Goal: Task Accomplishment & Management: Manage account settings

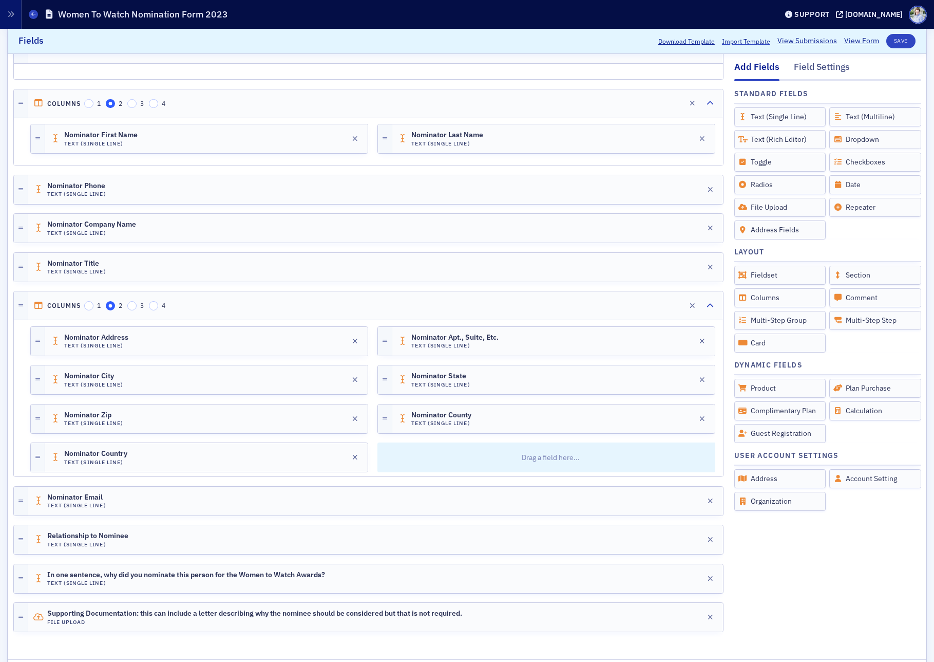
scroll to position [819, 0]
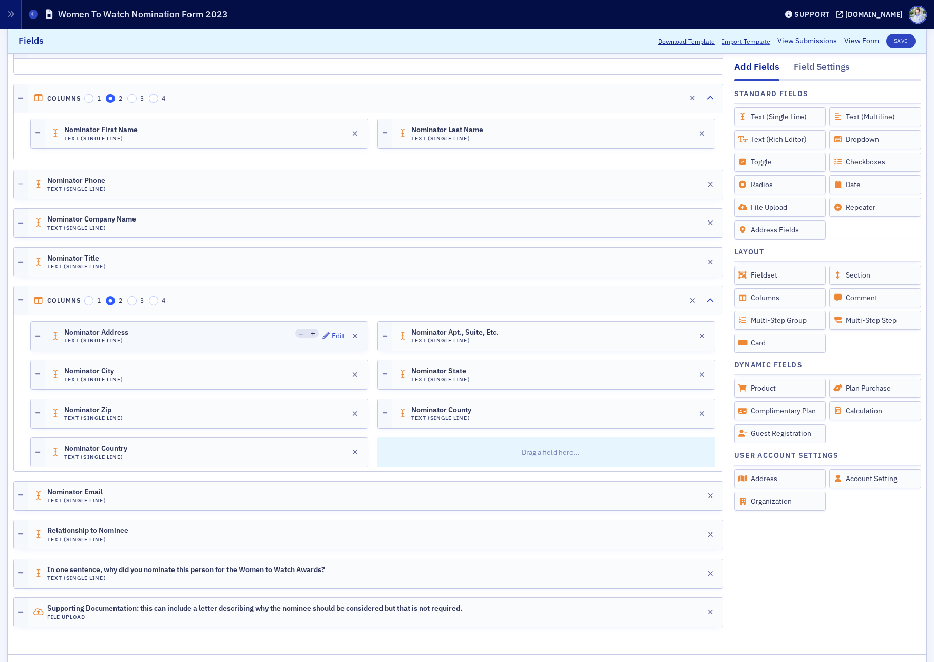
click at [204, 332] on div "Nominator Address Text (Single Line) Edit" at bounding box center [206, 336] width 323 height 29
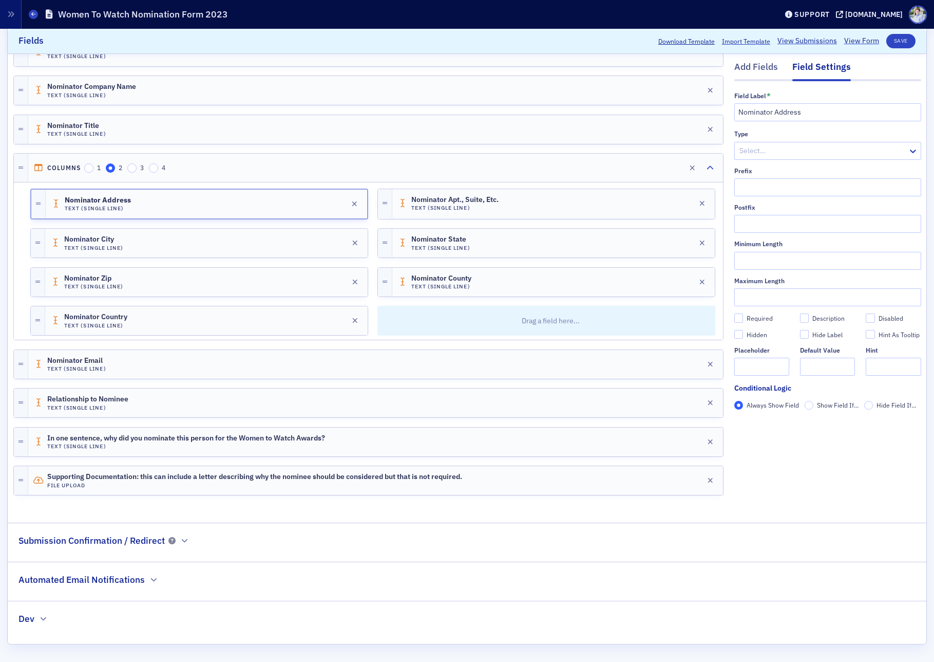
scroll to position [0, 0]
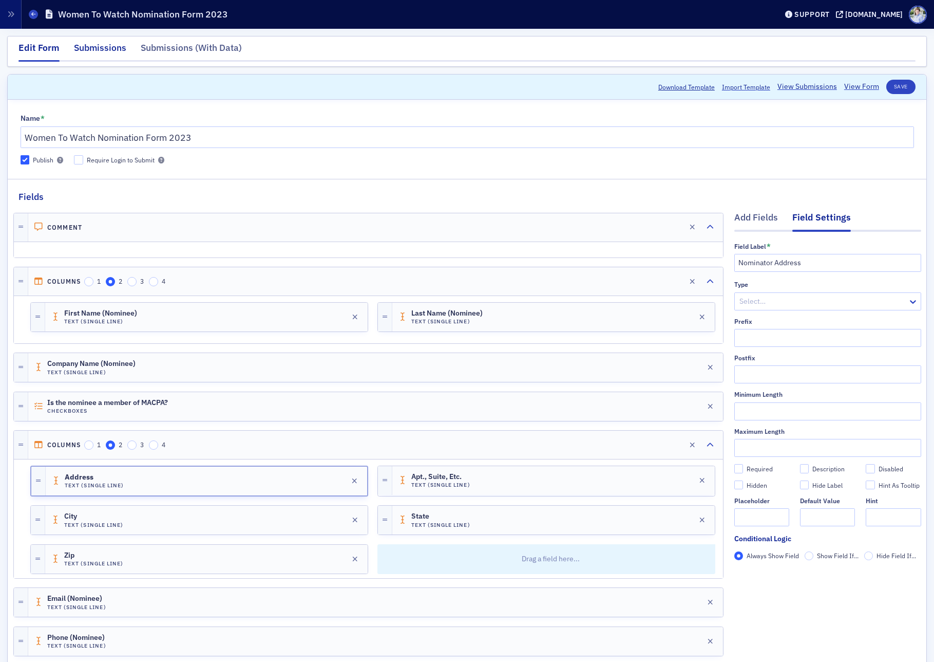
click at [110, 43] on div "Submissions" at bounding box center [100, 50] width 52 height 19
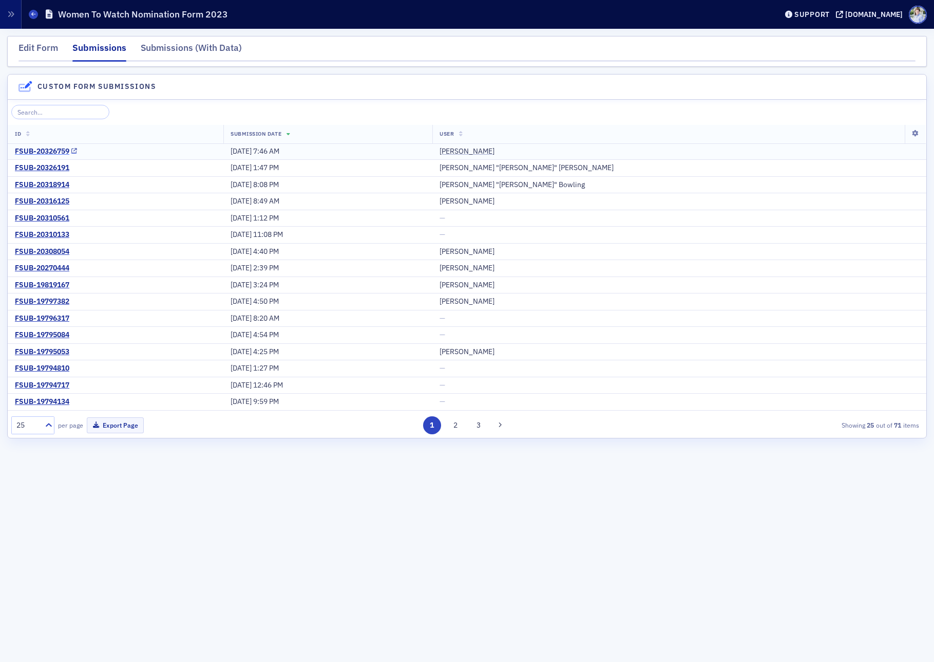
click at [51, 147] on div "FSUB-20326759" at bounding box center [42, 151] width 54 height 9
click at [26, 168] on div "FSUB-20326191" at bounding box center [42, 167] width 54 height 9
click at [63, 198] on div "FSUB-20316125" at bounding box center [42, 201] width 54 height 9
click at [51, 401] on div "FSUB-19794134" at bounding box center [42, 401] width 54 height 9
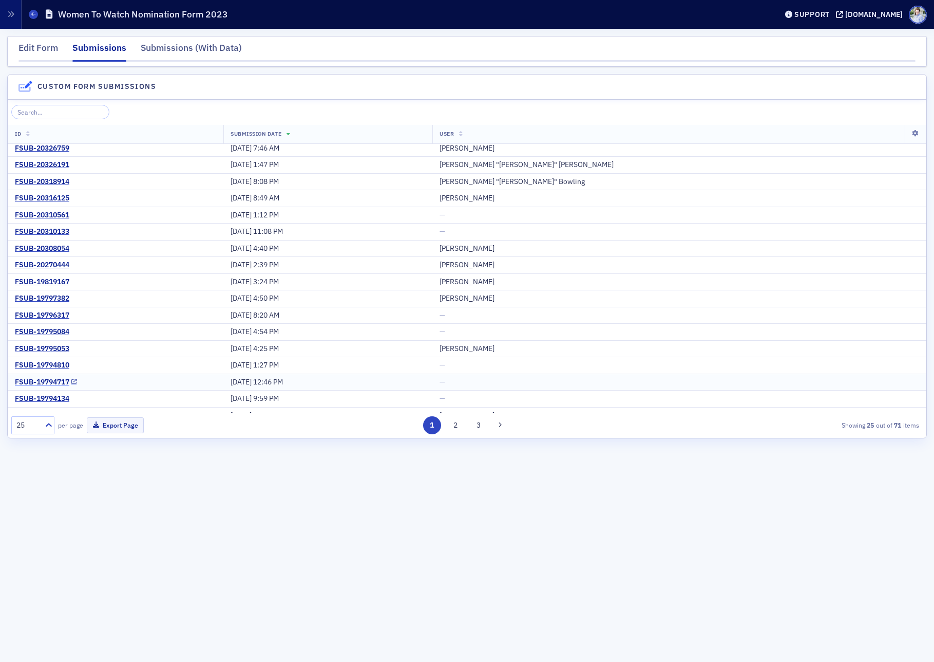
click at [45, 385] on div "FSUB-19794717" at bounding box center [42, 382] width 54 height 9
click at [66, 215] on div "FSUB-20310561" at bounding box center [42, 215] width 54 height 9
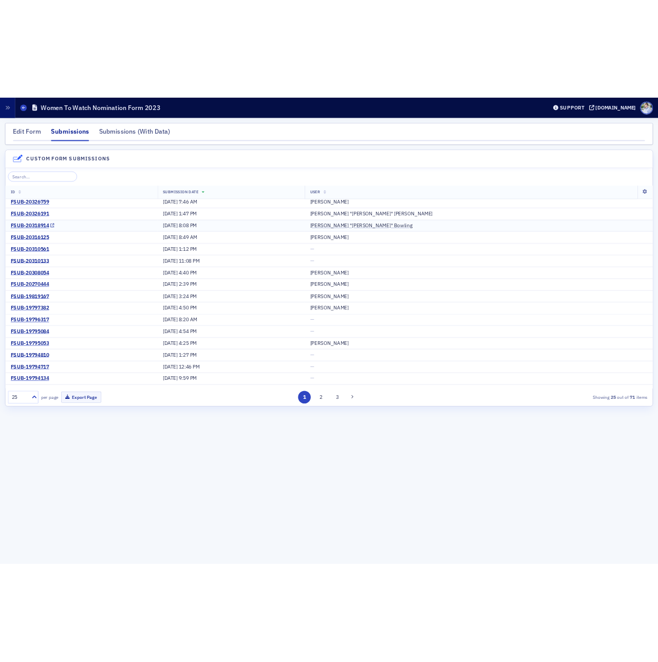
scroll to position [0, 0]
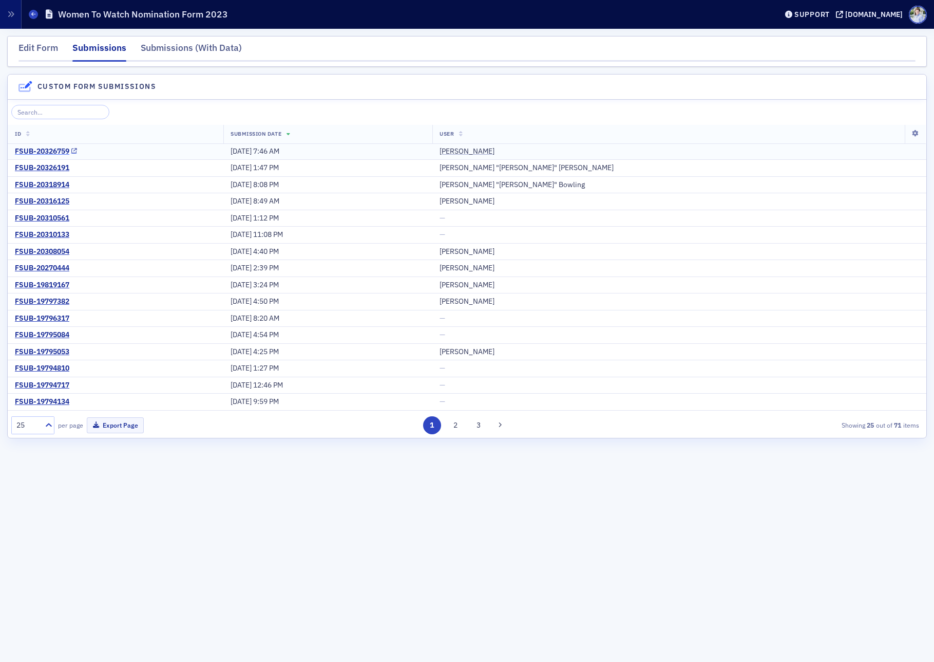
click at [41, 149] on div "FSUB-20326759" at bounding box center [42, 151] width 54 height 9
click at [38, 165] on div "FSUB-20326191" at bounding box center [42, 167] width 54 height 9
click at [39, 183] on div "FSUB-20318914" at bounding box center [42, 184] width 54 height 9
click at [40, 200] on div "FSUB-20316125" at bounding box center [42, 201] width 54 height 9
click at [40, 214] on div "FSUB-20310561" at bounding box center [42, 218] width 54 height 9
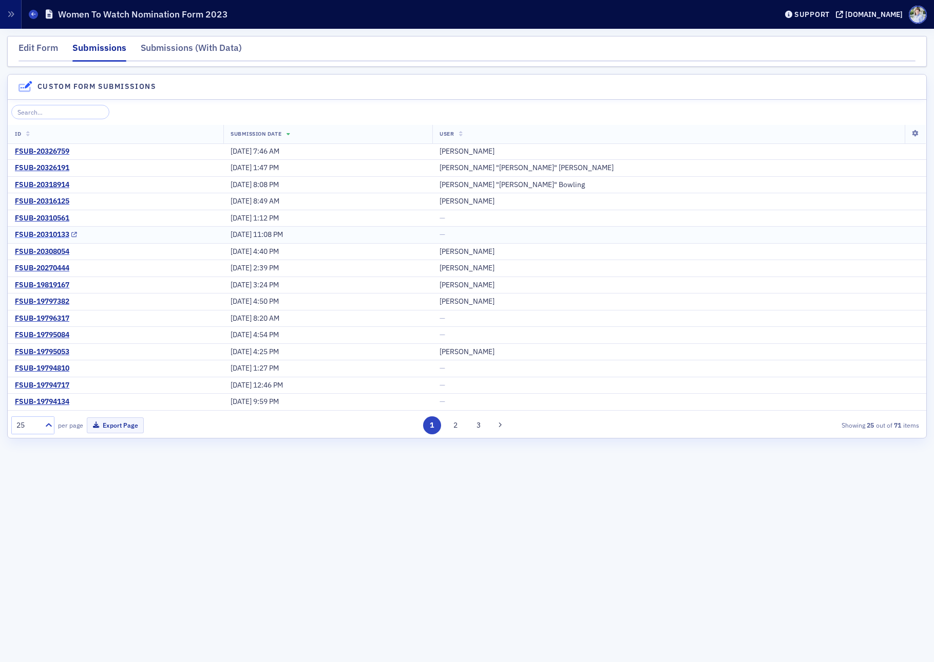
click at [40, 232] on div "FSUB-20310133" at bounding box center [42, 234] width 54 height 9
click at [35, 248] on div "FSUB-20308054" at bounding box center [42, 251] width 54 height 9
drag, startPoint x: 37, startPoint y: 267, endPoint x: 36, endPoint y: 284, distance: 17.0
click at [37, 268] on div "FSUB-20270444" at bounding box center [42, 267] width 54 height 9
drag, startPoint x: 36, startPoint y: 287, endPoint x: 36, endPoint y: 294, distance: 7.2
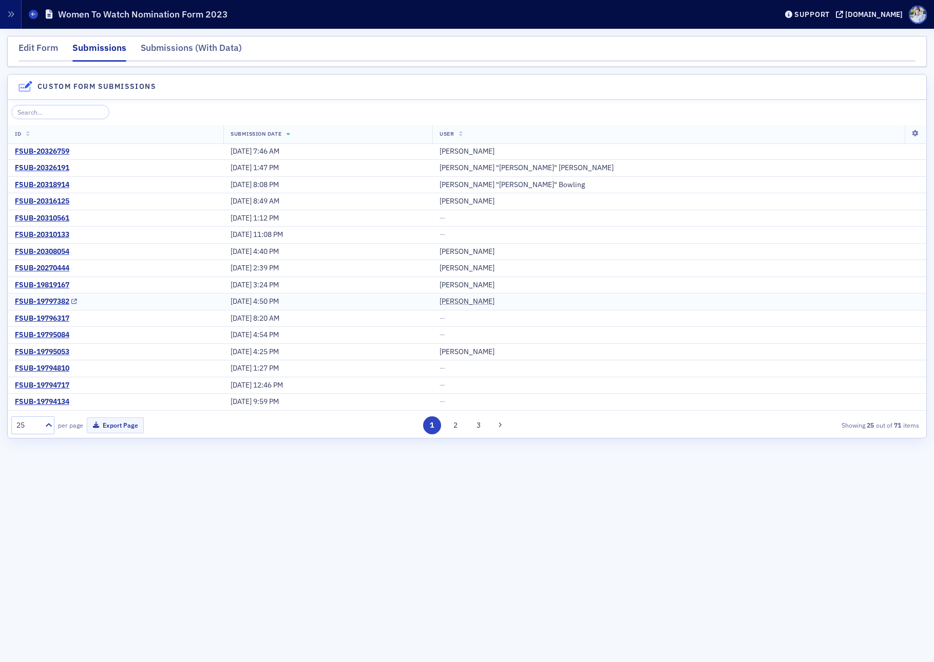
click at [35, 287] on div "FSUB-19819167" at bounding box center [42, 284] width 54 height 9
click at [35, 300] on div "FSUB-19797382" at bounding box center [42, 301] width 54 height 9
click at [38, 322] on div "FSUB-19796317" at bounding box center [42, 318] width 54 height 9
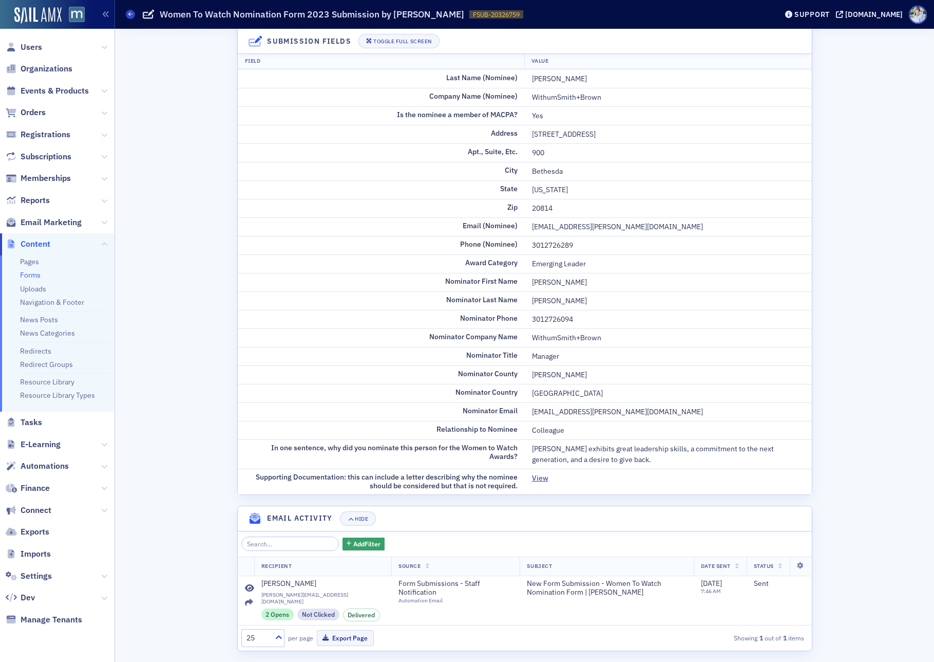
scroll to position [145, 0]
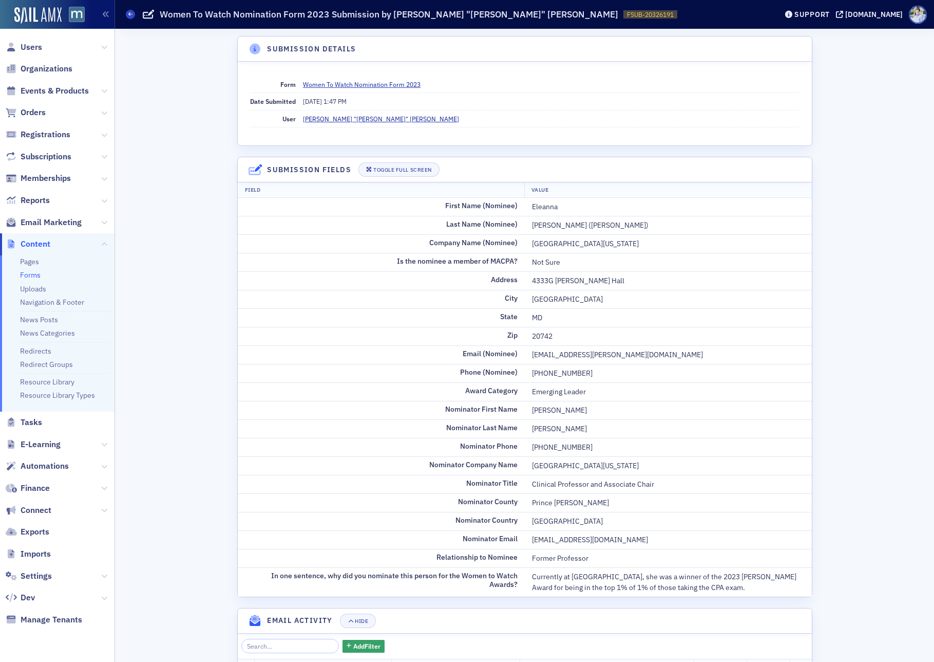
scroll to position [102, 0]
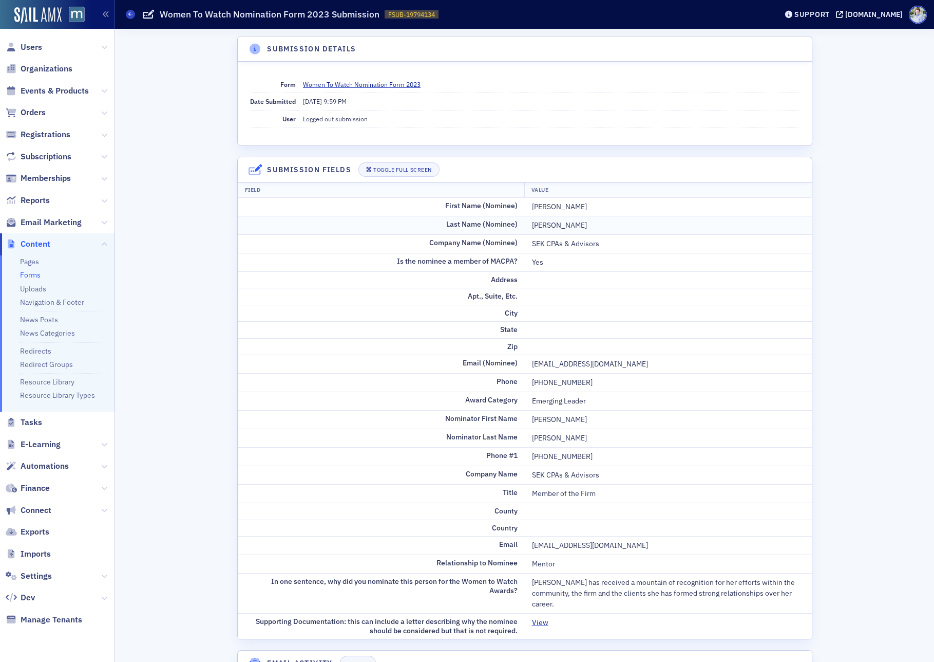
scroll to position [37, 0]
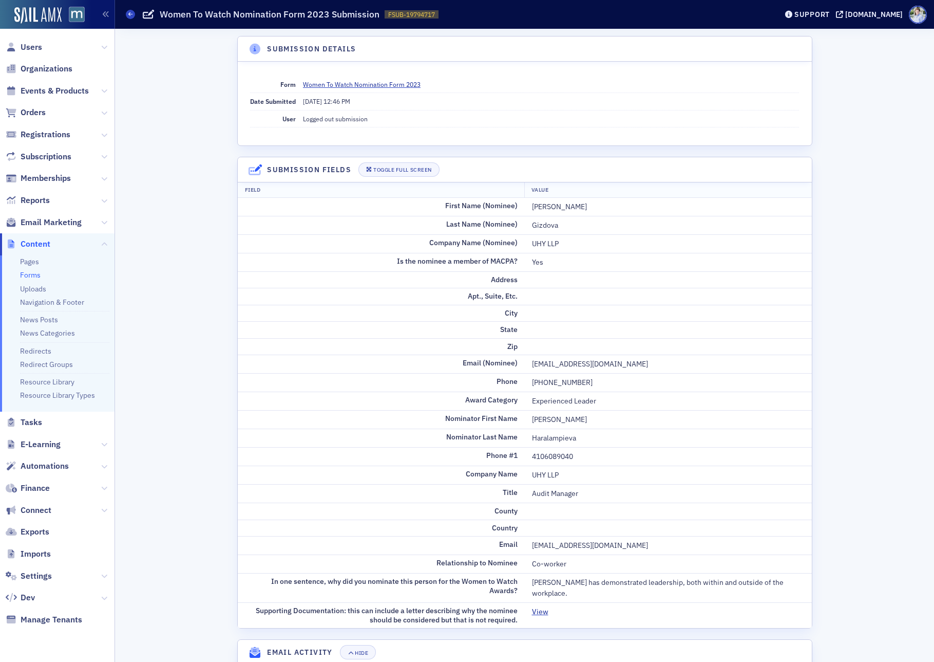
scroll to position [37, 0]
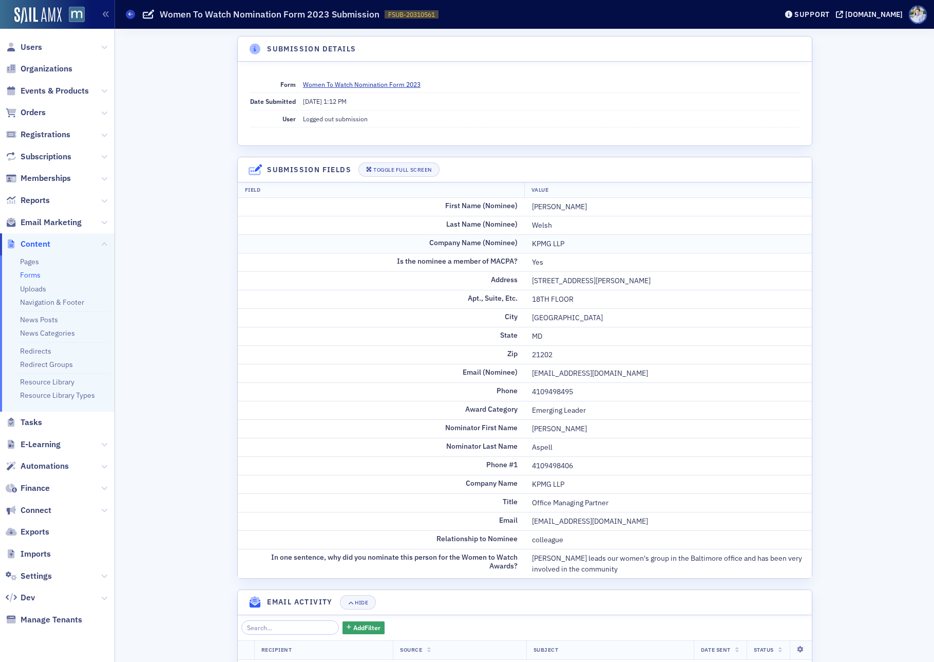
scroll to position [84, 0]
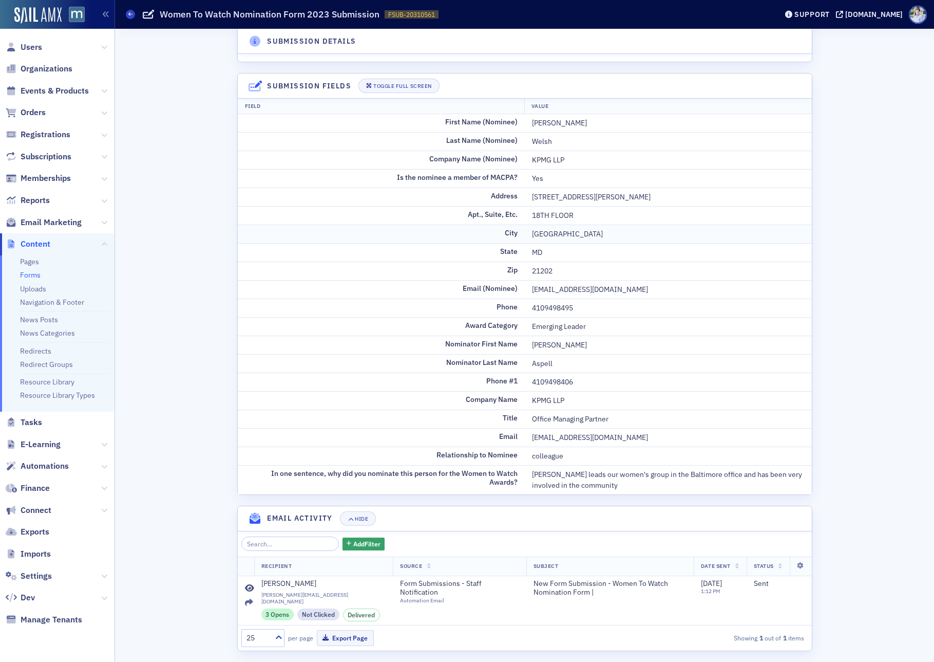
drag, startPoint x: 519, startPoint y: 242, endPoint x: 527, endPoint y: 234, distance: 11.6
click at [520, 241] on td "City" at bounding box center [381, 233] width 287 height 18
click at [535, 223] on td "18TH FLOOR" at bounding box center [668, 215] width 287 height 18
click at [82, 17] on div "Prod" at bounding box center [75, 15] width 20 height 8
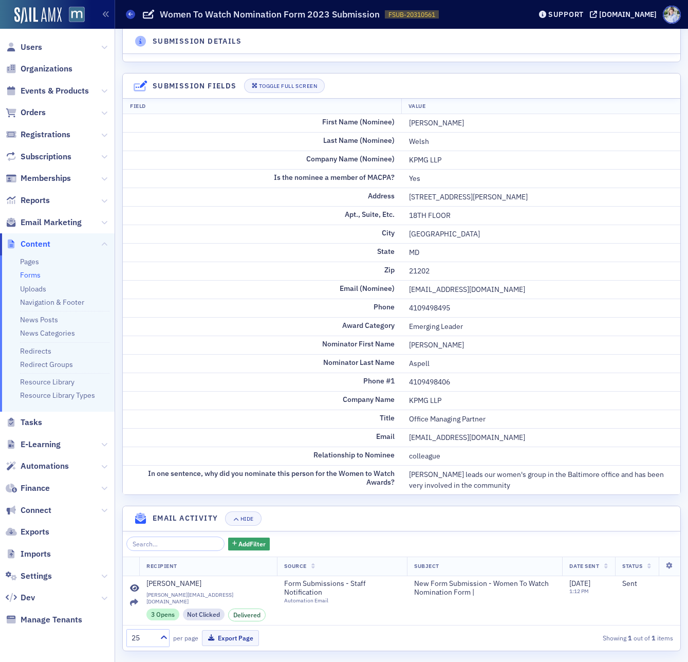
scroll to position [0, 0]
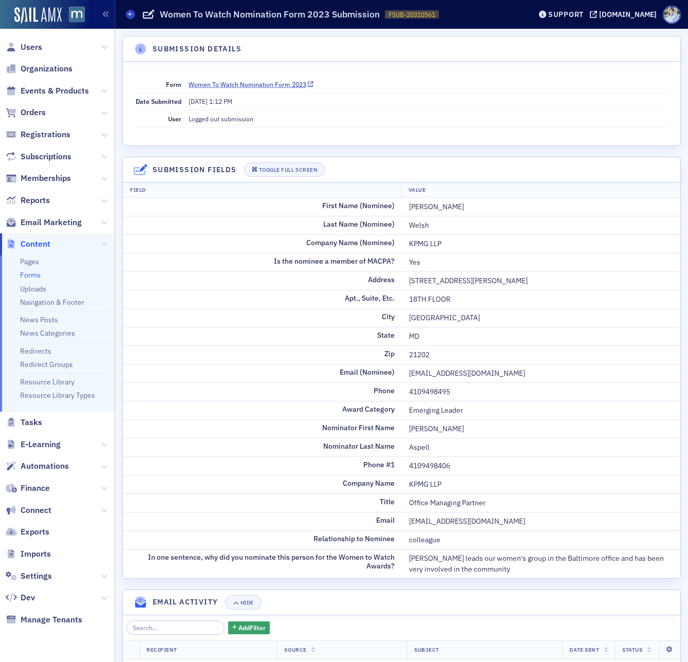
click at [219, 84] on link "Women To Watch Nomination Form 2023" at bounding box center [250, 84] width 125 height 9
click at [0, 0] on div "Prod Users Organizations Events & Products Orders Registrations Subscriptions M…" at bounding box center [344, 331] width 688 height 662
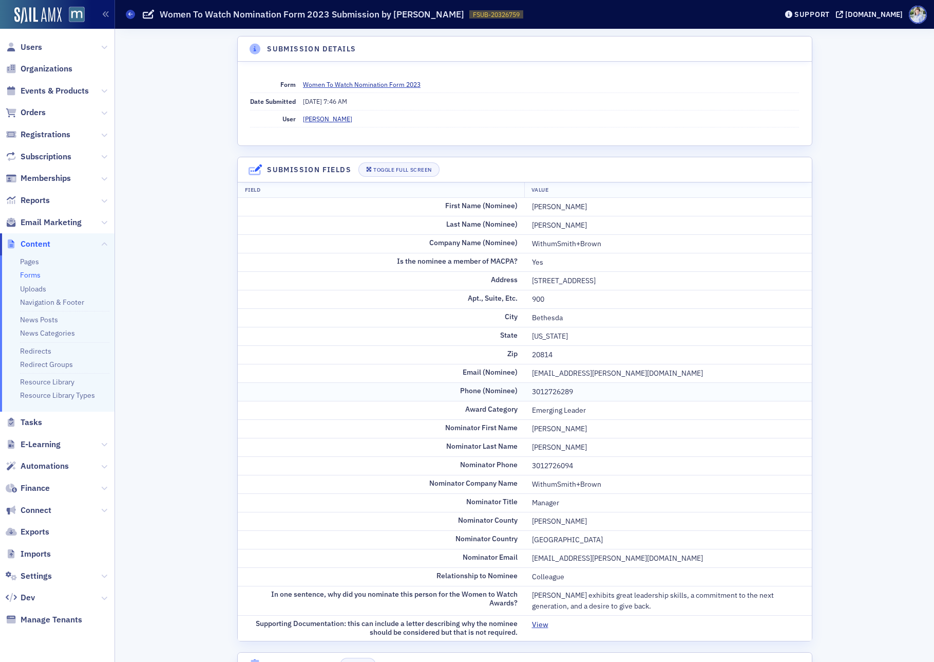
scroll to position [146, 0]
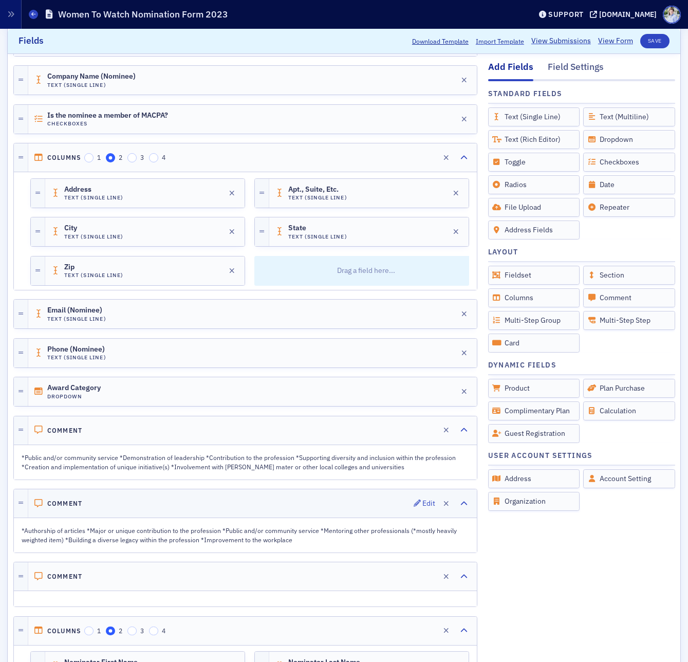
scroll to position [310, 0]
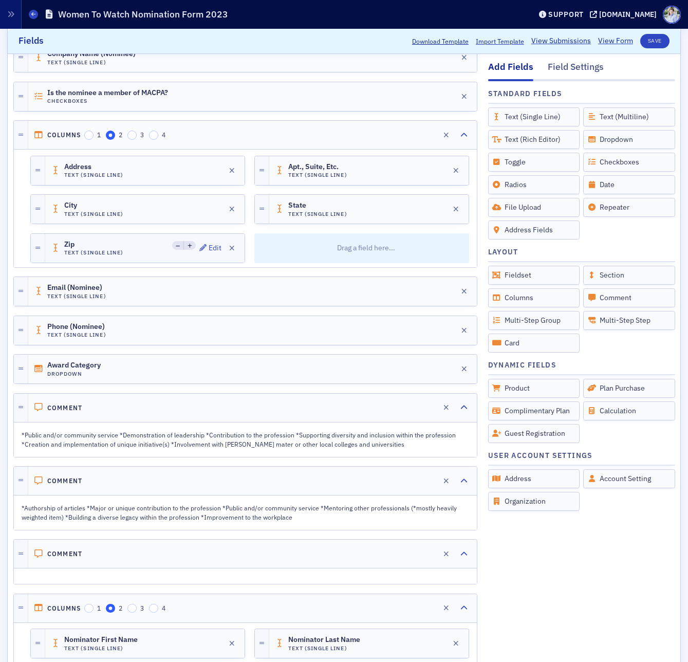
click at [144, 236] on div "Zip Text (Single Line) Edit" at bounding box center [144, 248] width 199 height 29
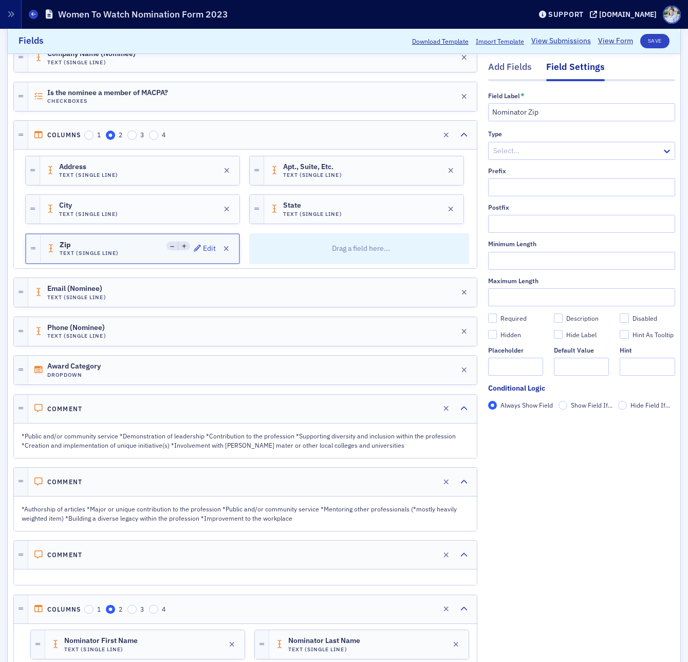
scroll to position [0, 7]
click at [133, 292] on div "Email (Nominee) Text (Single Line) Edit" at bounding box center [252, 292] width 448 height 29
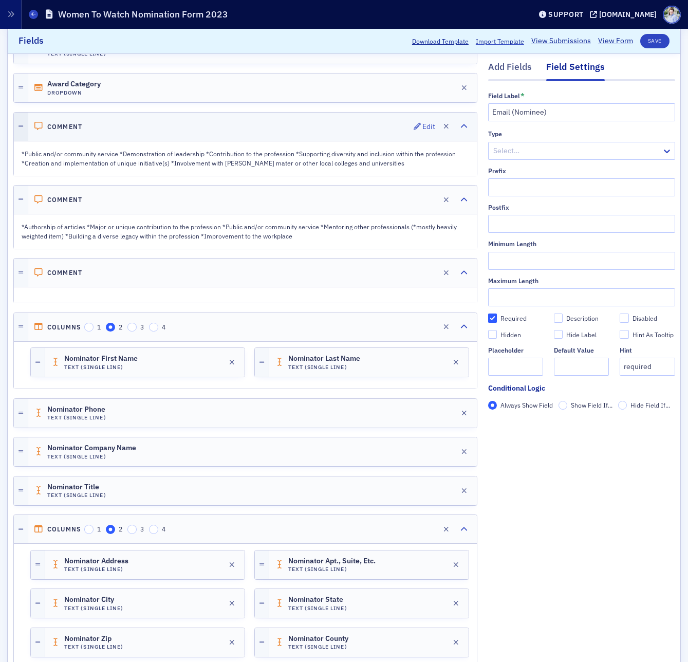
scroll to position [590, 0]
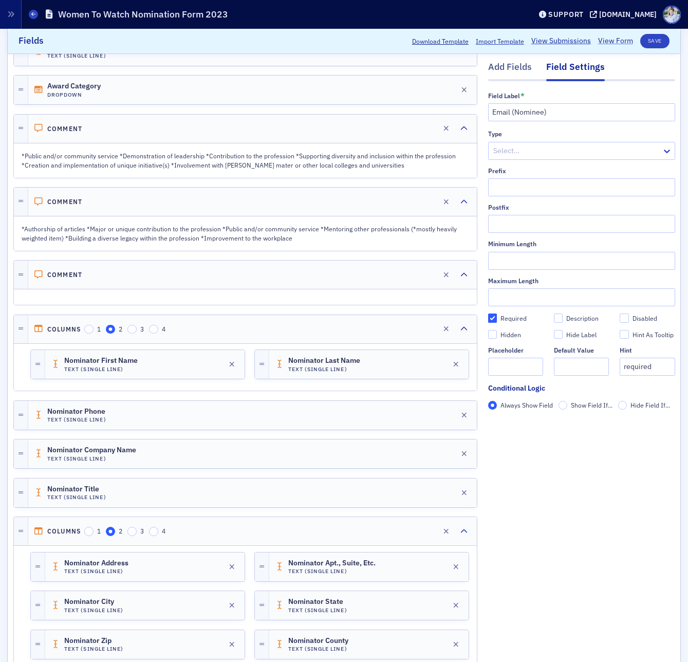
click at [612, 40] on link "View Form" at bounding box center [615, 41] width 35 height 11
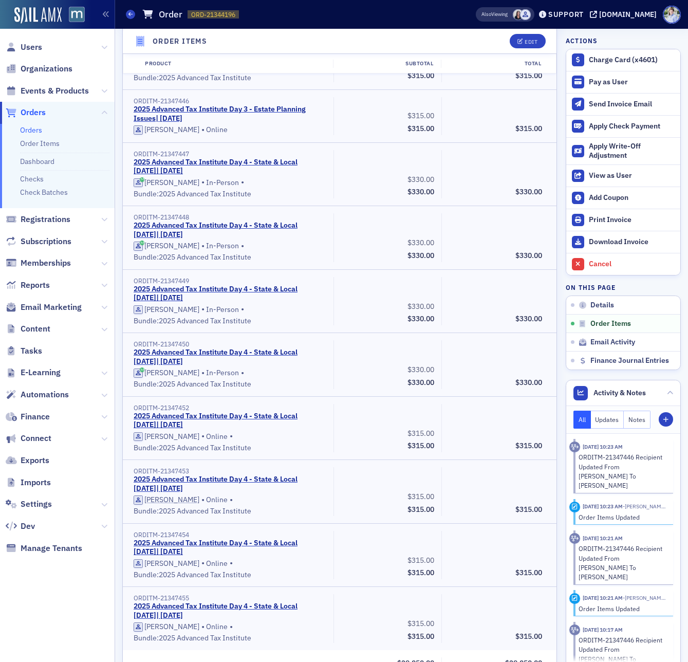
scroll to position [5500, 0]
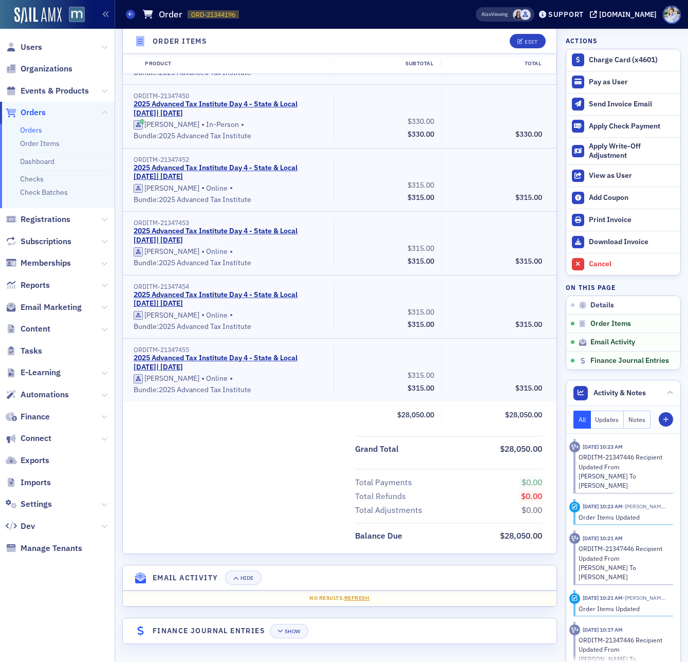
click at [482, 444] on div "Grand Total $28,050.00" at bounding box center [448, 449] width 187 height 14
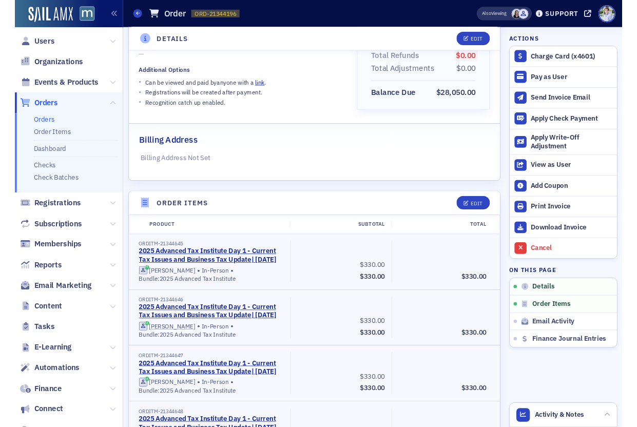
scroll to position [146, 0]
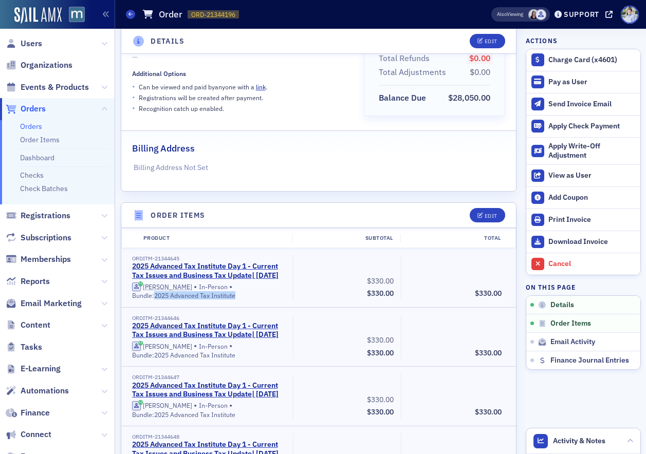
copy div "2025 Advanced Tax Institute"
drag, startPoint x: 156, startPoint y: 296, endPoint x: 260, endPoint y: 296, distance: 104.8
click at [260, 296] on div "Stacy Gretz • In-Person • Bundle: 2025 Advanced Tax Institute" at bounding box center [209, 291] width 154 height 18
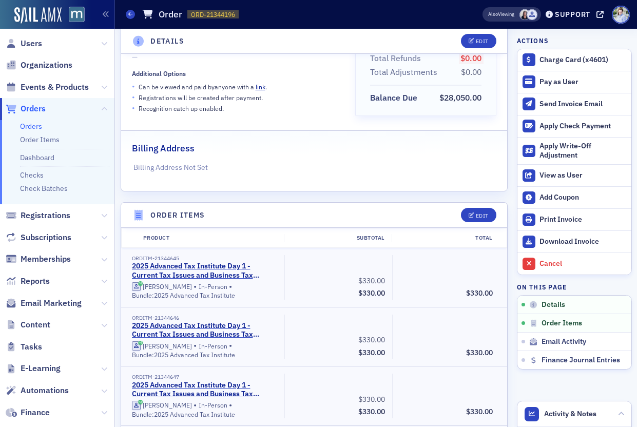
drag, startPoint x: 335, startPoint y: 145, endPoint x: 329, endPoint y: 197, distance: 52.2
click at [335, 145] on div "Billing Address" at bounding box center [314, 143] width 365 height 24
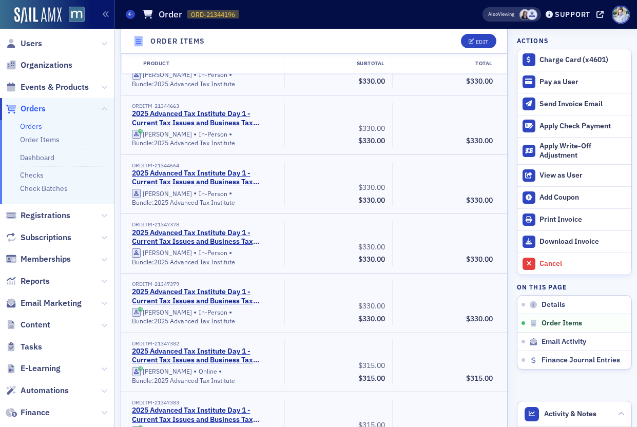
scroll to position [1681, 0]
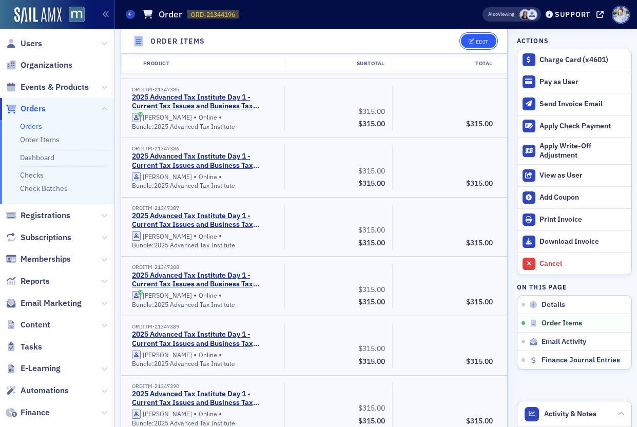
click at [478, 42] on div "Edit" at bounding box center [482, 42] width 13 height 6
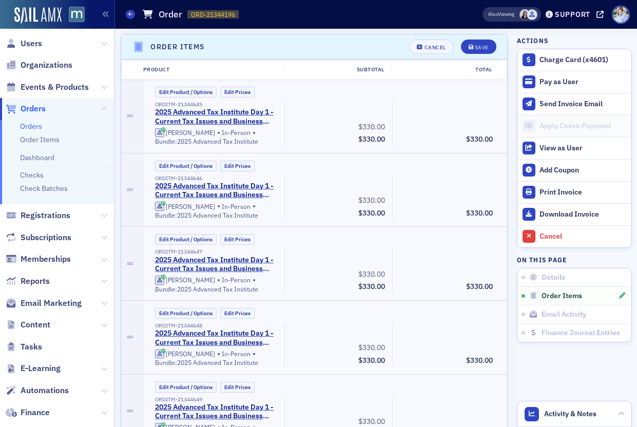
scroll to position [286, 0]
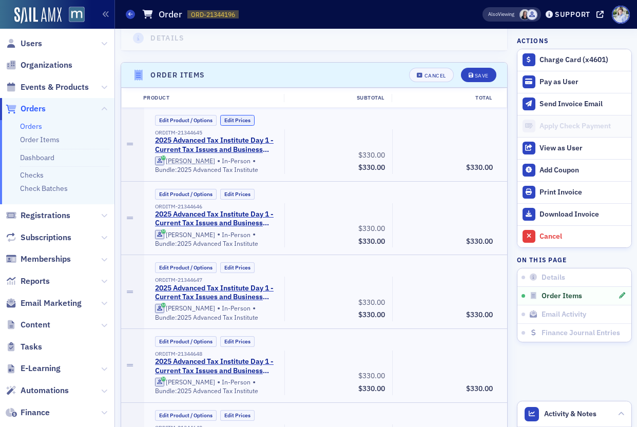
click at [233, 116] on button "Edit Prices" at bounding box center [237, 120] width 34 height 11
click at [238, 120] on button "Custom Prices" at bounding box center [242, 120] width 44 height 11
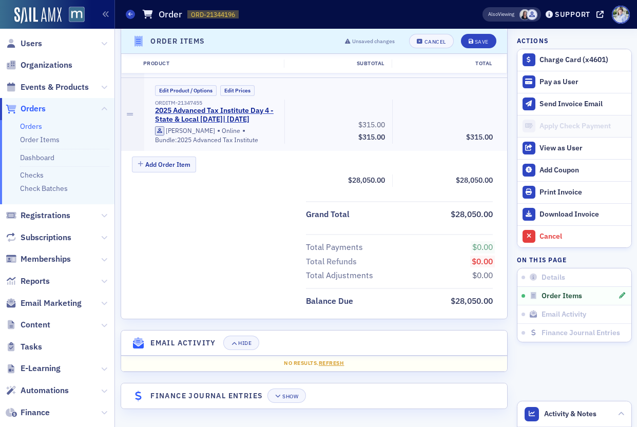
scroll to position [6617, 0]
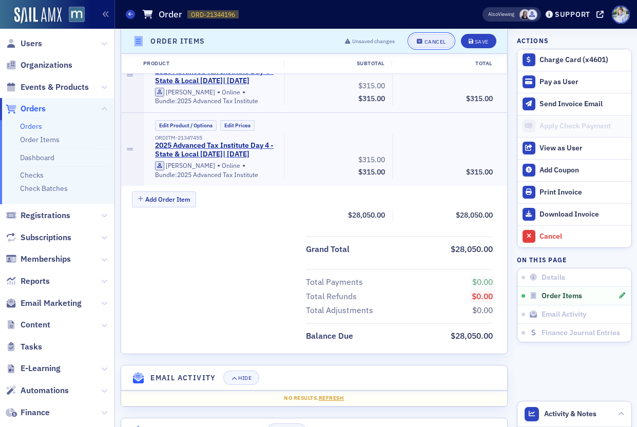
click at [433, 37] on button "Cancel" at bounding box center [431, 41] width 44 height 14
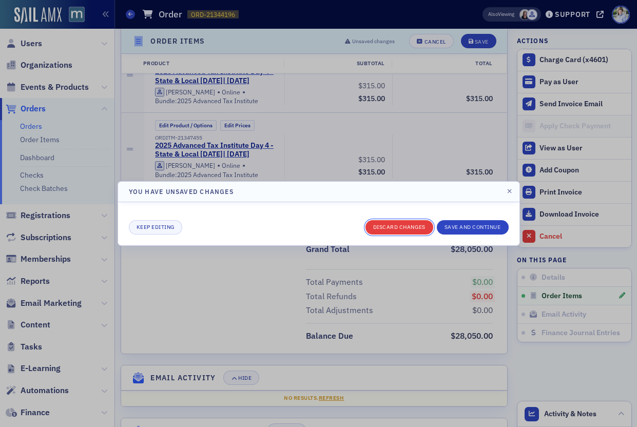
click at [405, 225] on button "Discard changes" at bounding box center [400, 227] width 68 height 14
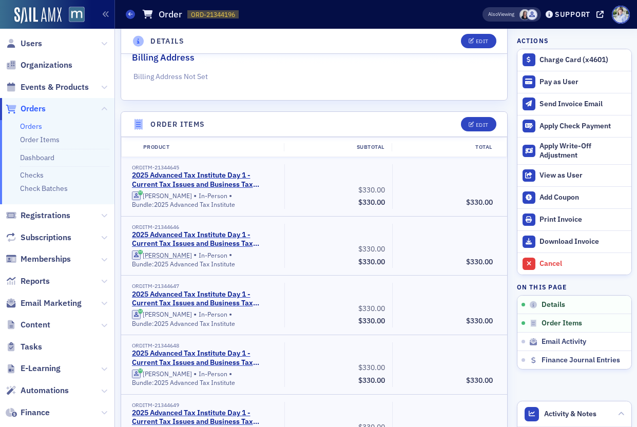
scroll to position [221, 0]
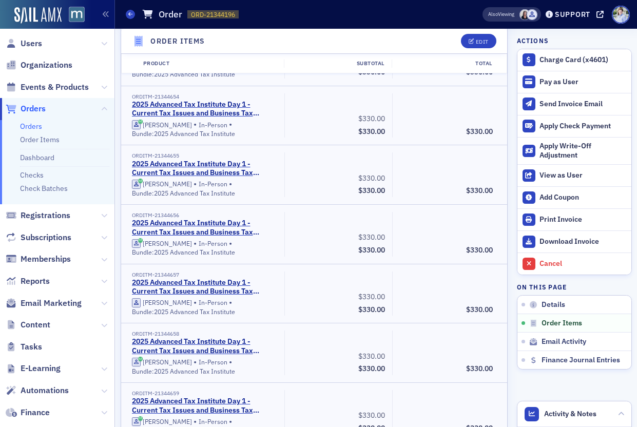
scroll to position [149, 0]
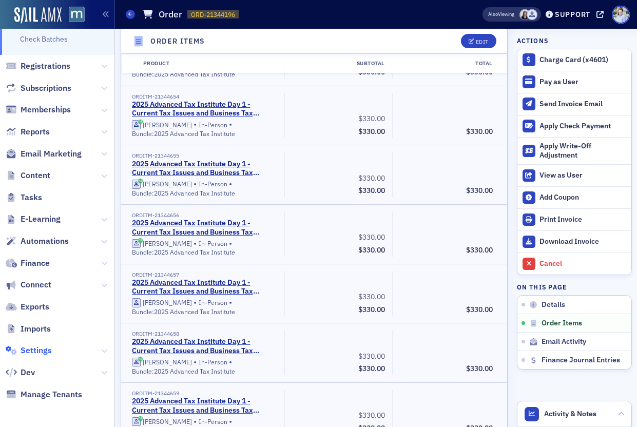
click at [40, 348] on span "Settings" at bounding box center [36, 350] width 31 height 11
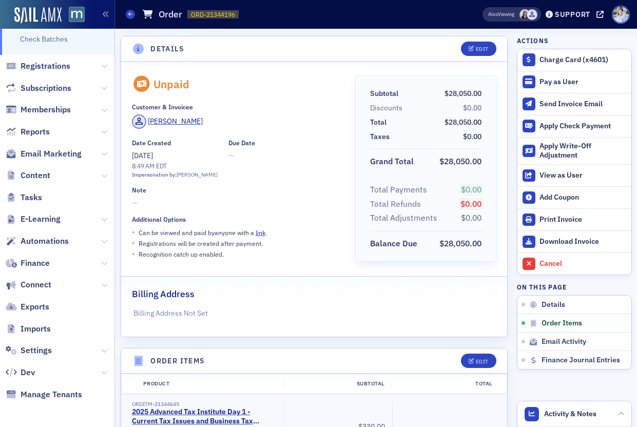
scroll to position [1452, 0]
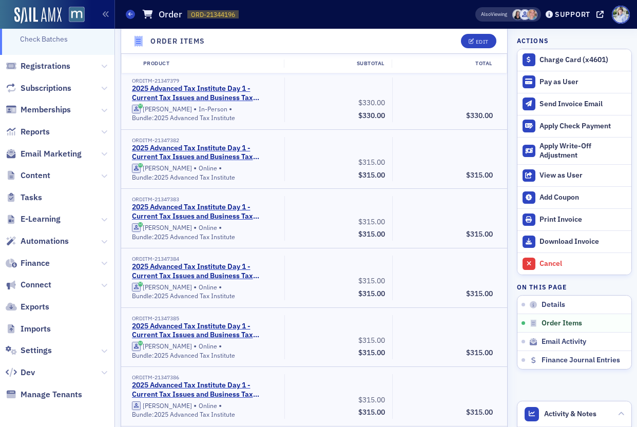
click at [305, 42] on header "Order Items Edit" at bounding box center [314, 41] width 387 height 25
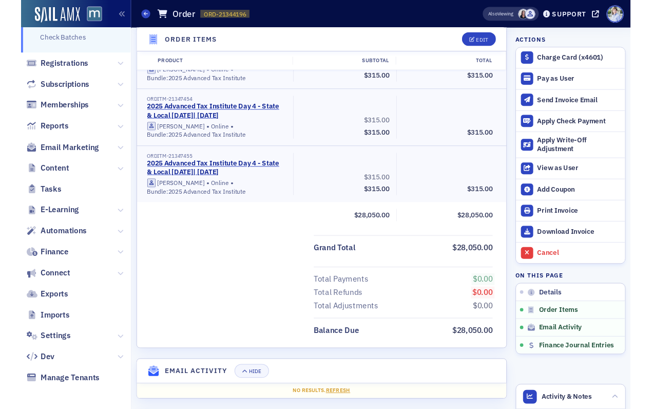
scroll to position [5340, 0]
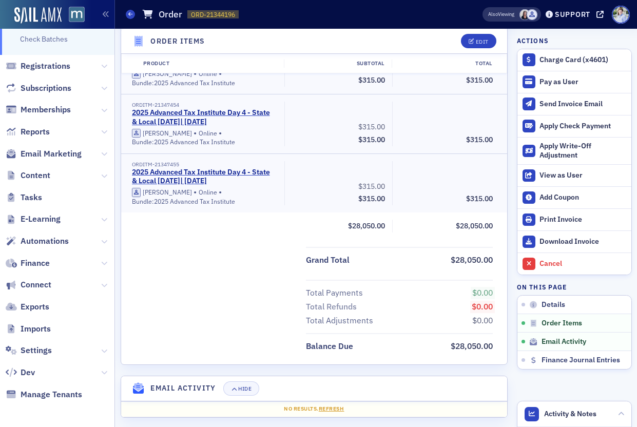
click at [467, 346] on span "$28,050.00" at bounding box center [472, 346] width 42 height 10
copy span "28,050.00"
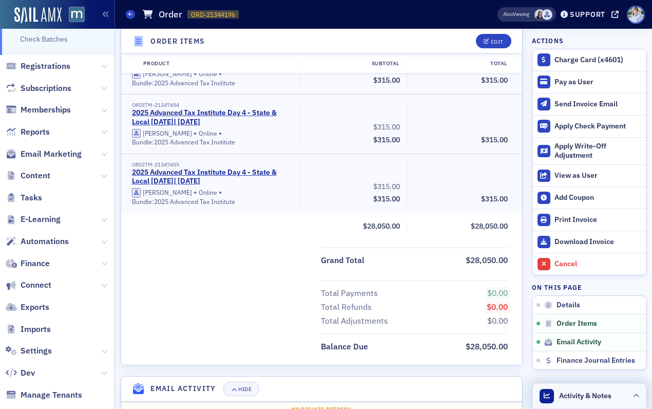
click at [569, 394] on span "Activity & Notes" at bounding box center [585, 395] width 52 height 11
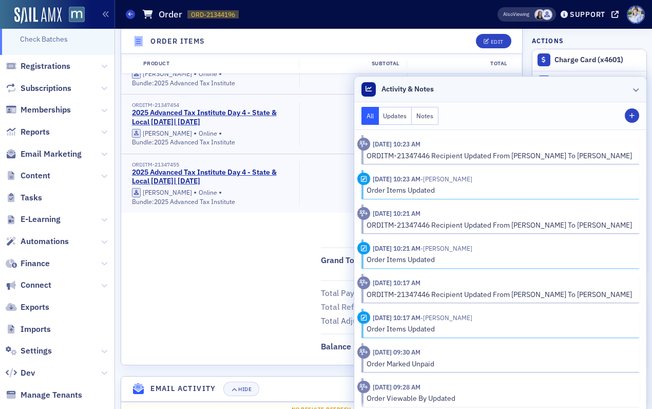
click at [475, 84] on header "Activity & Notes" at bounding box center [500, 90] width 292 height 26
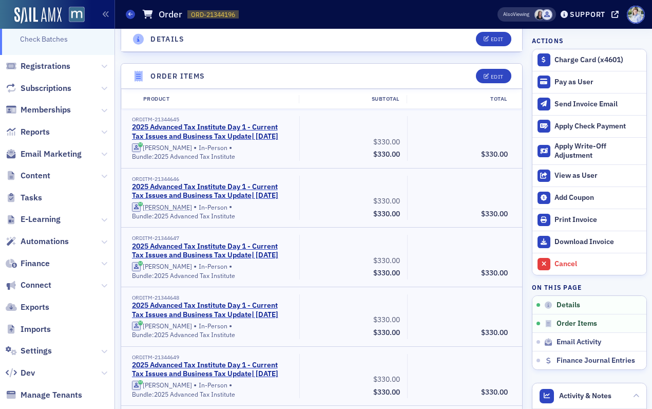
scroll to position [286, 0]
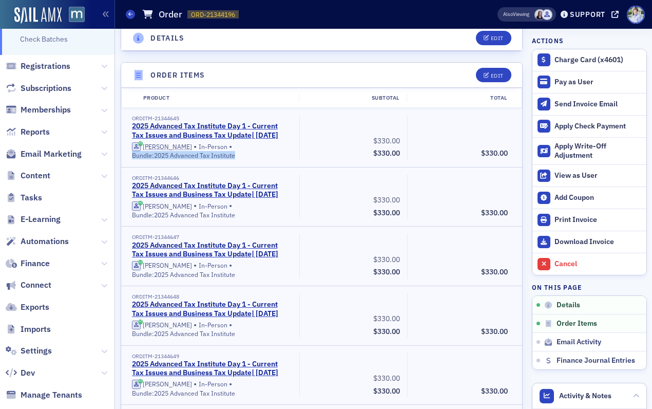
copy div "Bundle: 2025 Advanced Tax Institute"
drag, startPoint x: 128, startPoint y: 158, endPoint x: 238, endPoint y: 158, distance: 109.9
click at [238, 158] on div "ORDITM-21344645 2025 Advanced Tax Institute Day 1 - Current Tax Issues and Busi…" at bounding box center [212, 137] width 175 height 45
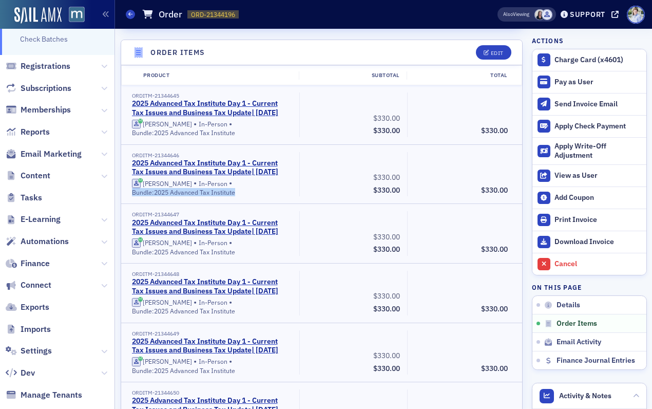
scroll to position [131, 0]
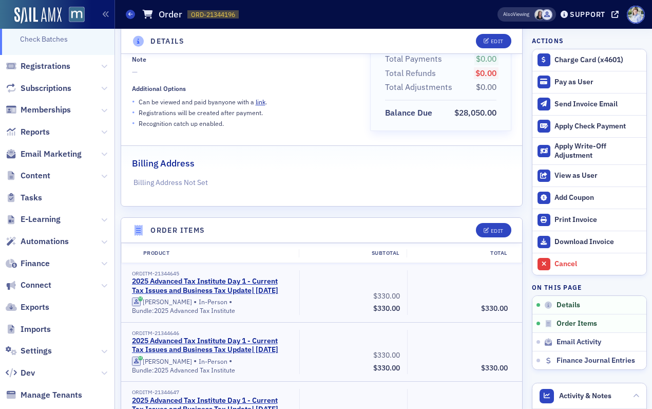
drag, startPoint x: 317, startPoint y: 123, endPoint x: 319, endPoint y: 139, distance: 16.6
click at [317, 123] on div "• Recognition catch up enabled." at bounding box center [244, 123] width 224 height 11
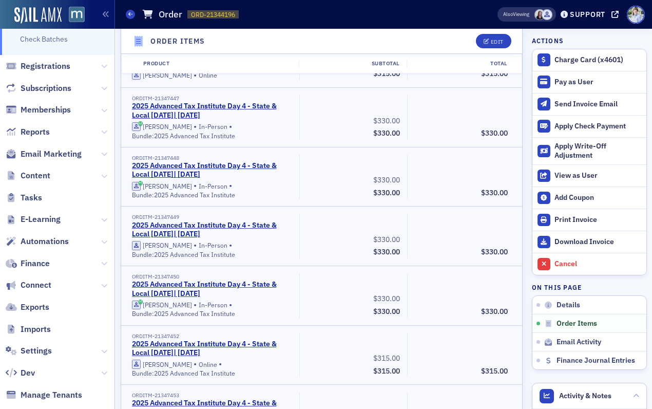
scroll to position [5403, 0]
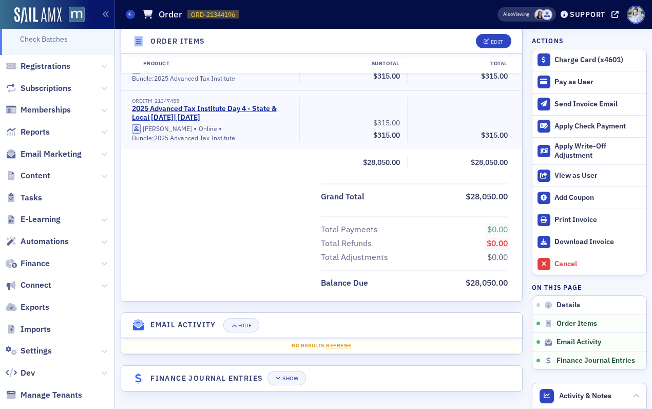
click at [499, 283] on span "$28,050.00" at bounding box center [487, 282] width 42 height 10
copy span "28,050.00"
click at [299, 204] on div "Grand Total $28,050.00 Total Payments $0.00 Total Refunds $0.00 Total Adjustmen…" at bounding box center [322, 236] width 402 height 107
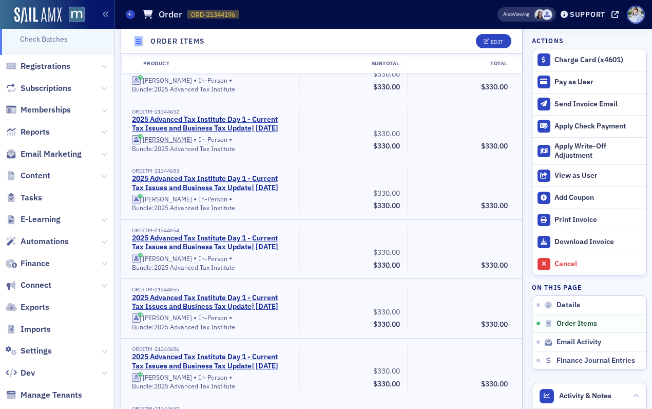
scroll to position [293, 0]
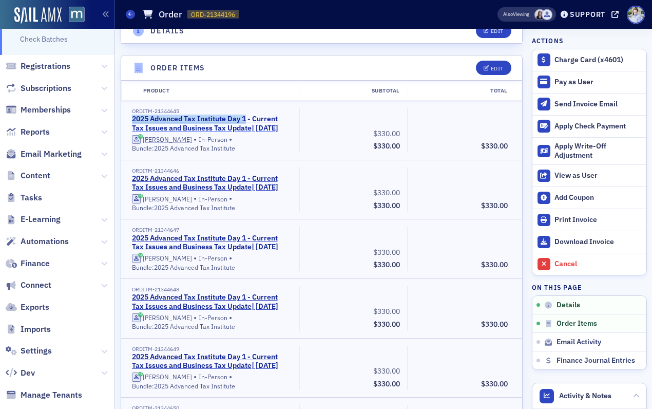
copy link "2025 Advanced Tax Institute Day 1"
drag, startPoint x: 124, startPoint y: 120, endPoint x: 247, endPoint y: 117, distance: 122.3
click at [247, 117] on div "ORDITM-21344645 2025 Advanced Tax Institute Day 1 - Current Tax Issues and Busi…" at bounding box center [212, 130] width 175 height 45
click at [352, 133] on div "$330.00" at bounding box center [353, 133] width 93 height 13
copy link "2025 Advanced Tax Institute Day 1"
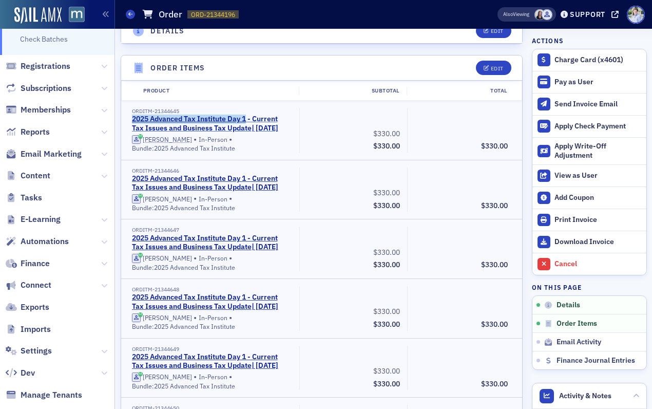
drag, startPoint x: 128, startPoint y: 119, endPoint x: 247, endPoint y: 120, distance: 118.6
click at [247, 120] on div "ORDITM-21344645 2025 Advanced Tax Institute Day 1 - Current Tax Issues and Busi…" at bounding box center [212, 130] width 175 height 45
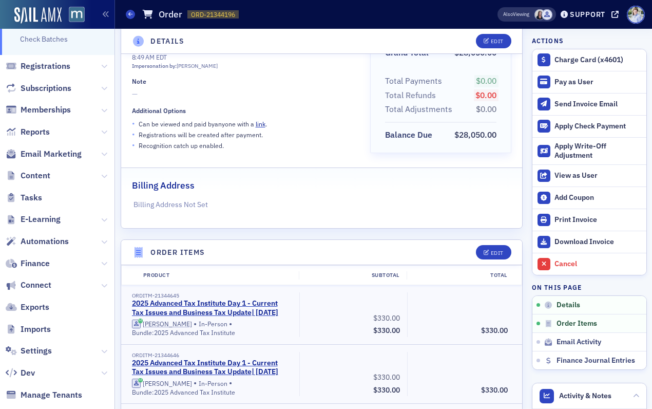
scroll to position [235, 0]
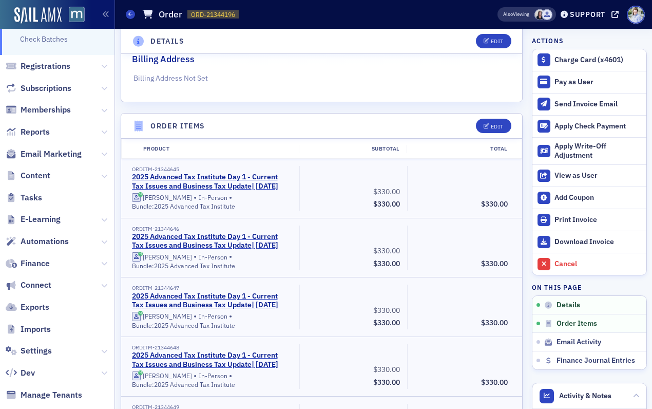
click at [145, 123] on header "Order Items Edit" at bounding box center [322, 126] width 402 height 25
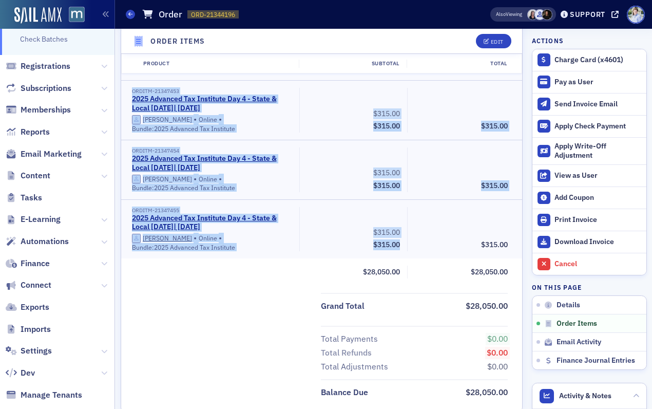
scroll to position [5292, 0]
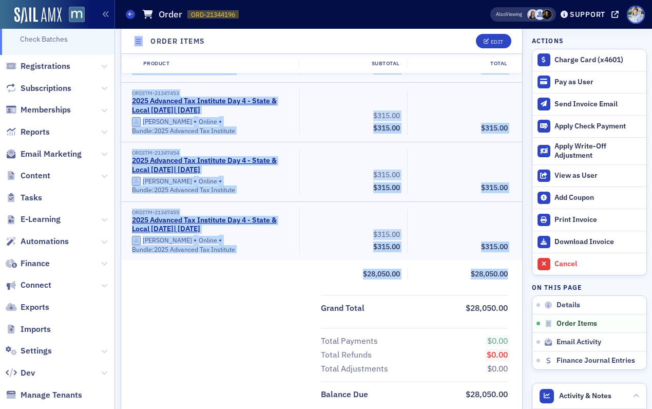
drag, startPoint x: 144, startPoint y: 177, endPoint x: 518, endPoint y: 273, distance: 386.4
copy div "ORDITM-21344645 2025 Advanced Tax Institute Day 1 - Current Tax Issues and Busi…"
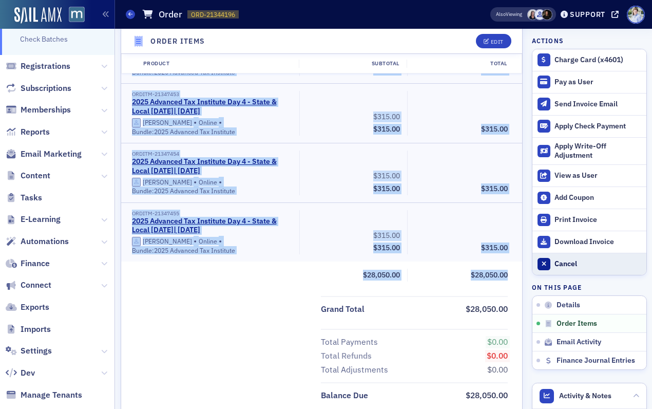
scroll to position [5290, 0]
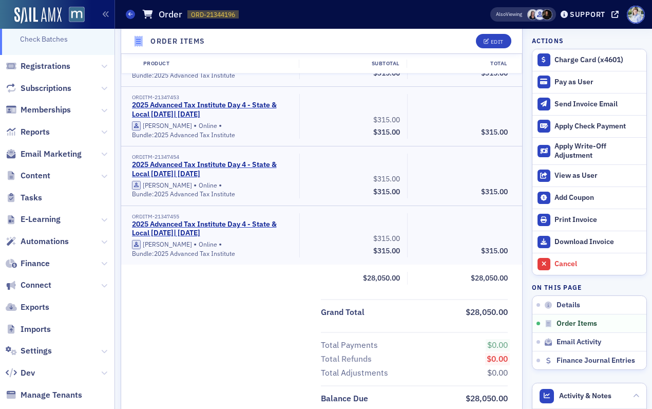
click at [436, 71] on div "Product Subtotal Total" at bounding box center [322, 63] width 401 height 19
click at [491, 41] on div "Edit" at bounding box center [497, 42] width 13 height 6
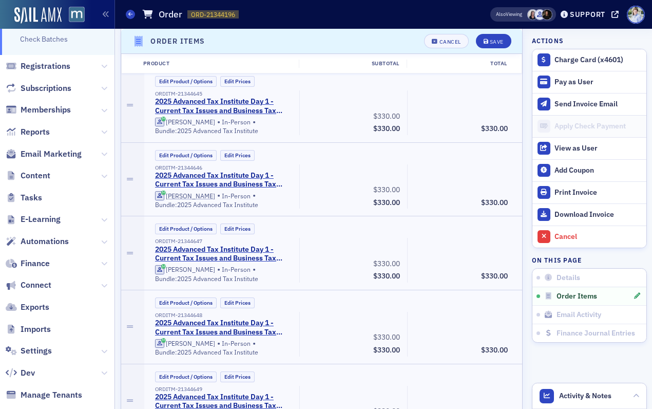
scroll to position [314, 0]
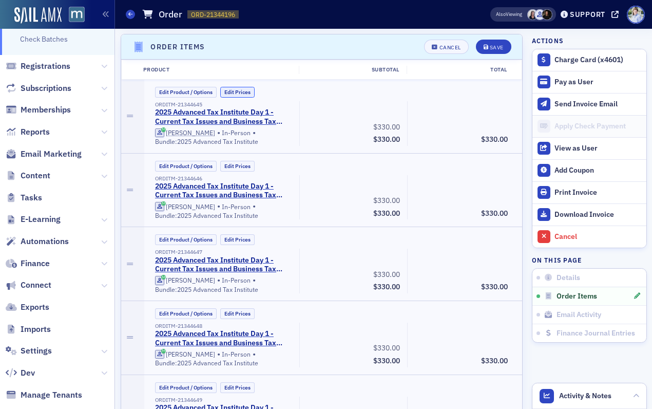
click at [231, 91] on button "Edit Prices" at bounding box center [237, 92] width 34 height 11
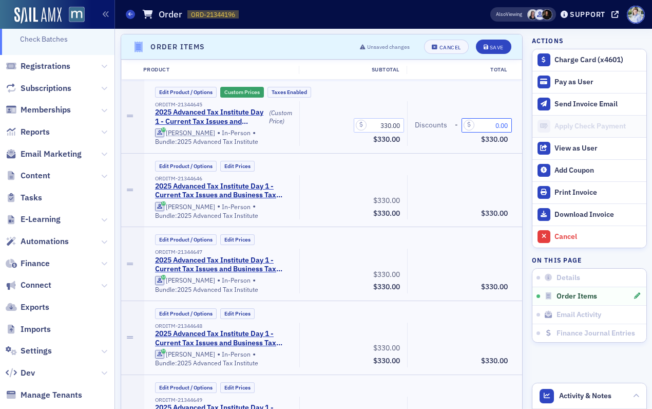
drag, startPoint x: 493, startPoint y: 127, endPoint x: 514, endPoint y: 125, distance: 21.2
click at [514, 125] on div "Discounts - 0.00 $330.00" at bounding box center [461, 123] width 108 height 45
click at [493, 126] on input "0.00" at bounding box center [487, 125] width 50 height 14
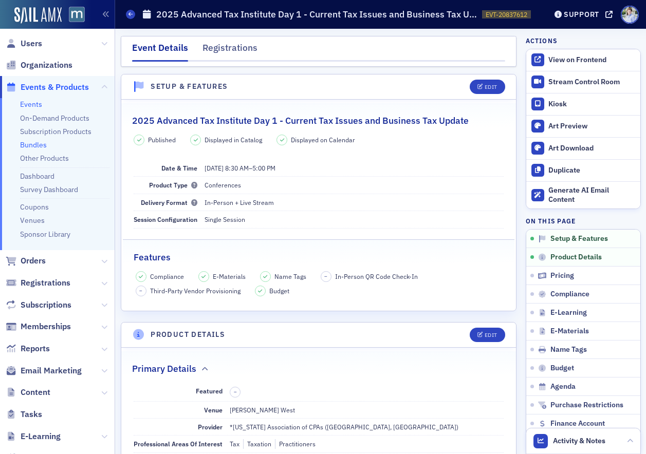
click at [41, 144] on link "Bundles" at bounding box center [33, 144] width 27 height 9
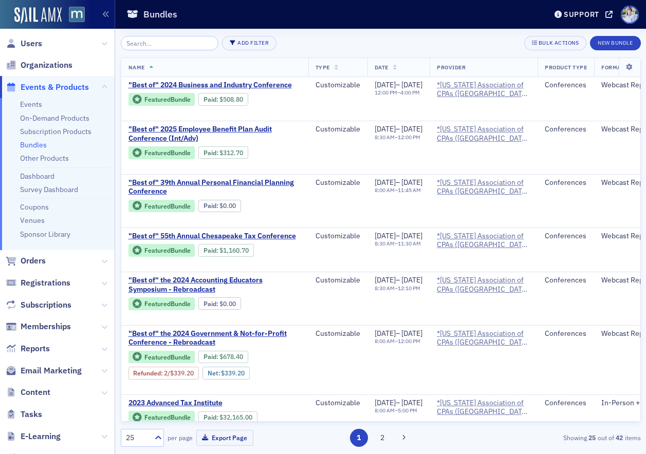
click at [298, 23] on div "Bundles" at bounding box center [328, 15] width 405 height 20
drag, startPoint x: 162, startPoint y: 41, endPoint x: 174, endPoint y: 25, distance: 20.2
click at [162, 42] on input "search" at bounding box center [170, 43] width 98 height 14
paste input "2025 Advanced Tax Institute"
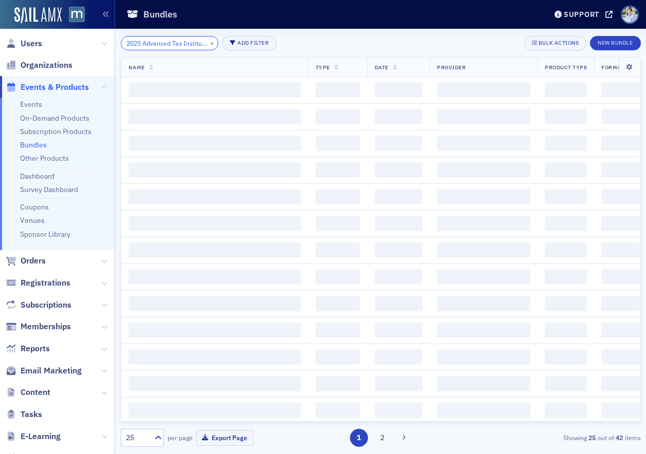
type input "2025 Advanced Tax Institute"
click at [180, 21] on div "Bundles" at bounding box center [328, 15] width 405 height 20
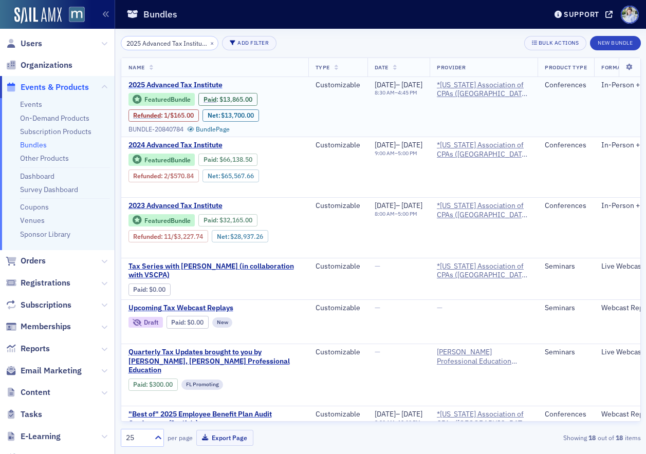
click at [172, 81] on span "2025 Advanced Tax Institute" at bounding box center [214, 85] width 173 height 9
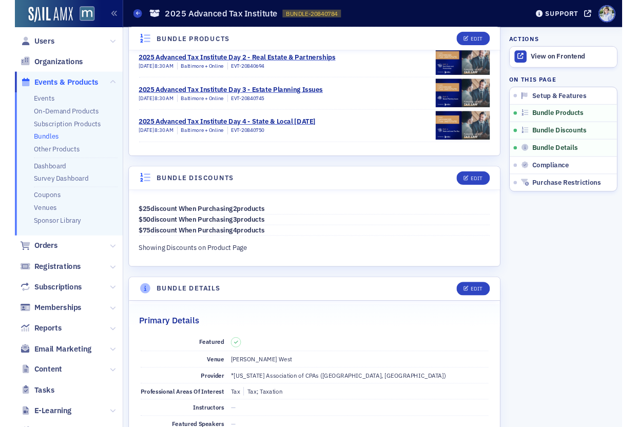
scroll to position [260, 0]
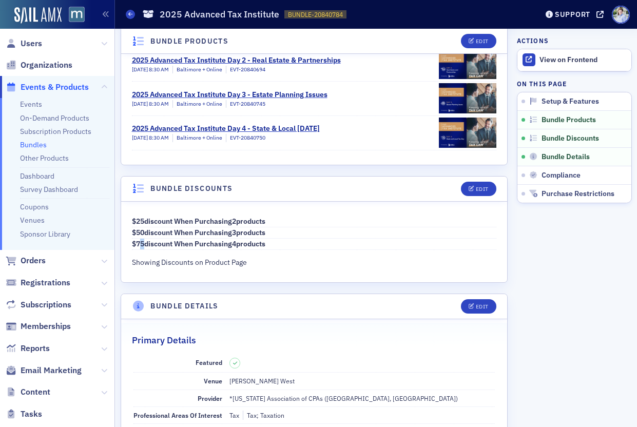
drag, startPoint x: 138, startPoint y: 243, endPoint x: 143, endPoint y: 244, distance: 5.2
click at [143, 244] on p "$ 75 discount when purchasing 4 products" at bounding box center [314, 244] width 365 height 11
click at [144, 244] on p "$ 75 discount when purchasing 4 products" at bounding box center [314, 244] width 365 height 11
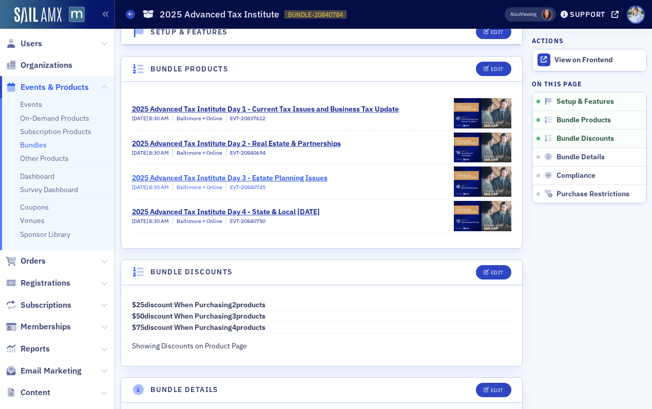
scroll to position [178, 0]
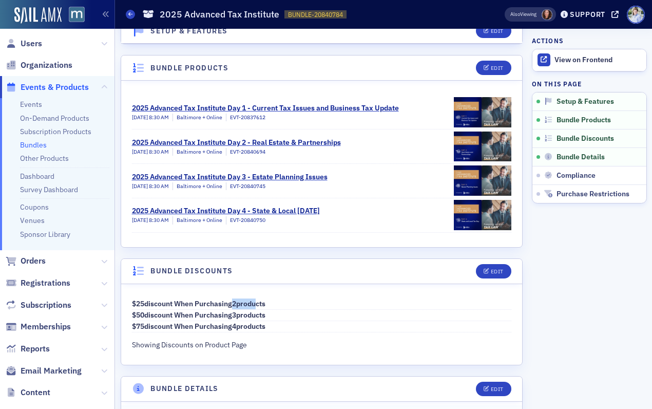
drag, startPoint x: 231, startPoint y: 300, endPoint x: 265, endPoint y: 302, distance: 33.9
click at [265, 302] on p "$ 25 discount when purchasing 2 products" at bounding box center [322, 303] width 380 height 11
drag, startPoint x: 228, startPoint y: 314, endPoint x: 239, endPoint y: 332, distance: 21.2
click at [241, 316] on p "$ 50 discount when purchasing 3 products" at bounding box center [322, 315] width 380 height 11
click at [268, 336] on div "$ 25 discount when purchasing 2 products $ 50 discount when purchasing 3 produc…" at bounding box center [322, 324] width 402 height 81
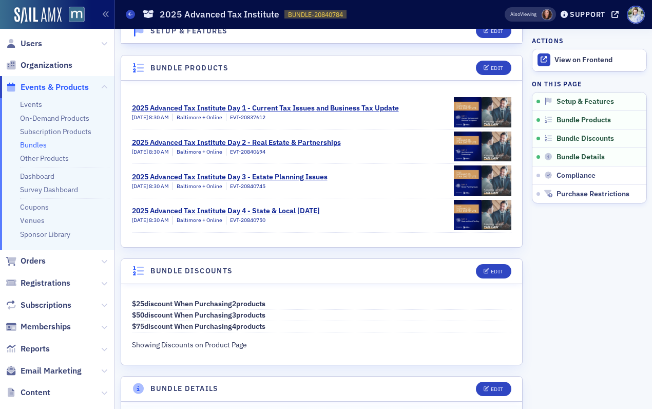
click at [235, 65] on header "Bundle Products Edit" at bounding box center [322, 67] width 402 height 25
click at [141, 317] on p "$ 50 discount when purchasing 3 products" at bounding box center [322, 315] width 380 height 11
drag, startPoint x: 139, startPoint y: 316, endPoint x: 144, endPoint y: 315, distance: 5.7
click at [144, 315] on p "$ 50 discount when purchasing 3 products" at bounding box center [322, 315] width 380 height 11
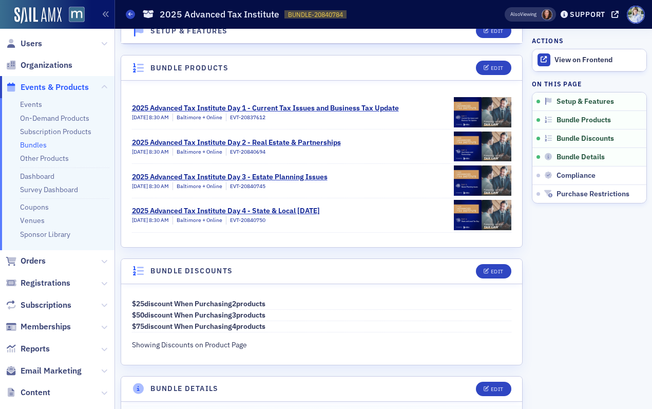
click at [256, 69] on header "Bundle Products Edit" at bounding box center [322, 67] width 402 height 25
drag, startPoint x: 136, startPoint y: 325, endPoint x: 146, endPoint y: 330, distance: 11.0
click at [146, 330] on p "$ 75 discount when purchasing 4 products" at bounding box center [322, 326] width 380 height 11
drag, startPoint x: 234, startPoint y: 326, endPoint x: 242, endPoint y: 338, distance: 14.4
click at [244, 328] on p "$ 75 discount when purchasing 4 products" at bounding box center [322, 326] width 380 height 11
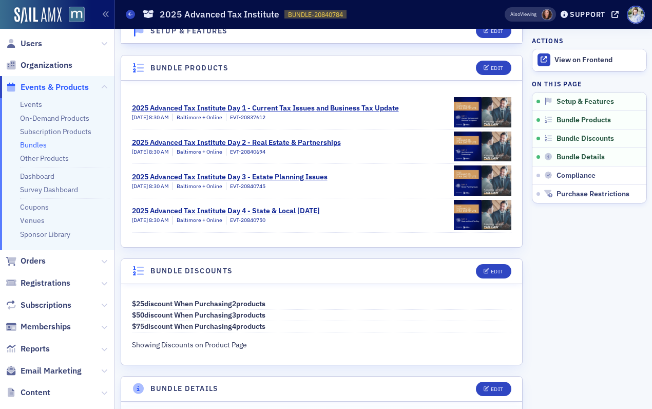
click at [303, 71] on header "Bundle Products Edit" at bounding box center [322, 67] width 402 height 25
click at [305, 66] on header "Bundle Products Edit" at bounding box center [322, 67] width 402 height 25
click at [138, 311] on p "$ 50 discount when purchasing 3 products" at bounding box center [322, 315] width 380 height 11
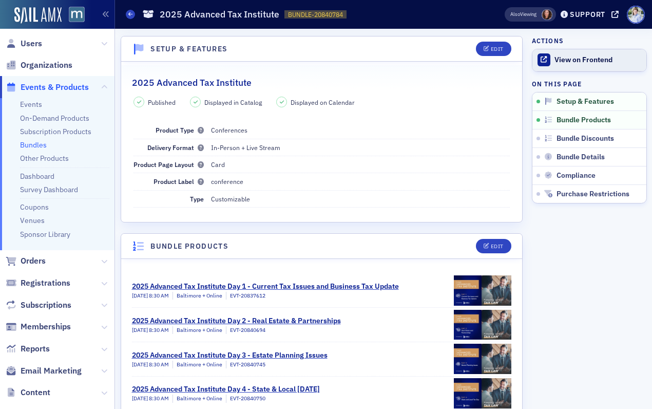
click at [553, 63] on link "View on Frontend" at bounding box center [590, 60] width 114 height 22
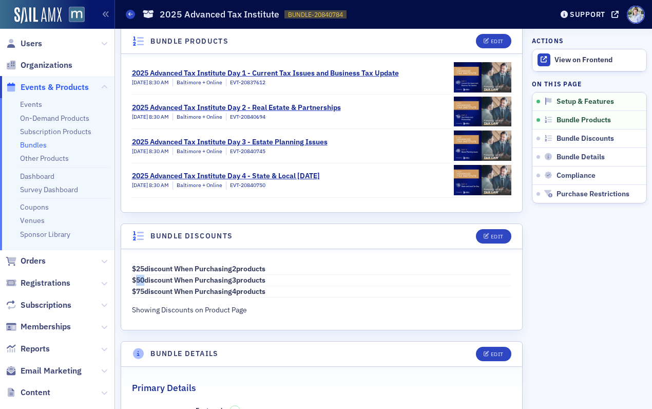
scroll to position [260, 0]
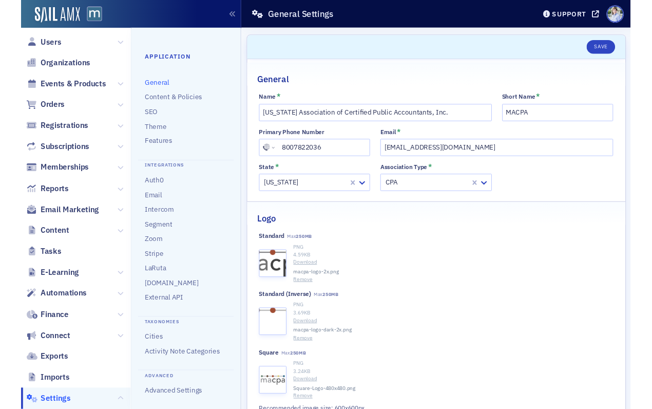
scroll to position [222, 0]
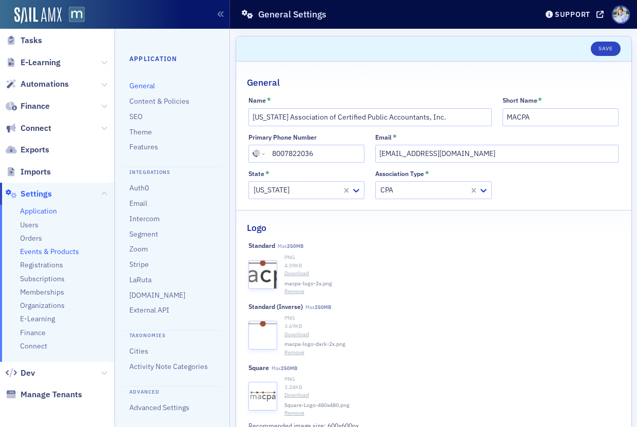
click at [46, 254] on span "Events & Products" at bounding box center [49, 252] width 59 height 10
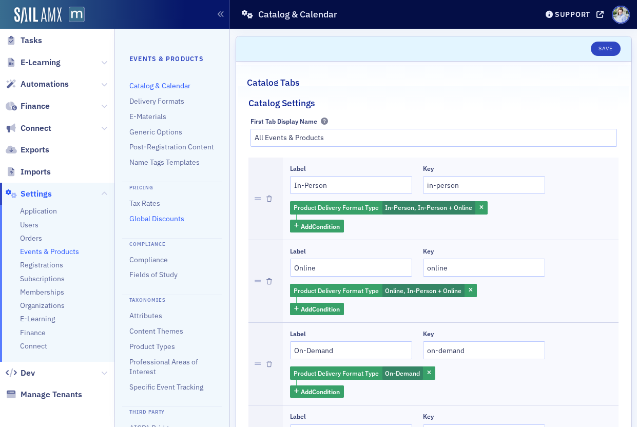
click at [147, 221] on link "Global Discounts" at bounding box center [156, 218] width 55 height 9
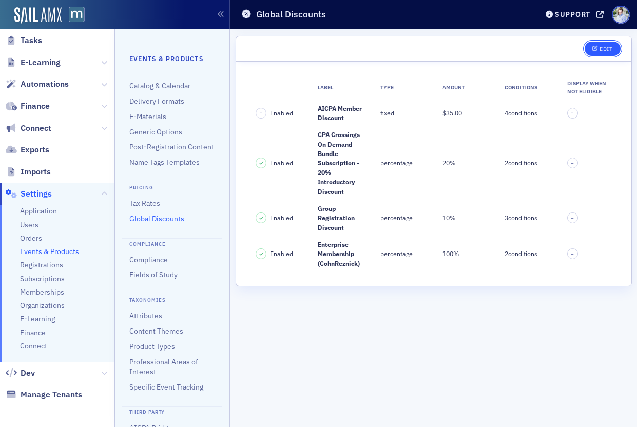
click at [599, 47] on span "Edit" at bounding box center [603, 49] width 20 height 6
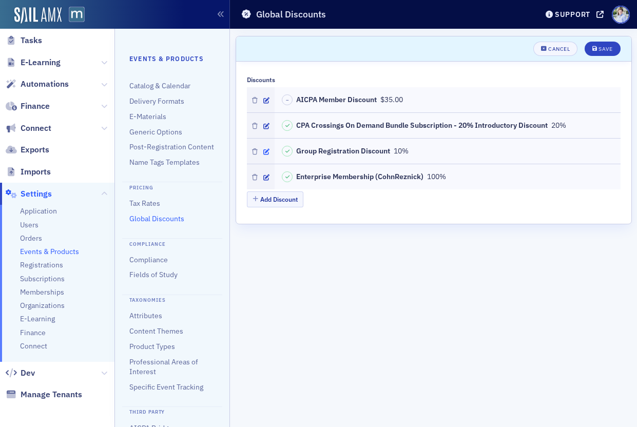
click at [265, 149] on icon "button" at bounding box center [266, 152] width 6 height 6
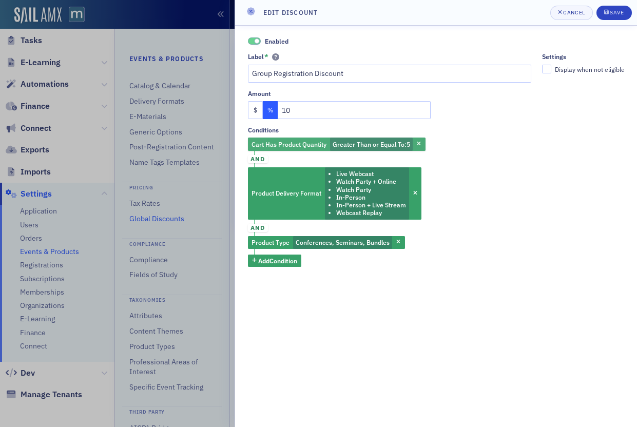
click at [368, 141] on span "Greater Than or Equal To :" at bounding box center [370, 144] width 74 height 8
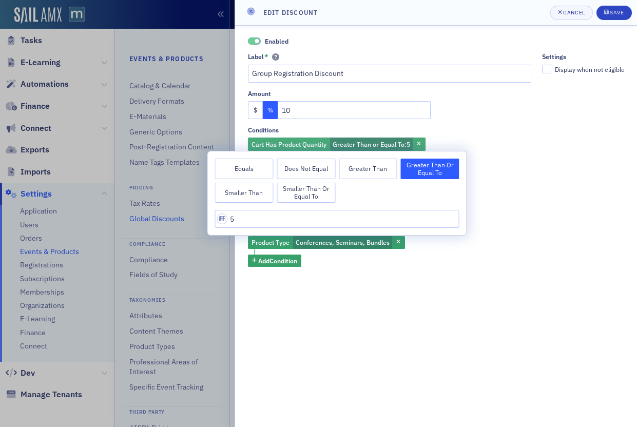
click at [360, 141] on span "Greater Than or Equal To :" at bounding box center [370, 144] width 74 height 8
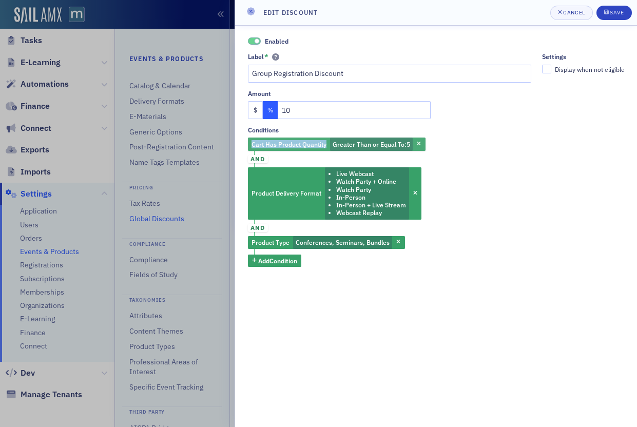
drag, startPoint x: 249, startPoint y: 145, endPoint x: 327, endPoint y: 145, distance: 78.6
click at [327, 145] on div "Cart Has Product Quantity Greater Than or Equal To : 5" at bounding box center [337, 144] width 178 height 13
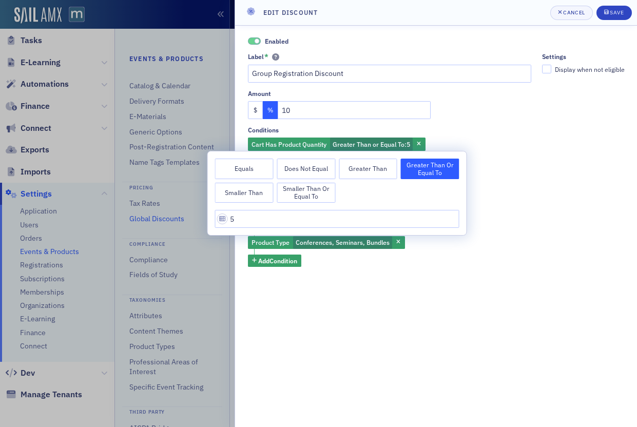
click at [491, 122] on div "Enabled Label * Group Registration Discount Settings Display when not eligible …" at bounding box center [436, 151] width 377 height 231
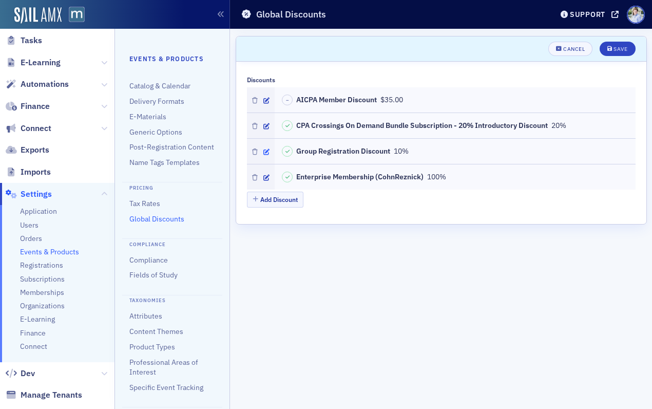
click at [265, 152] on icon "button" at bounding box center [266, 152] width 6 height 6
drag, startPoint x: 269, startPoint y: 149, endPoint x: 391, endPoint y: 2, distance: 191.1
click at [391, 2] on main "Global Discounts Support [DOMAIN_NAME] Scroll to Cancel Save Discounts – AICPA …" at bounding box center [441, 204] width 422 height 409
click at [265, 149] on icon "button" at bounding box center [266, 152] width 6 height 6
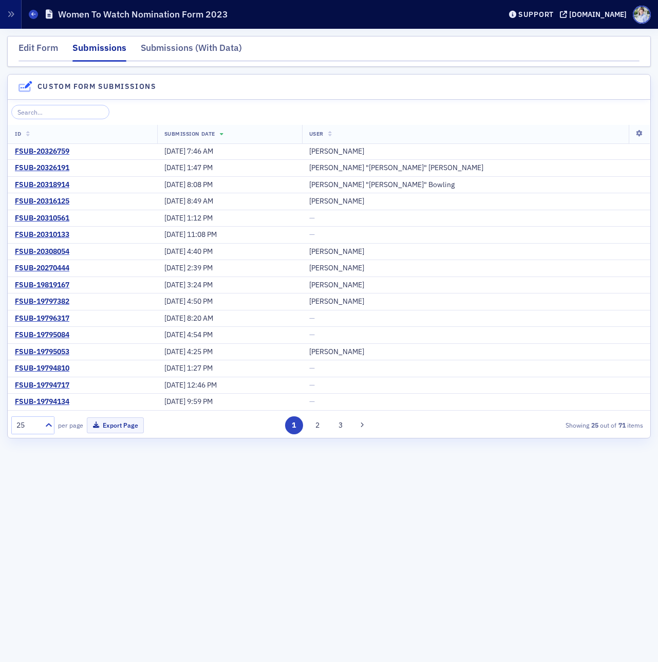
drag, startPoint x: 49, startPoint y: 52, endPoint x: 76, endPoint y: 54, distance: 26.2
click at [50, 52] on div "Edit Form" at bounding box center [38, 50] width 40 height 19
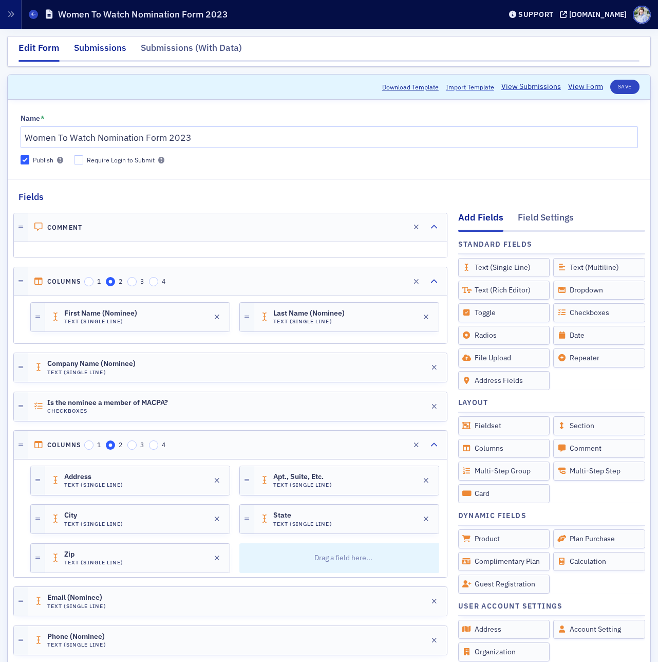
click at [106, 53] on div "Submissions" at bounding box center [100, 50] width 52 height 19
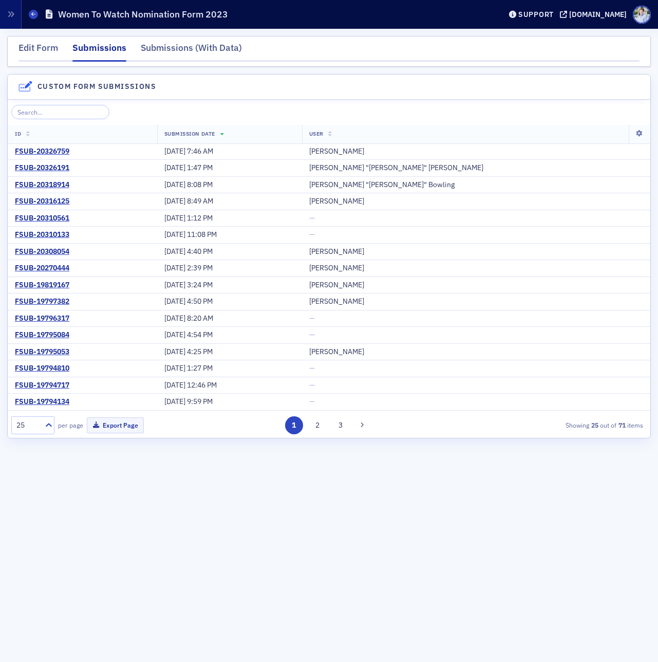
drag, startPoint x: 250, startPoint y: 51, endPoint x: 242, endPoint y: 52, distance: 8.4
click at [250, 51] on nav "Edit Form Submissions Submissions (With Data)" at bounding box center [328, 51] width 621 height 21
click at [180, 50] on div "Submissions (With Data)" at bounding box center [191, 50] width 101 height 19
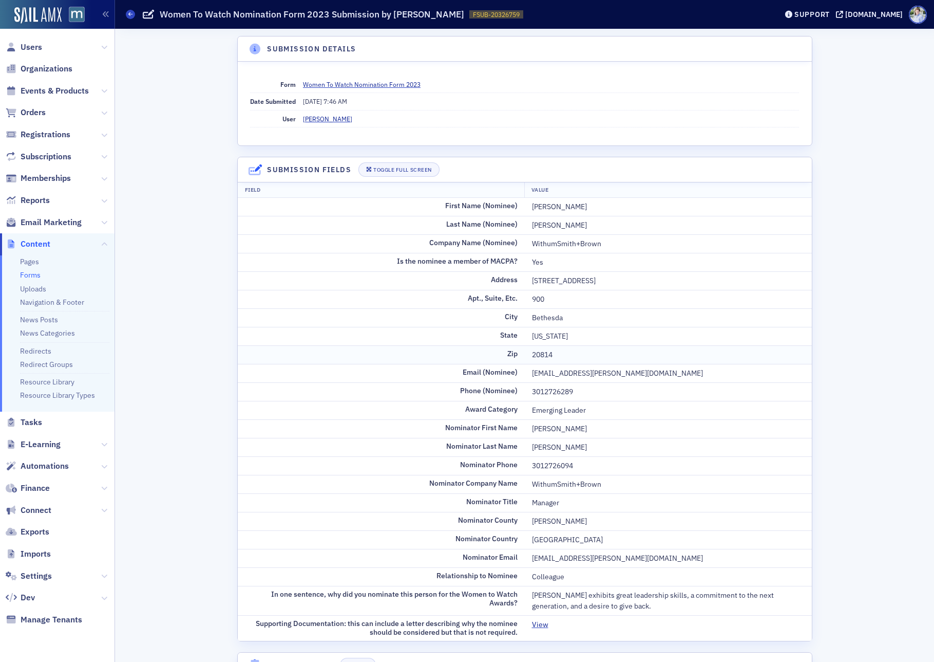
scroll to position [146, 0]
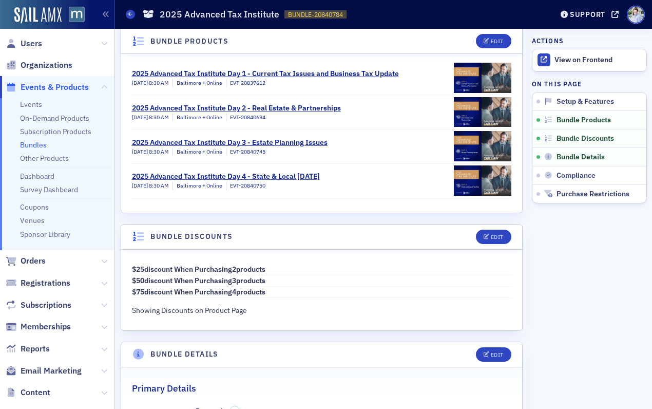
scroll to position [210, 0]
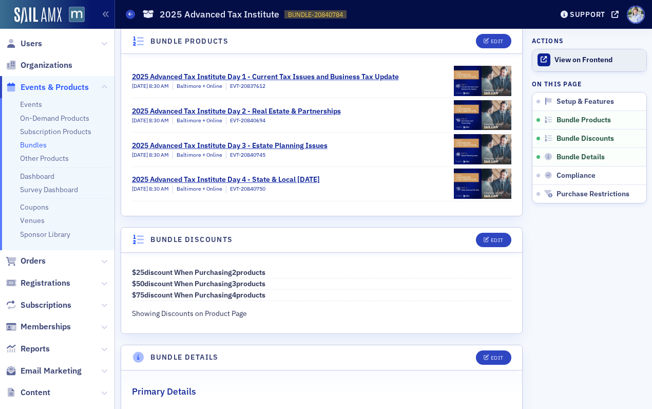
click at [593, 65] on link "View on Frontend" at bounding box center [590, 60] width 114 height 22
click at [494, 241] on div "Edit" at bounding box center [497, 240] width 13 height 6
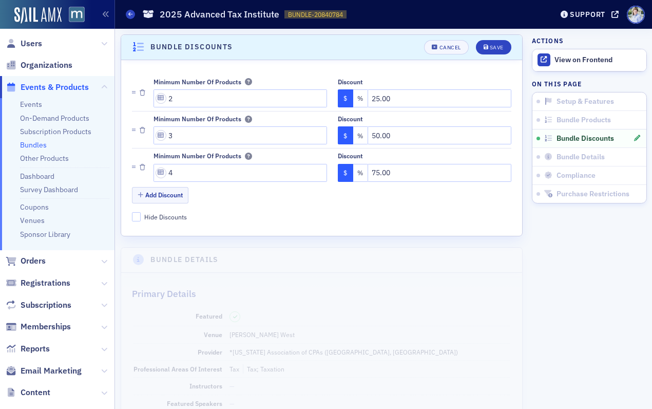
scroll to position [403, 0]
click at [454, 47] on div "Cancel" at bounding box center [451, 47] width 22 height 6
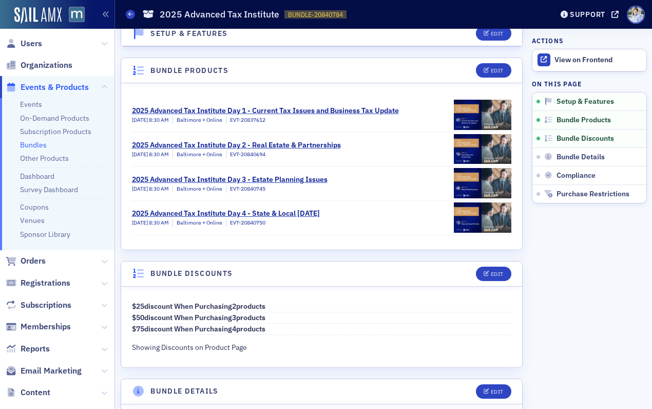
scroll to position [186, 0]
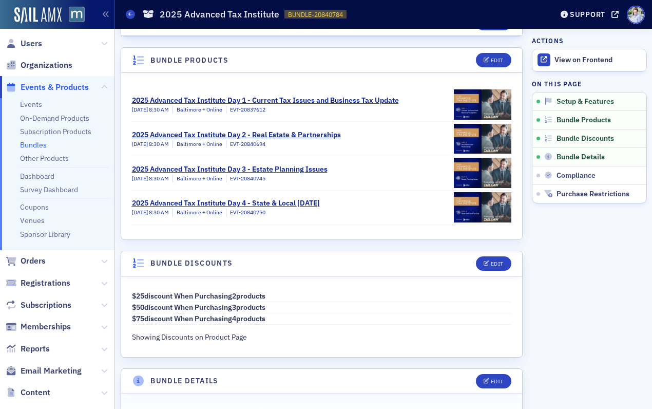
drag, startPoint x: 299, startPoint y: 325, endPoint x: 117, endPoint y: 296, distance: 184.0
copy ol "$ 25 discount when purchasing 2 products $ 50 discount when purchasing 3 produc…"
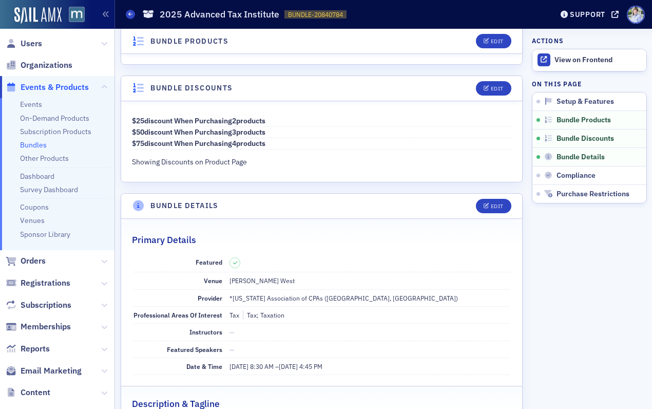
scroll to position [362, 0]
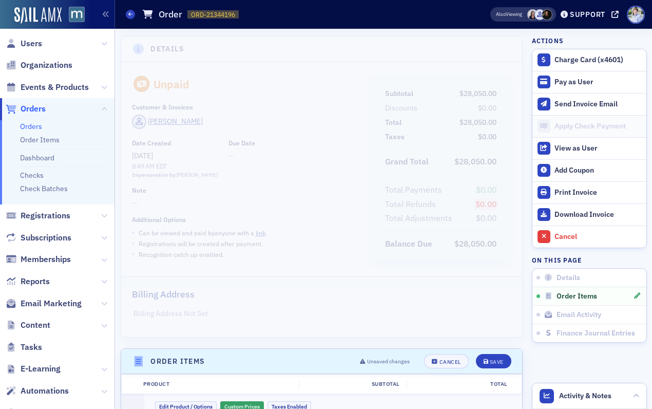
scroll to position [314, 0]
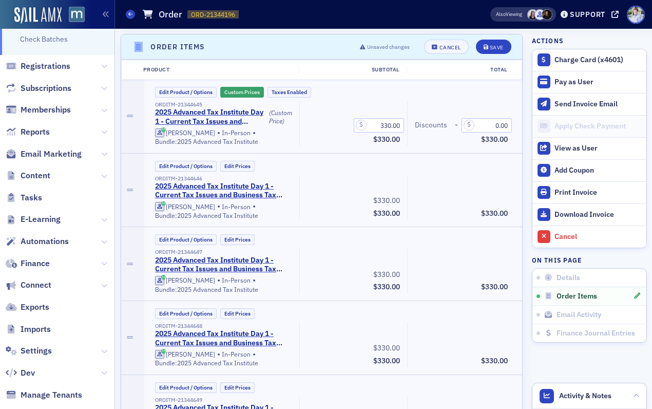
click at [472, 388] on div "Edit Product / Options Edit Prices" at bounding box center [334, 387] width 364 height 11
drag, startPoint x: 495, startPoint y: 126, endPoint x: 503, endPoint y: 129, distance: 8.3
click at [499, 127] on input "0.00" at bounding box center [487, 125] width 50 height 14
click at [436, 186] on div "$330.00" at bounding box center [461, 197] width 108 height 45
click at [285, 48] on header "Order Items Unsaved changes Cancel Save" at bounding box center [322, 46] width 402 height 25
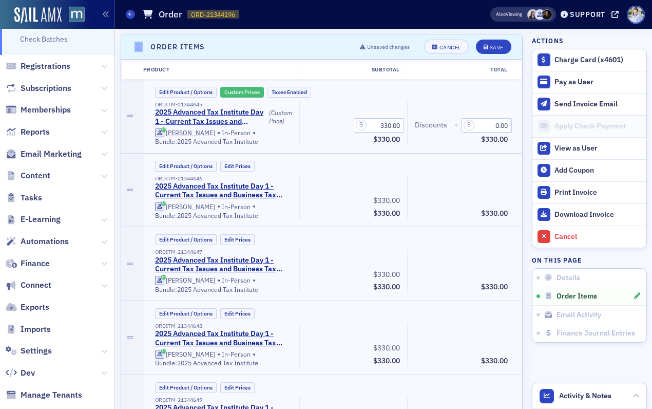
click at [237, 90] on button "Custom Prices" at bounding box center [242, 92] width 44 height 11
click at [438, 43] on button "Cancel" at bounding box center [446, 47] width 44 height 14
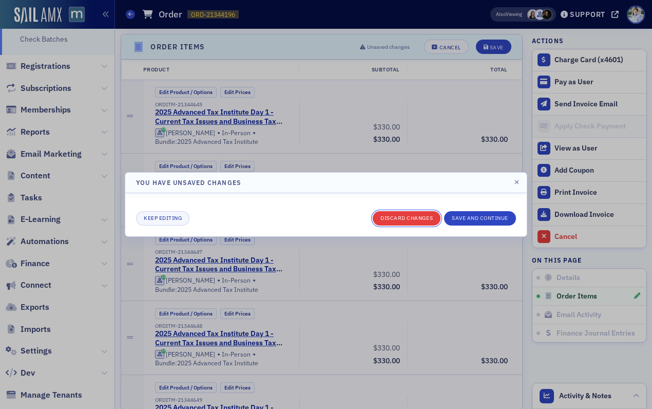
click at [399, 222] on button "Discard changes" at bounding box center [407, 218] width 68 height 14
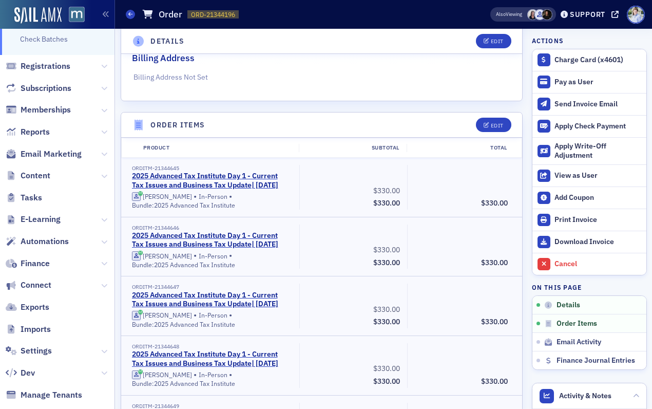
scroll to position [168, 0]
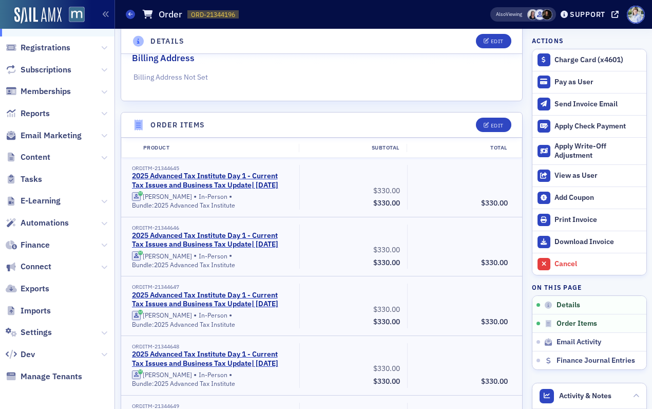
click at [388, 80] on p "Billing Address Not Set" at bounding box center [322, 77] width 376 height 11
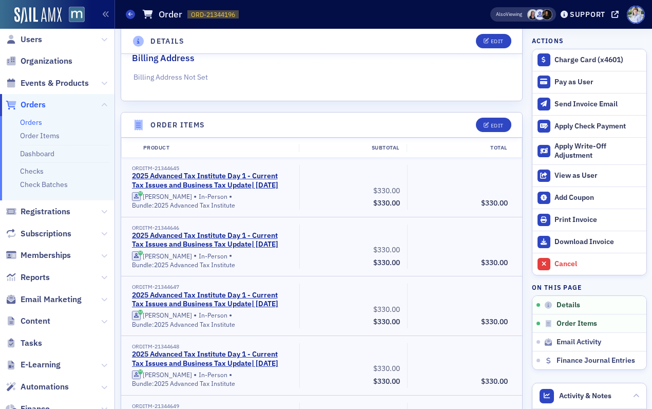
scroll to position [0, 0]
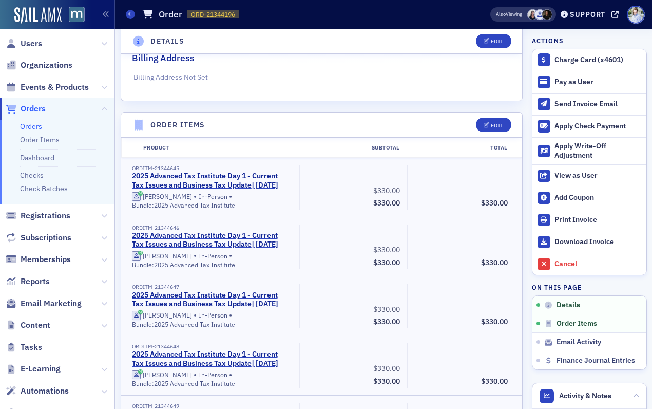
click at [98, 87] on span "Events & Products" at bounding box center [57, 87] width 115 height 22
click at [105, 86] on icon at bounding box center [104, 87] width 6 height 6
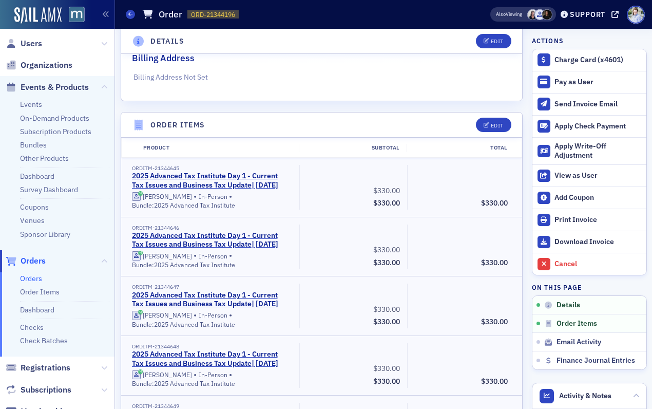
click at [257, 117] on header "Order Items Edit" at bounding box center [322, 124] width 402 height 25
click at [266, 125] on header "Order Items Edit" at bounding box center [322, 124] width 402 height 25
click at [280, 125] on header "Order Items Edit" at bounding box center [322, 124] width 402 height 25
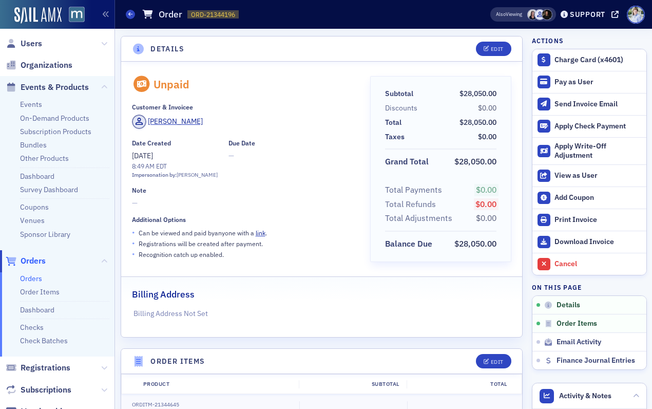
click at [266, 48] on header "Details Edit" at bounding box center [322, 48] width 402 height 25
click at [255, 58] on header "Details Edit" at bounding box center [322, 48] width 402 height 25
click at [243, 49] on header "Details Edit" at bounding box center [322, 48] width 402 height 25
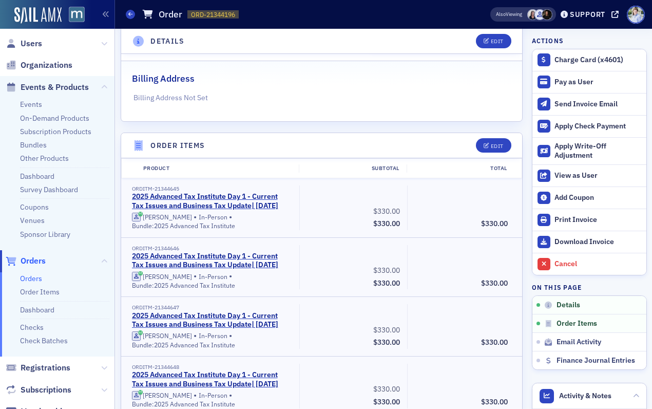
scroll to position [240, 0]
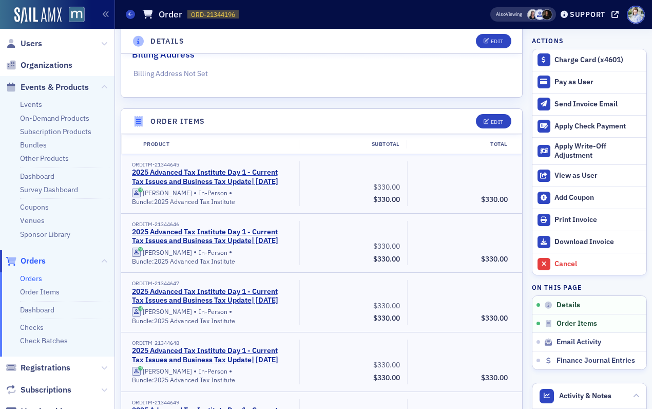
click at [317, 71] on p "Billing Address Not Set" at bounding box center [322, 73] width 376 height 11
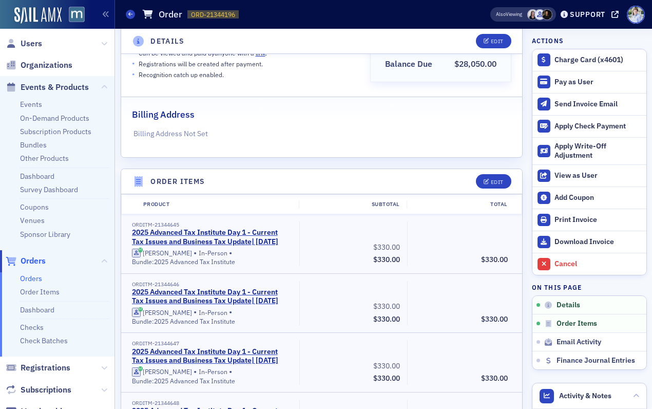
scroll to position [179, 0]
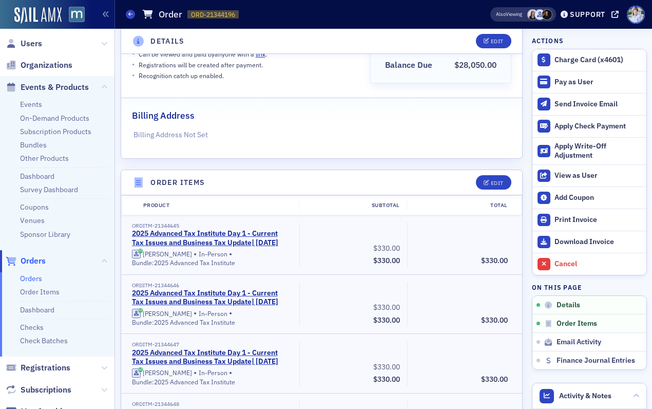
click at [197, 92] on div "Unpaid Customer & Invoicee Teresa Morris Date Created 9/30/2025 8:49 AM EDT Imp…" at bounding box center [322, 20] width 402 height 275
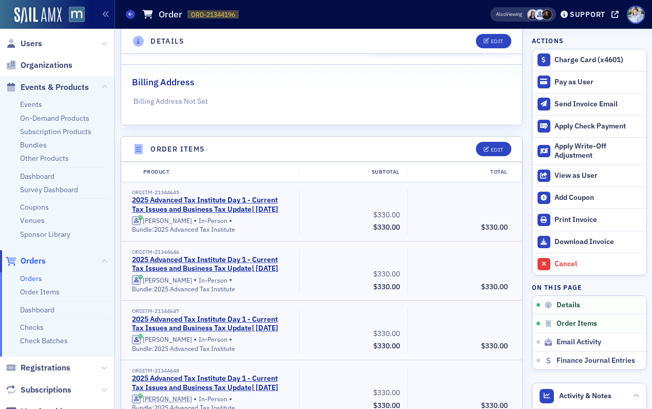
scroll to position [214, 0]
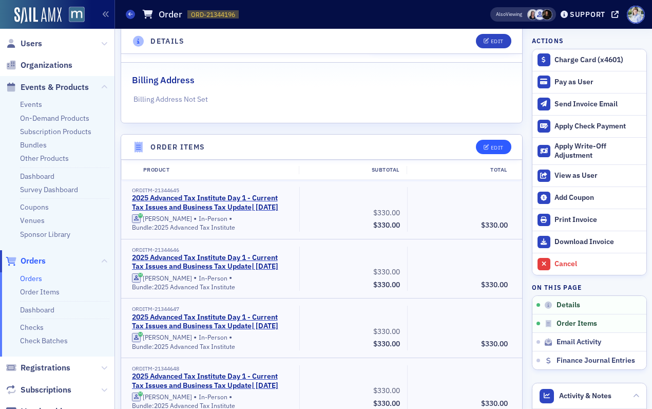
drag, startPoint x: 469, startPoint y: 147, endPoint x: 482, endPoint y: 144, distance: 13.8
click at [476, 145] on div "Edit" at bounding box center [490, 147] width 43 height 14
click at [493, 142] on button "Edit" at bounding box center [493, 147] width 35 height 14
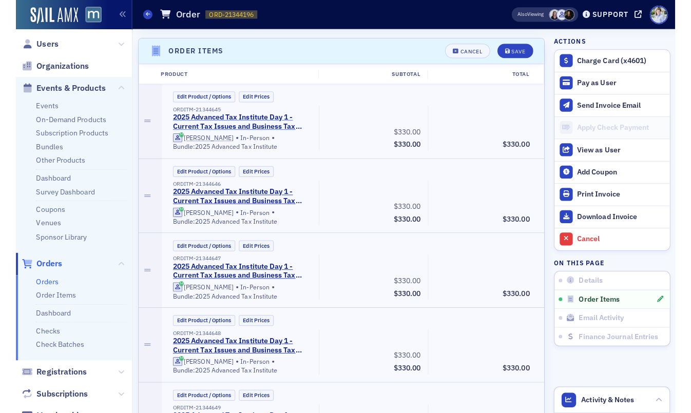
scroll to position [314, 0]
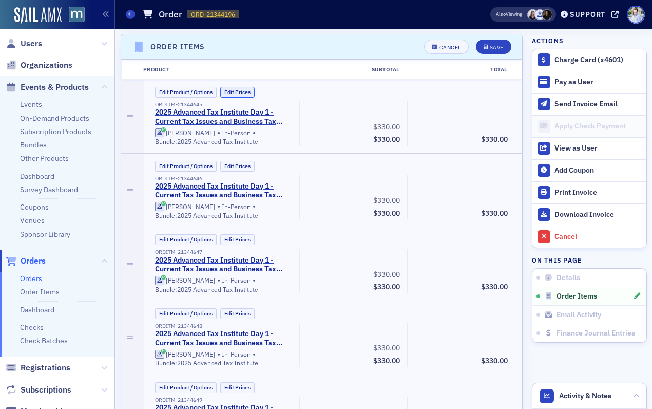
click at [240, 92] on button "Edit Prices" at bounding box center [237, 92] width 34 height 11
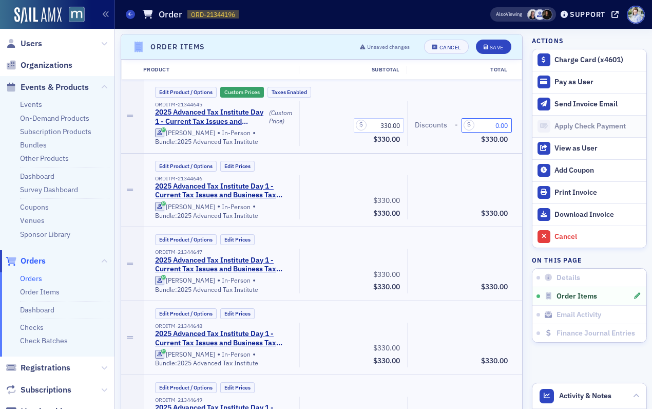
drag, startPoint x: 499, startPoint y: 124, endPoint x: 542, endPoint y: 124, distance: 43.7
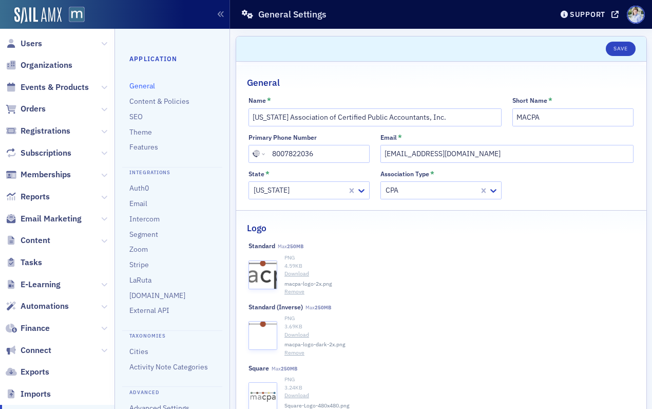
scroll to position [240, 0]
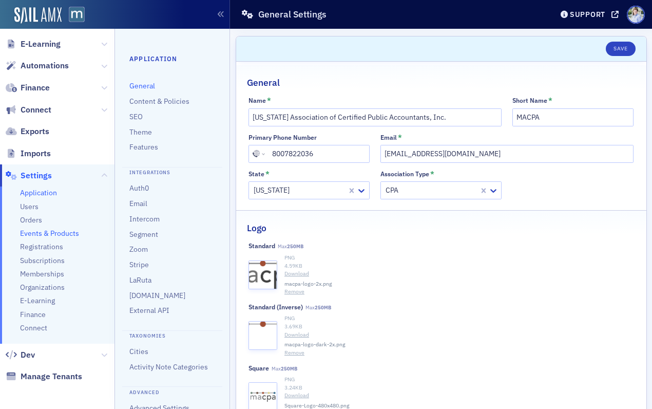
click at [48, 229] on span "Events & Products" at bounding box center [49, 234] width 59 height 10
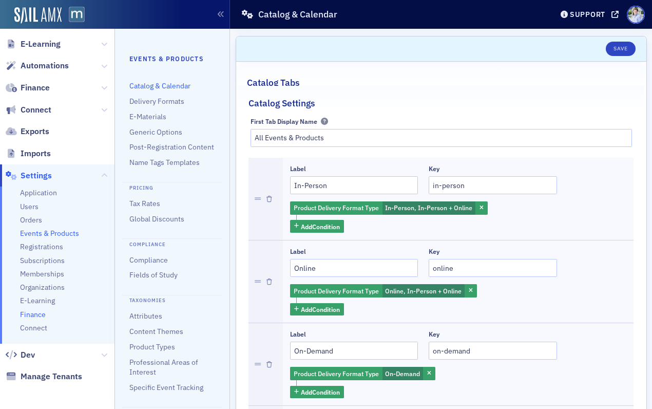
click at [31, 314] on span "Finance" at bounding box center [33, 315] width 26 height 10
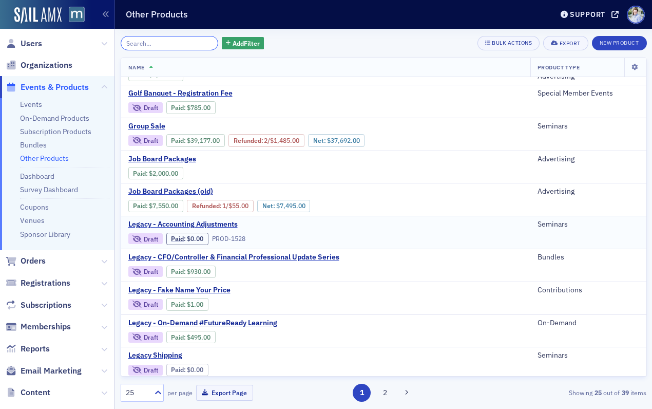
scroll to position [520, 0]
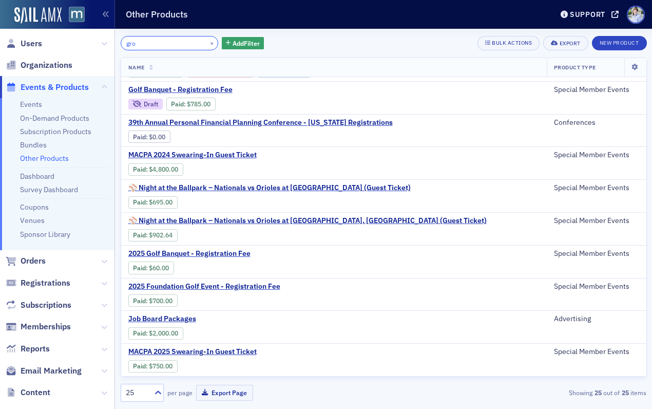
scroll to position [520, 0]
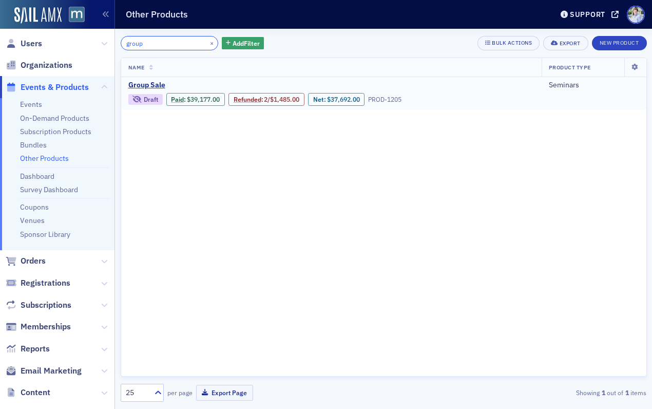
type input "group"
click at [141, 91] on div "Draft Paid : $39,177.00 Refunded : 2 / $1,485.00 Net : $37,692.00 PROD-1205" at bounding box center [265, 98] width 274 height 14
click at [143, 87] on span "Group Sale" at bounding box center [214, 85] width 173 height 9
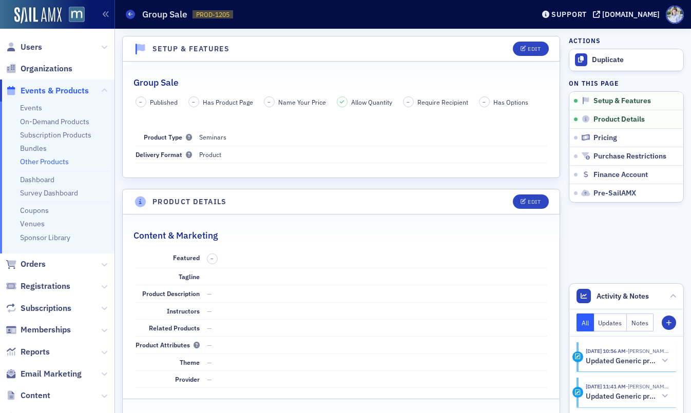
click at [255, 138] on dd "Seminars" at bounding box center [373, 137] width 348 height 16
click at [261, 50] on header "Setup & Features Edit" at bounding box center [341, 48] width 437 height 25
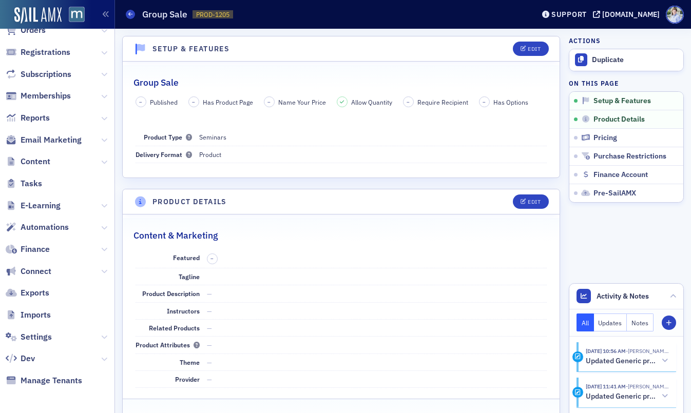
click at [48, 326] on span "Imports" at bounding box center [57, 316] width 115 height 22
click at [47, 333] on span "Settings" at bounding box center [36, 337] width 31 height 11
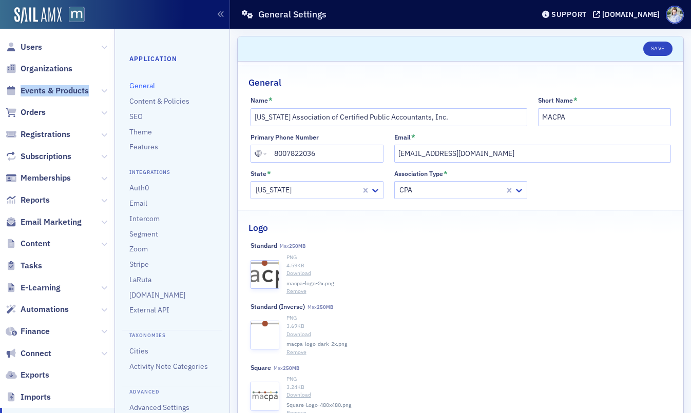
scroll to position [239, 0]
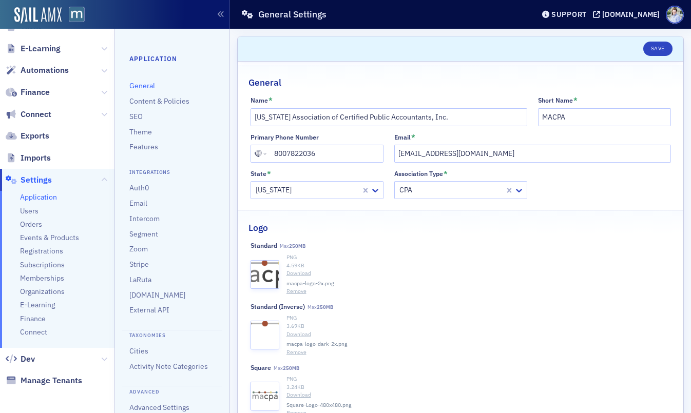
click at [51, 203] on ul "Application Users Orders Events & Products Registrations Subscriptions Membersh…" at bounding box center [57, 269] width 115 height 157
click at [73, 197] on span "Application" at bounding box center [64, 198] width 89 height 10
click at [88, 163] on span "Imports" at bounding box center [57, 158] width 115 height 22
click at [88, 174] on span "Settings" at bounding box center [57, 180] width 115 height 22
click at [85, 180] on span "Settings" at bounding box center [57, 180] width 115 height 22
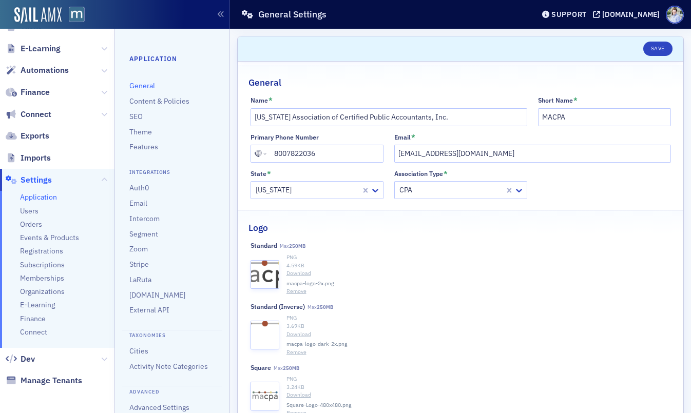
click at [408, 59] on header "Save" at bounding box center [461, 48] width 446 height 25
click at [416, 50] on header "Save" at bounding box center [461, 48] width 446 height 25
click at [420, 44] on header "Save" at bounding box center [461, 48] width 446 height 25
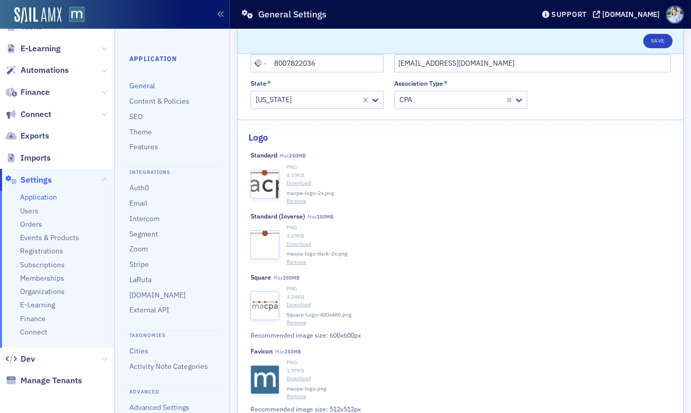
scroll to position [0, 0]
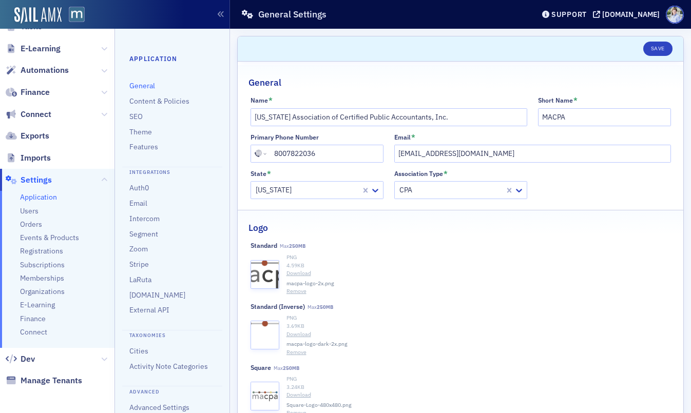
click at [418, 43] on header "Save" at bounding box center [461, 48] width 446 height 25
click at [334, 71] on div "General" at bounding box center [461, 77] width 424 height 24
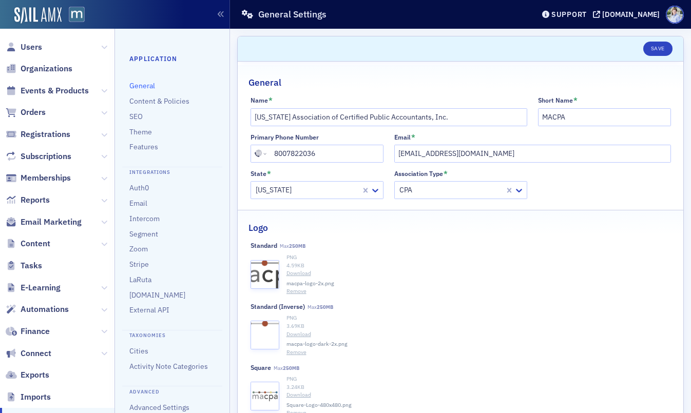
scroll to position [239, 0]
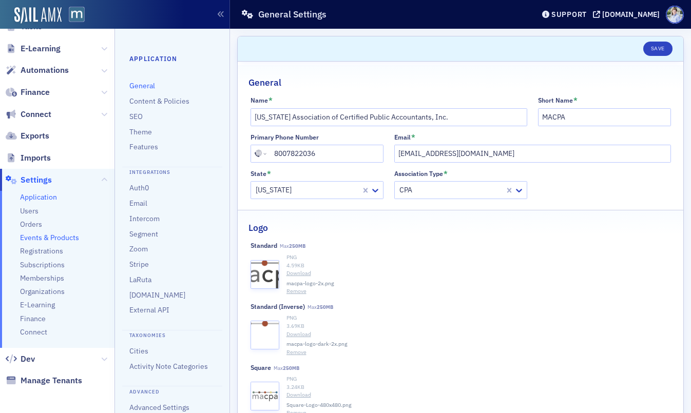
click at [41, 233] on span "Events & Products" at bounding box center [49, 238] width 59 height 10
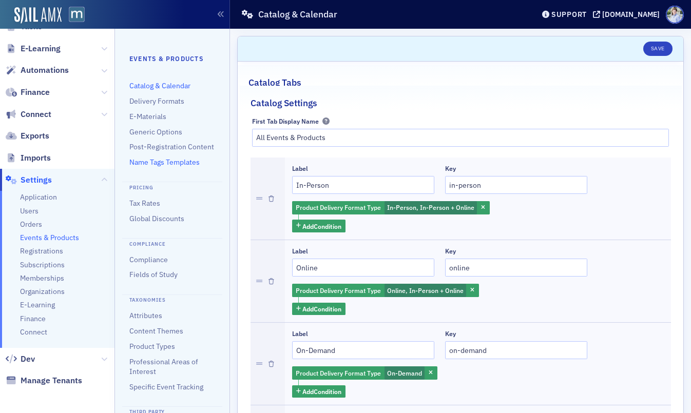
click at [157, 159] on link "Name Tags Templates" at bounding box center [164, 162] width 70 height 9
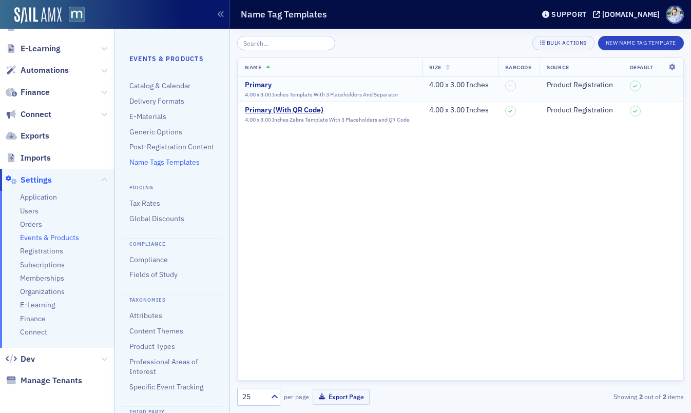
click at [259, 87] on div "Primary" at bounding box center [322, 85] width 154 height 9
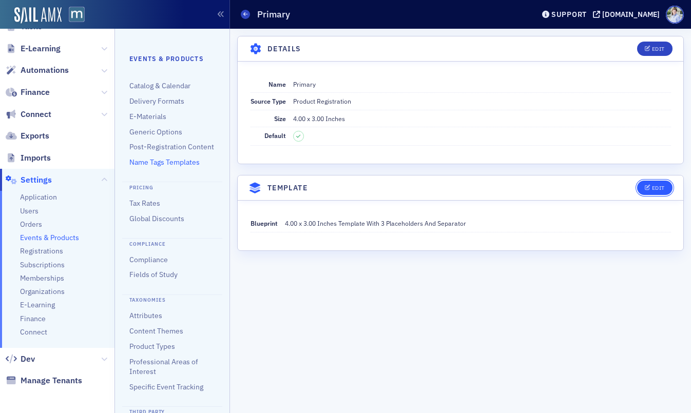
click at [652, 185] on div "Edit" at bounding box center [658, 188] width 13 height 6
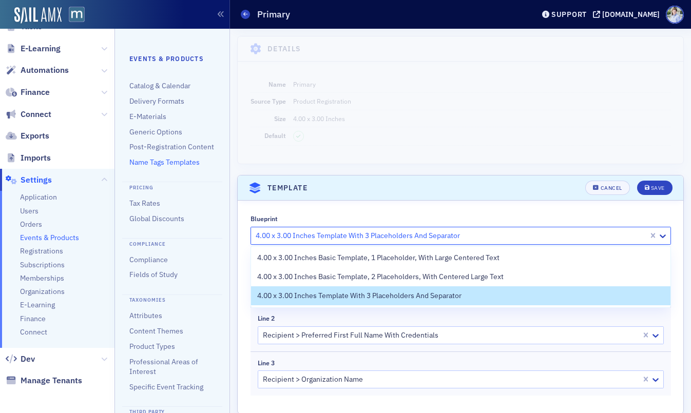
click at [364, 234] on div at bounding box center [451, 236] width 393 height 13
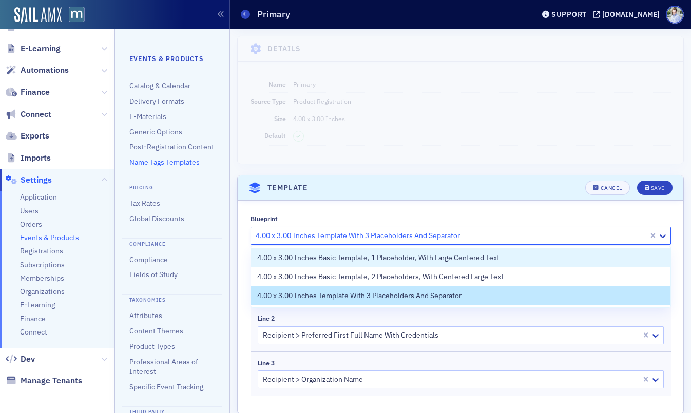
click at [476, 177] on header "Template Cancel Save" at bounding box center [461, 188] width 446 height 25
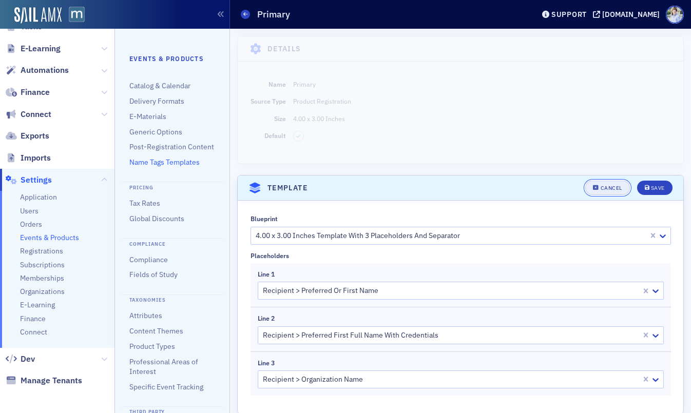
click at [602, 186] on div "Cancel" at bounding box center [612, 188] width 22 height 6
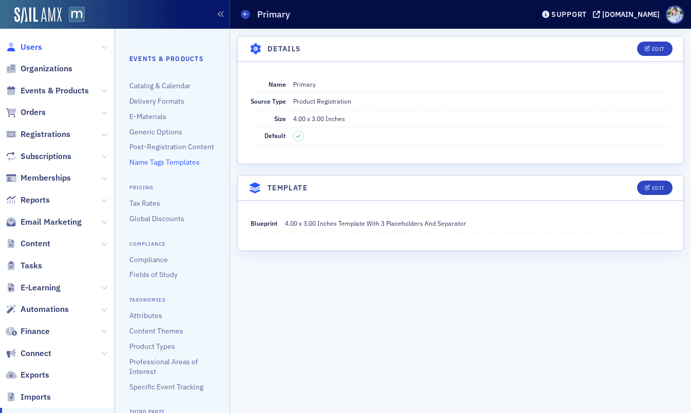
click at [37, 44] on span "Users" at bounding box center [32, 47] width 22 height 11
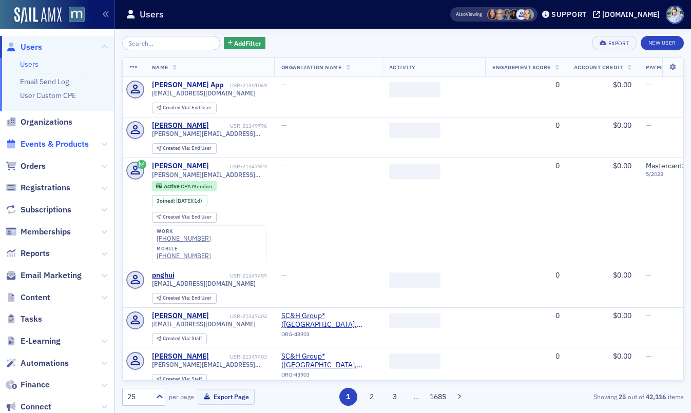
click at [41, 145] on span "Events & Products" at bounding box center [55, 144] width 68 height 11
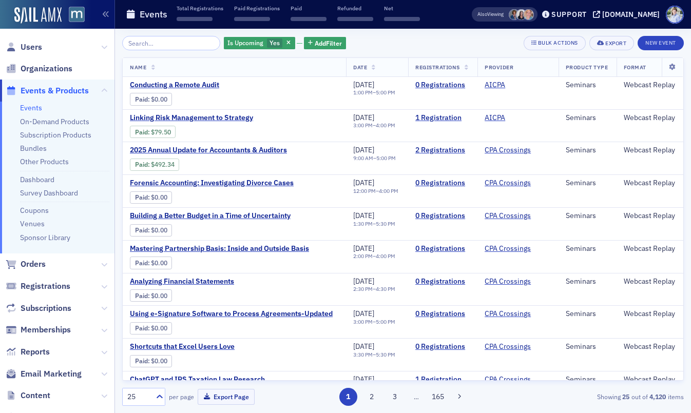
scroll to position [3, 0]
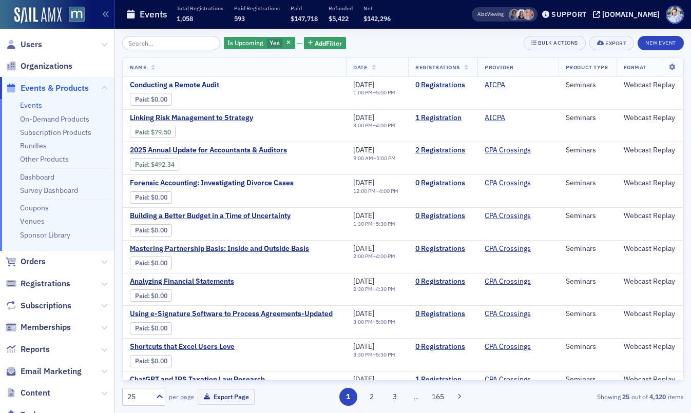
click at [446, 64] on span "Registrations" at bounding box center [438, 67] width 45 height 7
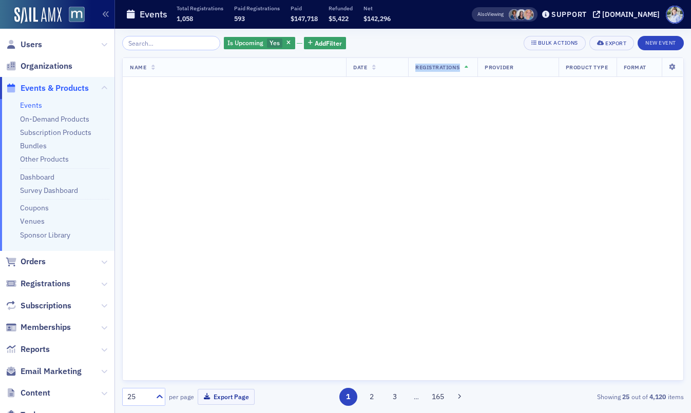
click at [446, 64] on span "Registrations" at bounding box center [438, 67] width 45 height 7
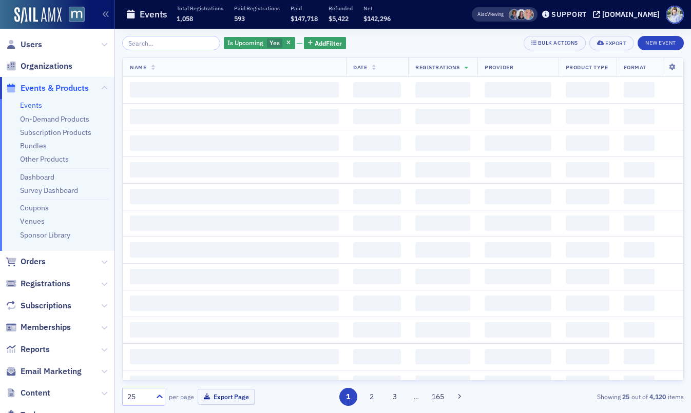
click at [443, 51] on div "Is Upcoming Yes Add Filter Bulk Actions Export New Event Name Date Registration…" at bounding box center [403, 221] width 562 height 370
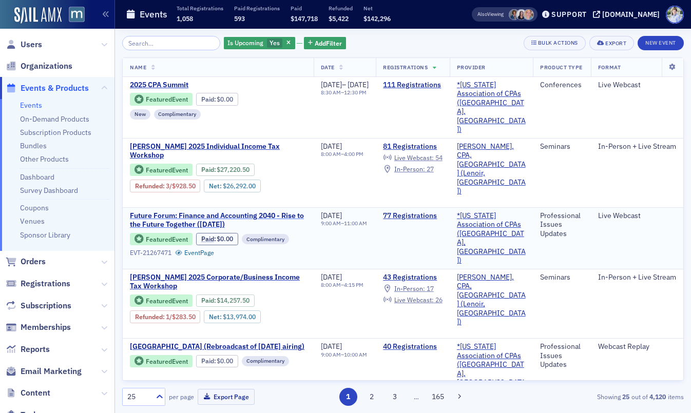
click at [169, 212] on span "Future Forum: Finance and Accounting 2040 - Rise to the Future Together ([DATE])" at bounding box center [218, 221] width 177 height 18
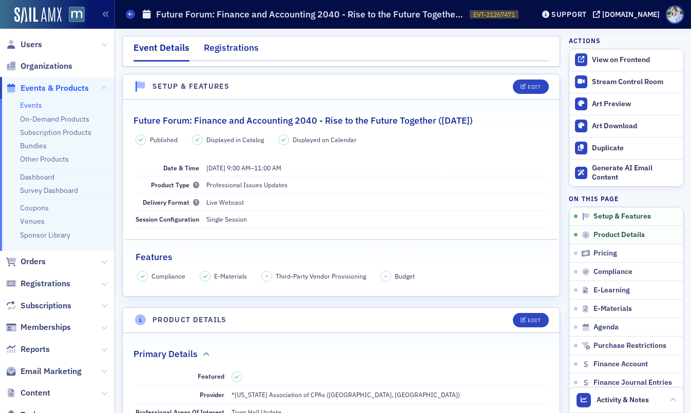
click at [232, 52] on div "Registrations" at bounding box center [231, 50] width 55 height 19
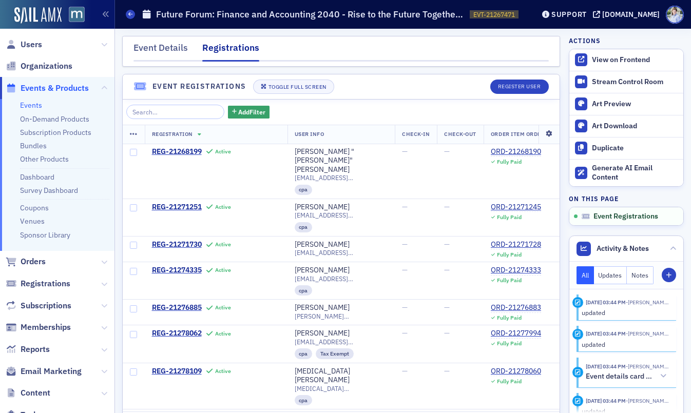
click at [549, 136] on icon at bounding box center [549, 134] width 21 height 6
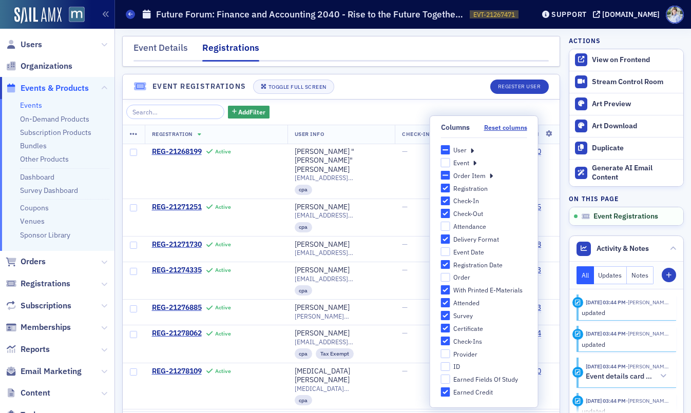
click at [472, 148] on icon at bounding box center [472, 149] width 4 height 9
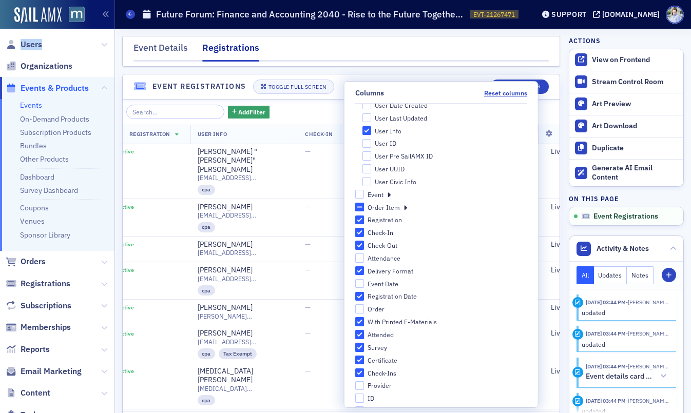
scroll to position [601, 0]
click at [407, 206] on icon at bounding box center [406, 206] width 4 height 9
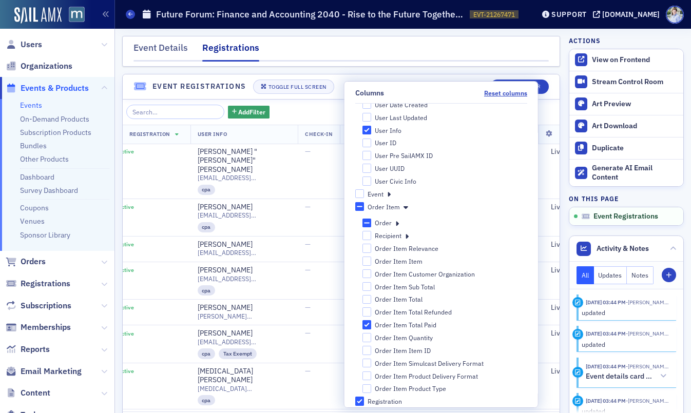
click at [409, 238] on icon at bounding box center [407, 235] width 4 height 9
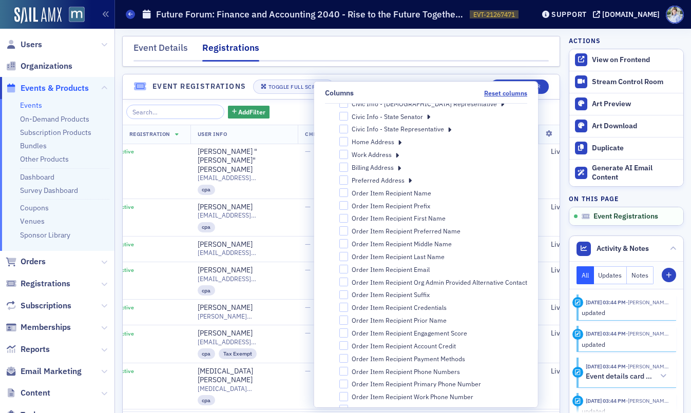
scroll to position [785, 0]
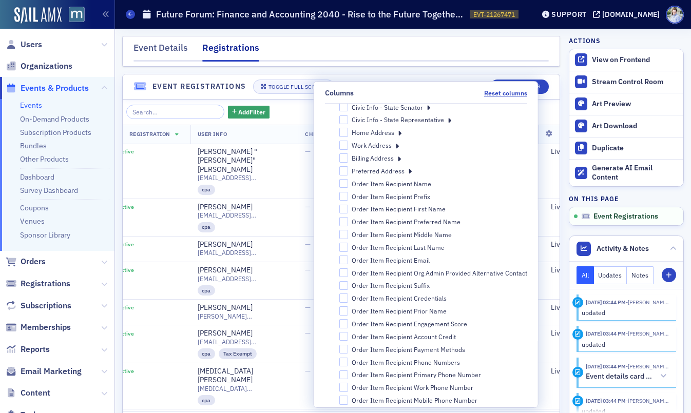
click at [418, 181] on div "Order Item Recipient Name" at bounding box center [392, 184] width 80 height 9
click at [348, 181] on input "Order Item Recipient Name" at bounding box center [343, 183] width 9 height 9
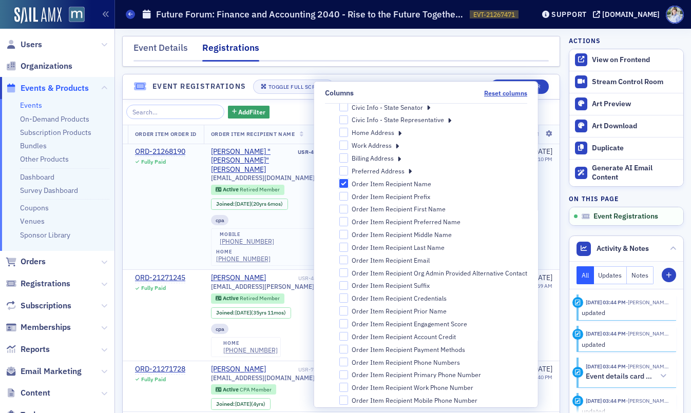
scroll to position [0, 368]
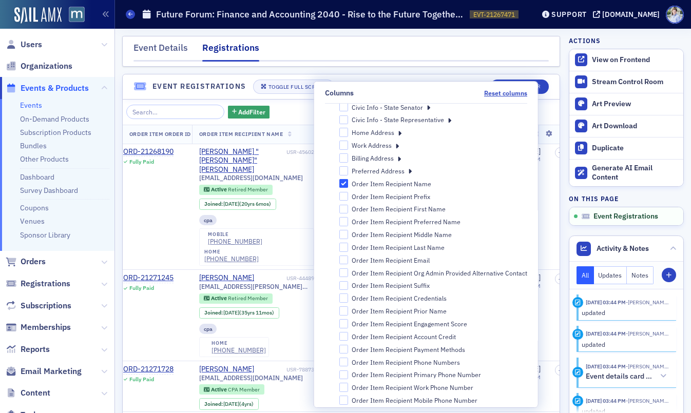
click at [379, 184] on div "Order Item Recipient Name" at bounding box center [392, 184] width 80 height 9
click at [348, 184] on input "Order Item Recipient Name" at bounding box center [343, 183] width 9 height 9
checkbox input "false"
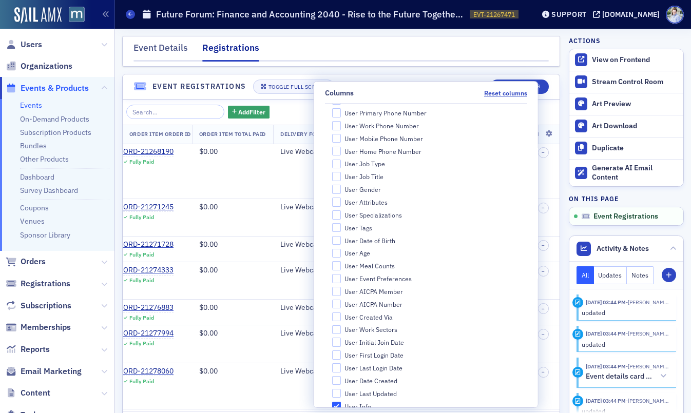
scroll to position [563, 0]
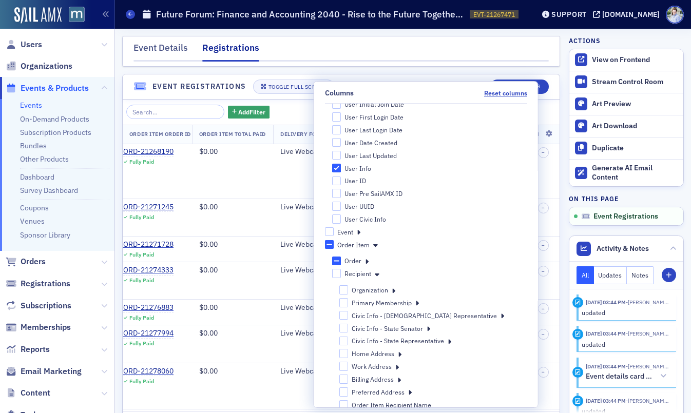
click at [378, 248] on icon at bounding box center [375, 244] width 5 height 9
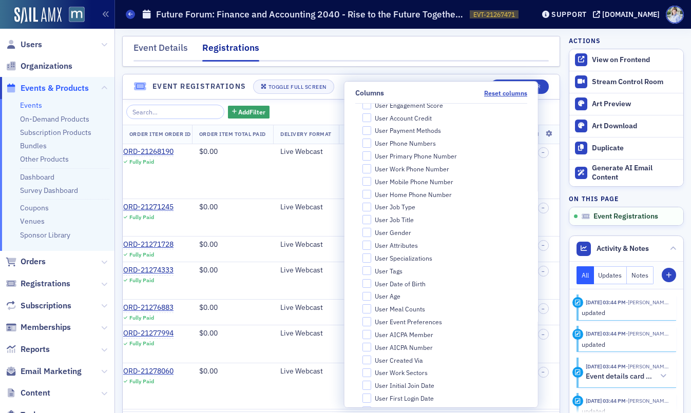
scroll to position [4, 0]
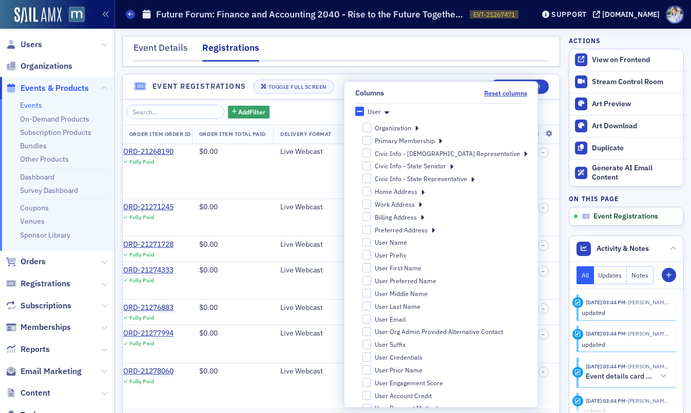
click at [407, 242] on div "User Name" at bounding box center [391, 242] width 32 height 9
click at [371, 242] on input "User Name" at bounding box center [366, 242] width 9 height 9
checkbox input "true"
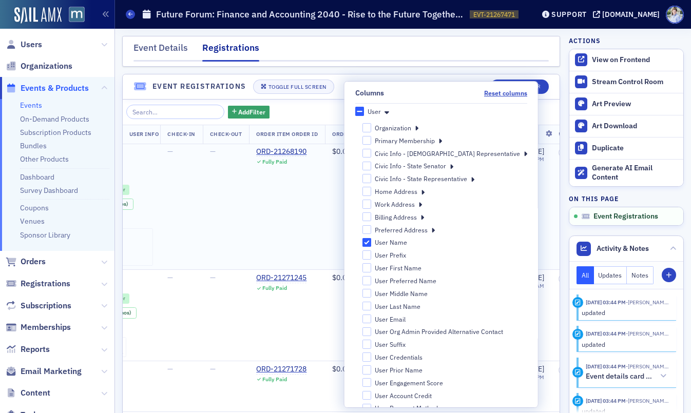
click at [263, 238] on td "ORD-21268190 Fully Paid" at bounding box center [287, 207] width 76 height 126
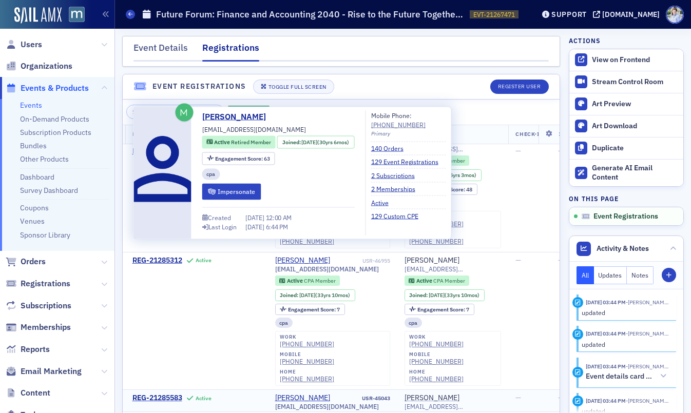
scroll to position [2577, 20]
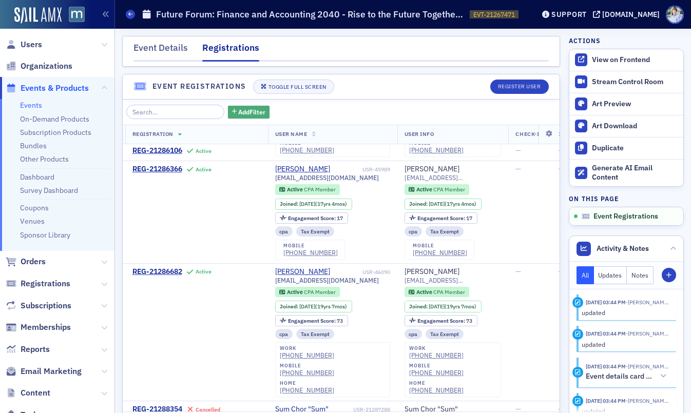
click at [228, 106] on button "Add Filter" at bounding box center [249, 112] width 42 height 13
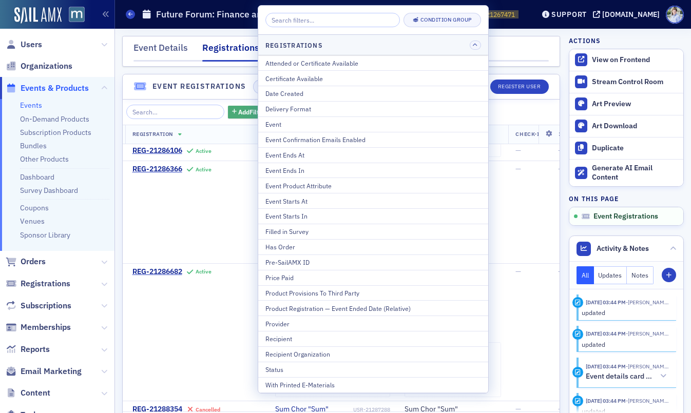
click at [228, 108] on button "Add Filter" at bounding box center [249, 112] width 42 height 13
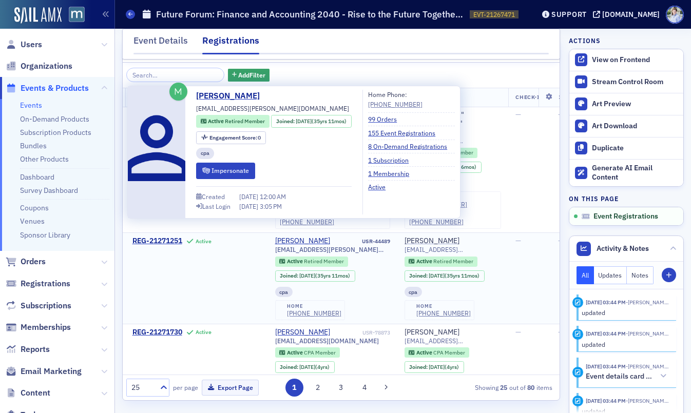
scroll to position [0, 0]
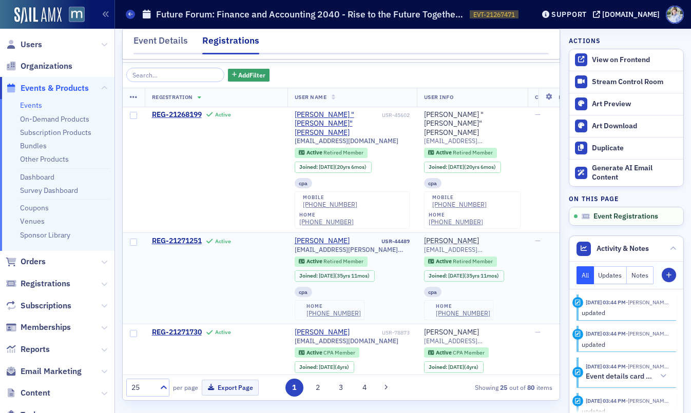
drag, startPoint x: 247, startPoint y: 253, endPoint x: 258, endPoint y: 247, distance: 12.9
click at [247, 253] on td "REG-21271251 Active" at bounding box center [216, 278] width 143 height 91
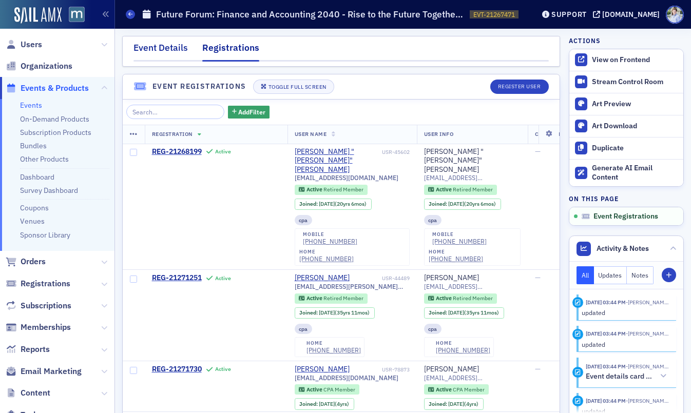
click at [175, 53] on div "Event Details" at bounding box center [161, 50] width 54 height 19
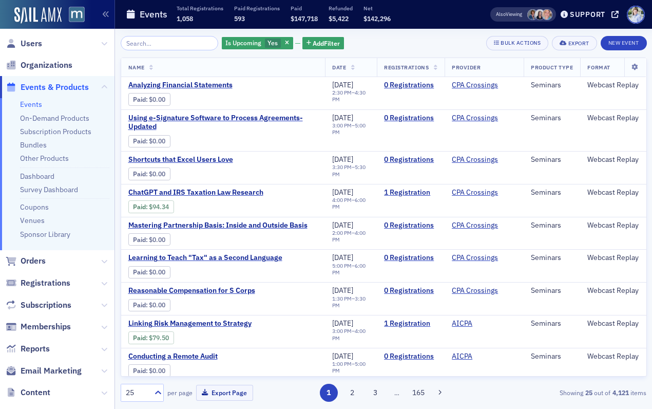
click at [369, 45] on div "Is Upcoming Yes Add Filter Bulk Actions Export New Event" at bounding box center [384, 43] width 526 height 14
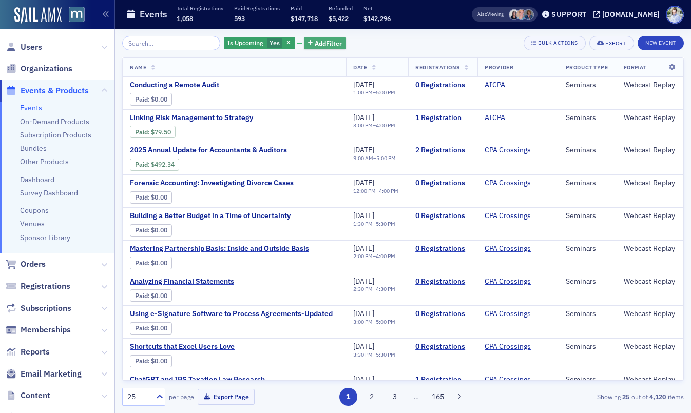
click at [308, 41] on icon "button" at bounding box center [310, 44] width 5 height 6
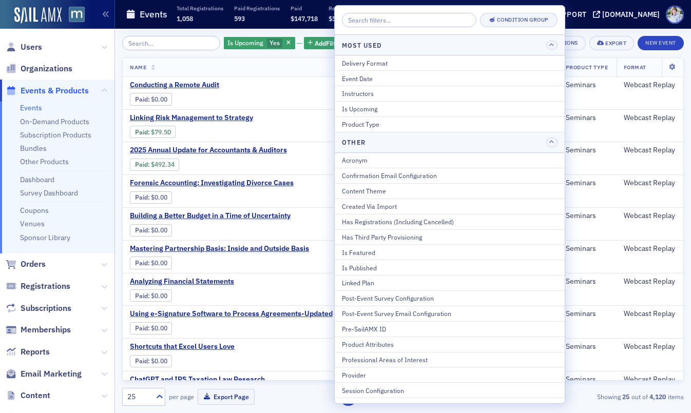
click at [376, 387] on button "Session Configuration" at bounding box center [450, 390] width 230 height 15
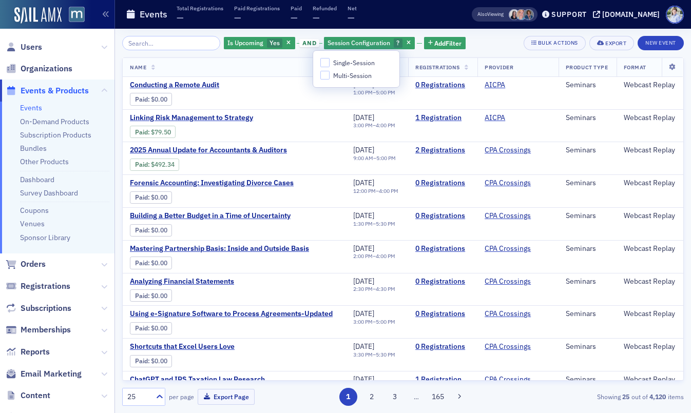
click at [361, 76] on span "Multi-Session" at bounding box center [352, 75] width 39 height 9
click at [330, 76] on input "Multi-Session" at bounding box center [324, 75] width 9 height 9
checkbox input "true"
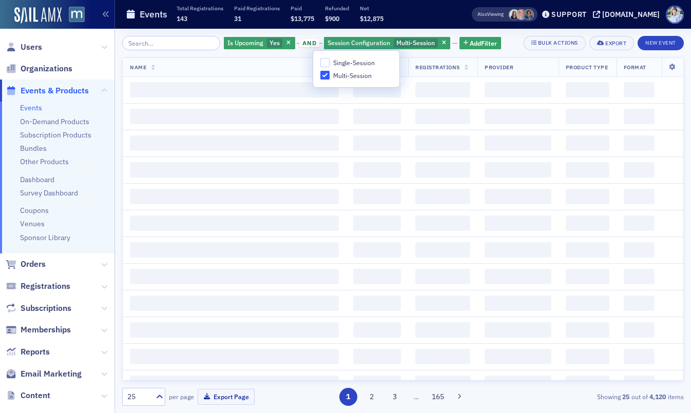
click at [380, 23] on div "$12,875" at bounding box center [372, 18] width 24 height 9
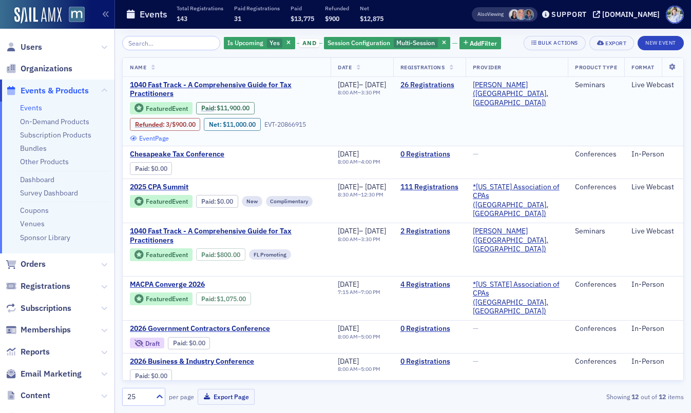
click at [169, 136] on link "Event Page" at bounding box center [149, 139] width 39 height 8
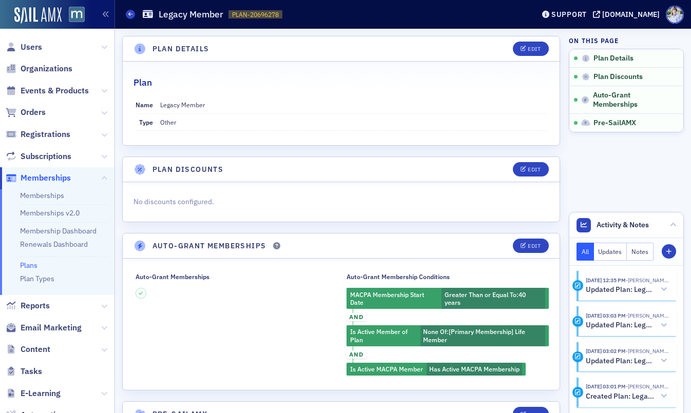
scroll to position [76, 0]
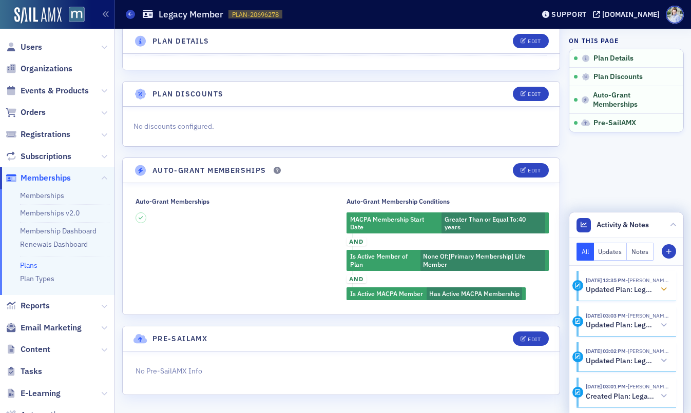
click at [630, 287] on h5 "Updated Plan: Legacy Member" at bounding box center [620, 290] width 69 height 9
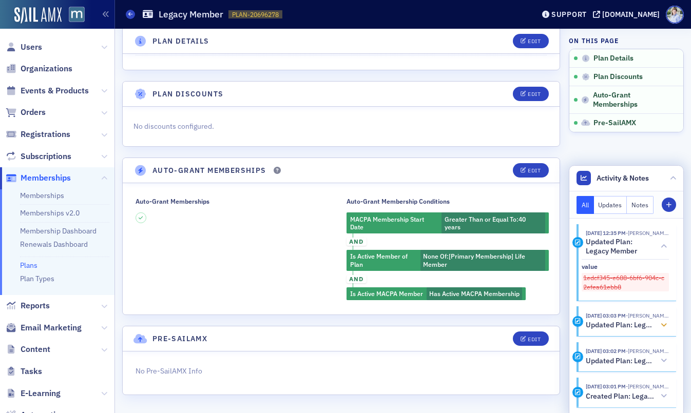
click at [621, 319] on time "[DATE] 03:03 PM" at bounding box center [606, 315] width 40 height 7
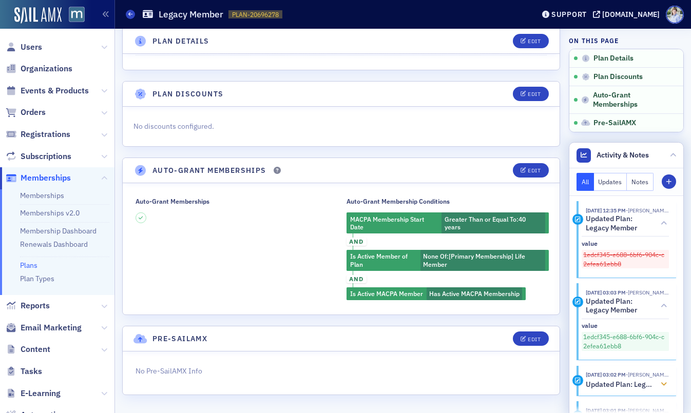
click at [626, 376] on time "[DATE] 03:02 PM" at bounding box center [606, 374] width 40 height 7
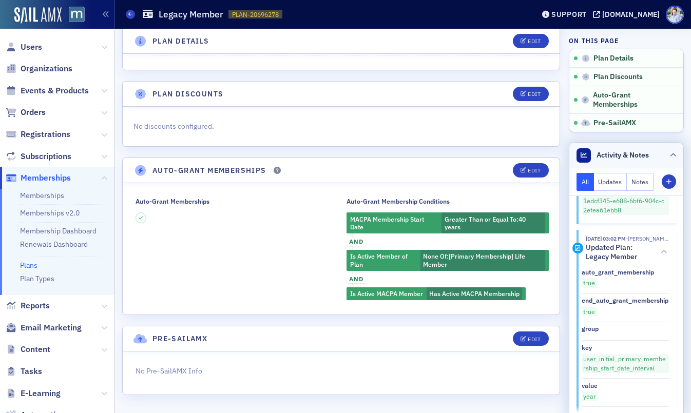
click at [636, 148] on div "Activity & Notes" at bounding box center [613, 155] width 72 height 14
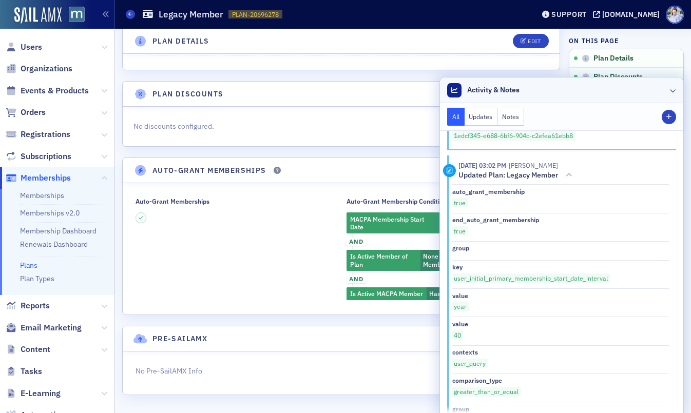
click at [539, 96] on header "Activity & Notes" at bounding box center [561, 91] width 243 height 26
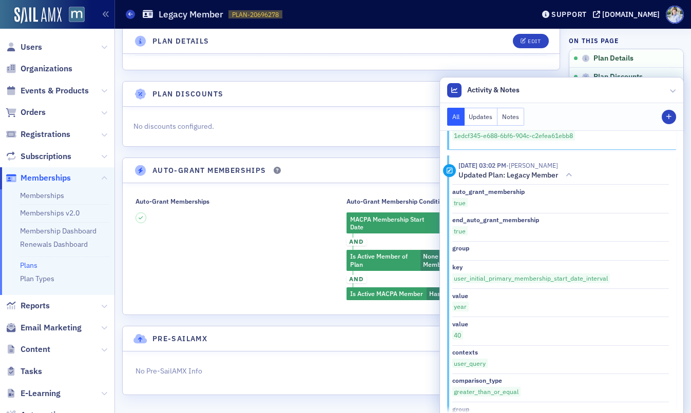
scroll to position [136, 0]
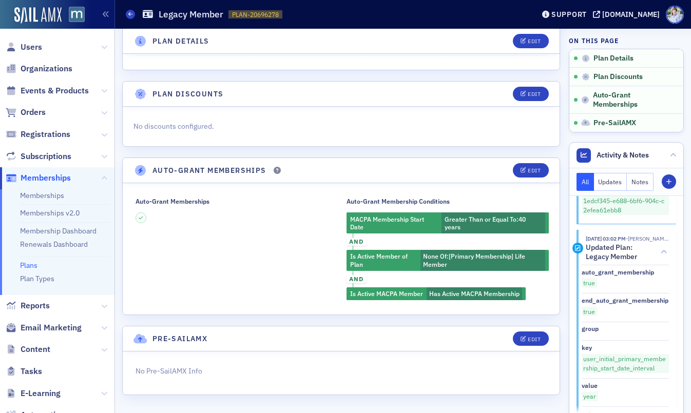
click at [265, 263] on div "Auto-Grant Memberships" at bounding box center [235, 249] width 202 height 103
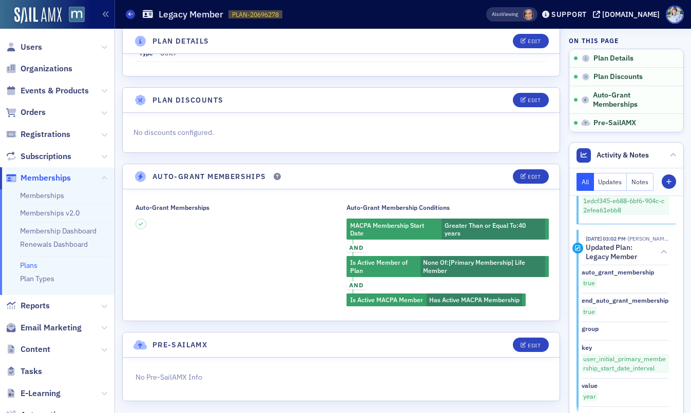
scroll to position [0, 0]
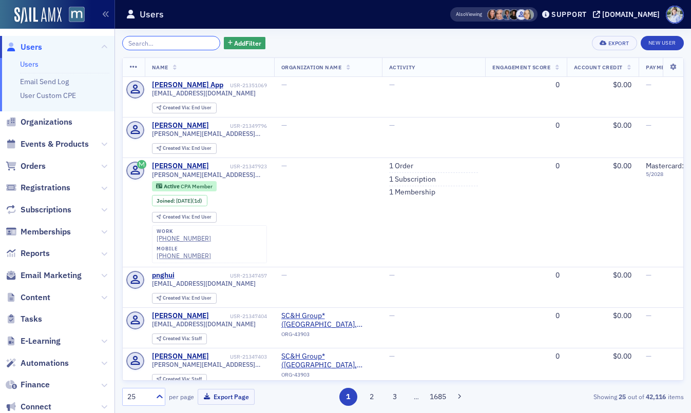
click at [134, 49] on input "search" at bounding box center [171, 43] width 98 height 14
click at [139, 47] on input "search" at bounding box center [171, 43] width 98 height 14
click at [147, 46] on input "search" at bounding box center [171, 43] width 98 height 14
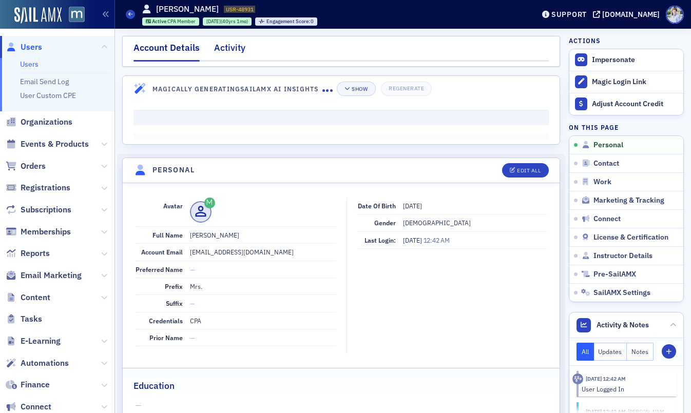
click at [222, 49] on div "Activity" at bounding box center [229, 50] width 31 height 19
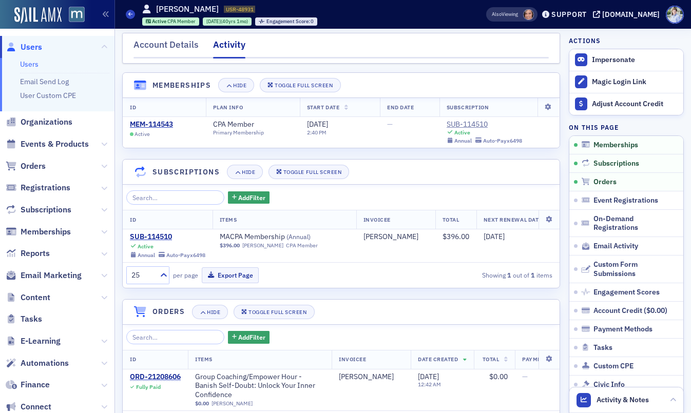
scroll to position [133, 0]
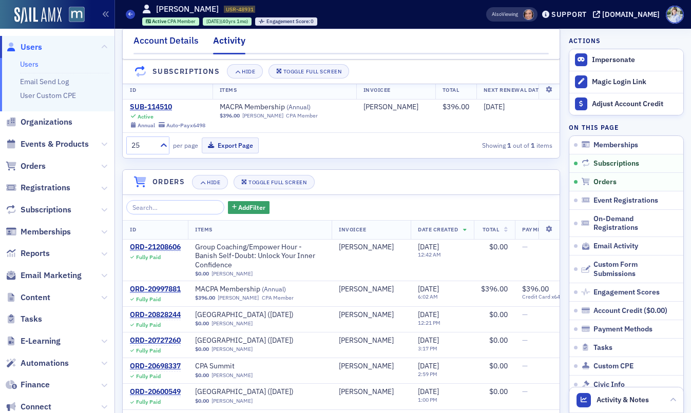
click at [182, 47] on div "Account Details" at bounding box center [166, 43] width 65 height 19
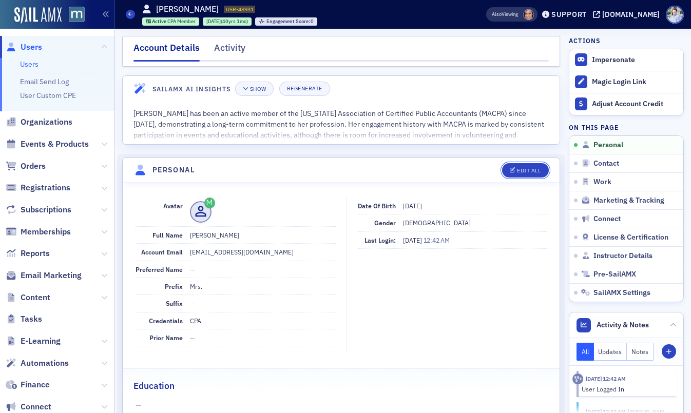
click at [532, 175] on button "Edit All" at bounding box center [525, 170] width 46 height 14
select select "US"
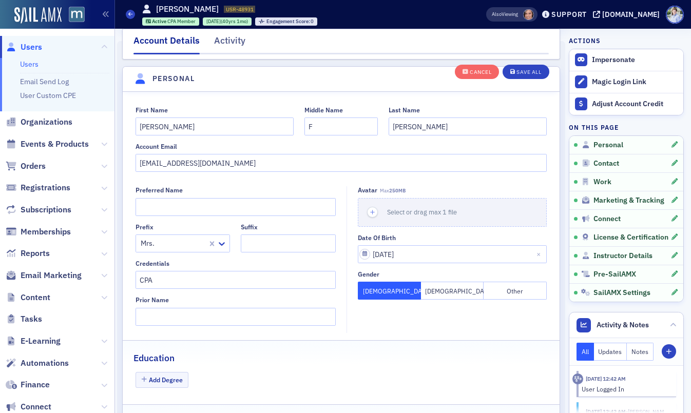
scroll to position [120, 0]
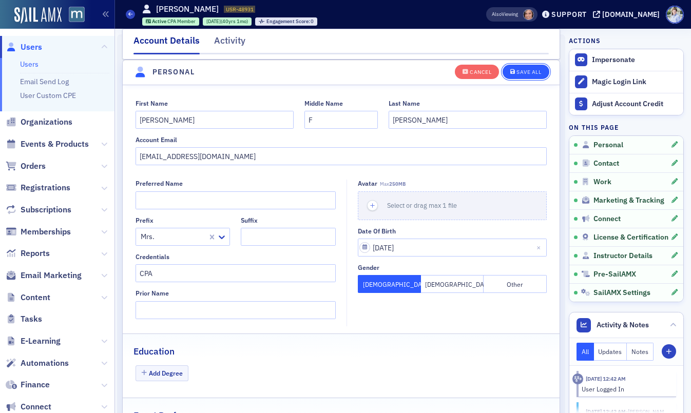
click at [534, 72] on div "Save All" at bounding box center [529, 72] width 25 height 6
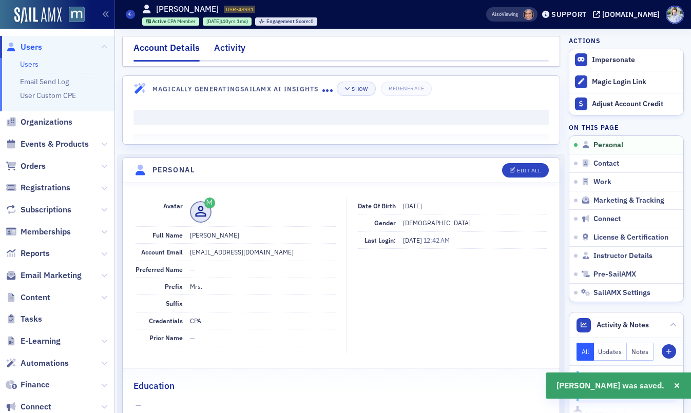
click at [223, 53] on div "Activity" at bounding box center [229, 50] width 31 height 19
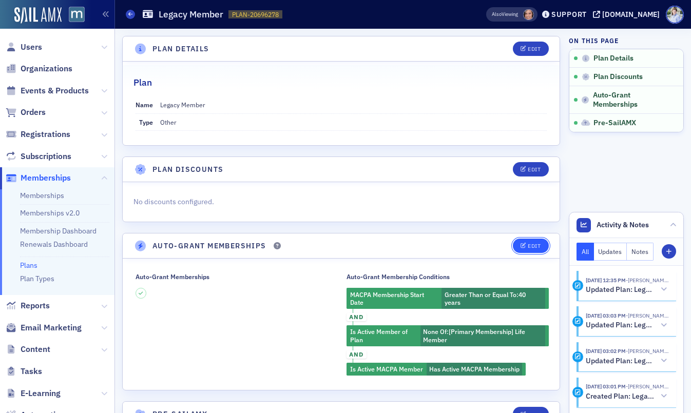
click at [536, 249] on div "Edit" at bounding box center [534, 246] width 13 height 6
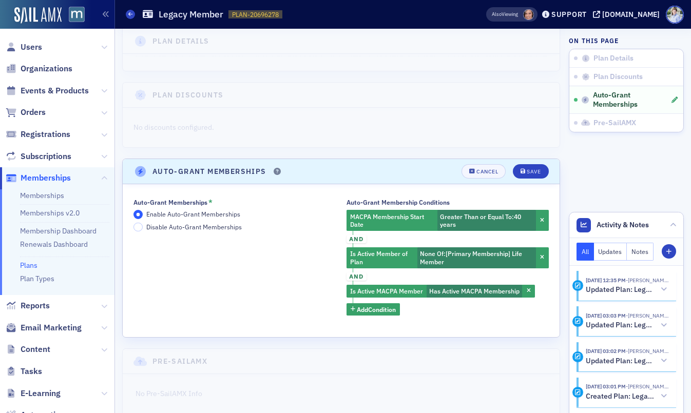
scroll to position [76, 0]
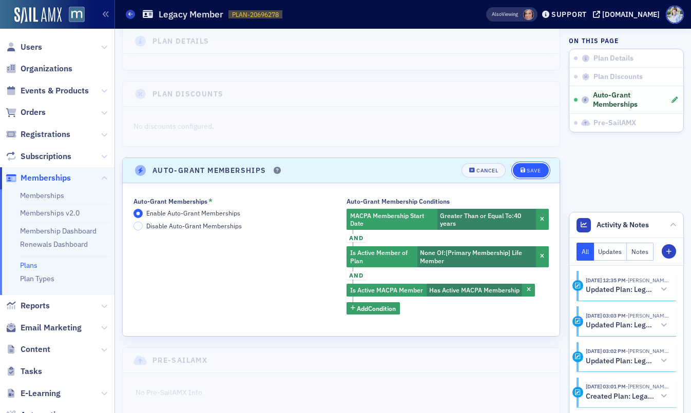
click at [530, 172] on div "Save" at bounding box center [534, 171] width 14 height 6
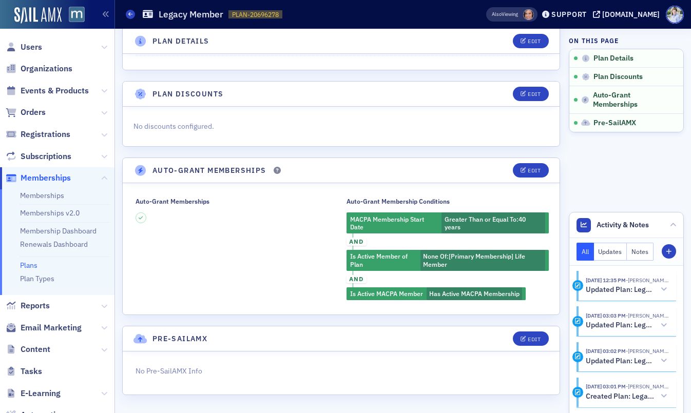
click at [382, 134] on div "No discounts configured." at bounding box center [341, 127] width 437 height 40
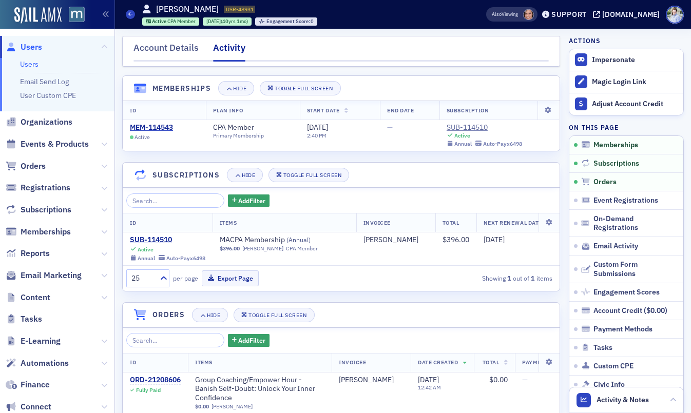
click at [313, 27] on div "Users Ilene Lawrence USR-48931 48931 Active CPA Member 8/13/1985 (40yrs 1mo) En…" at bounding box center [290, 14] width 328 height 30
click at [196, 57] on div "Account Details" at bounding box center [166, 50] width 65 height 19
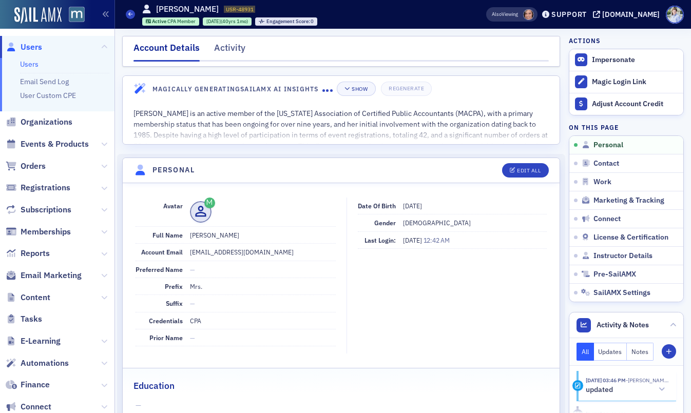
click at [188, 52] on div "Account Details" at bounding box center [167, 51] width 66 height 21
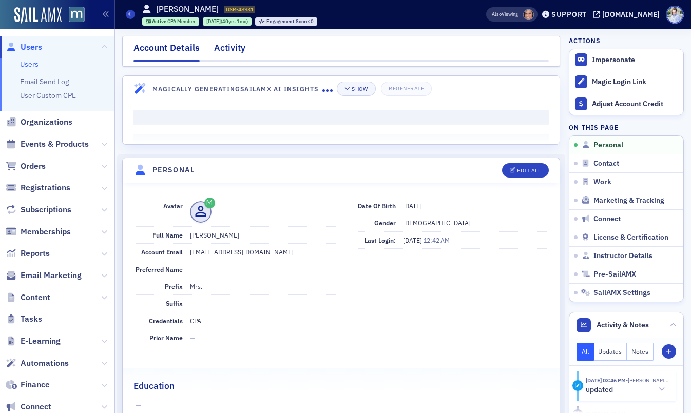
click at [227, 49] on div "Activity" at bounding box center [229, 50] width 31 height 19
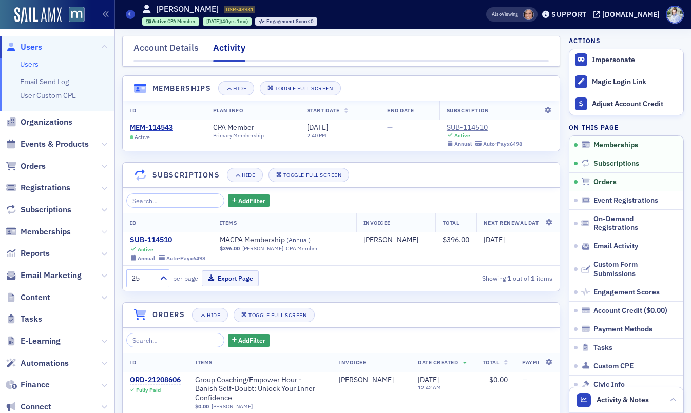
click at [108, 232] on span "Memberships" at bounding box center [57, 232] width 115 height 22
click at [106, 232] on icon at bounding box center [104, 232] width 6 height 6
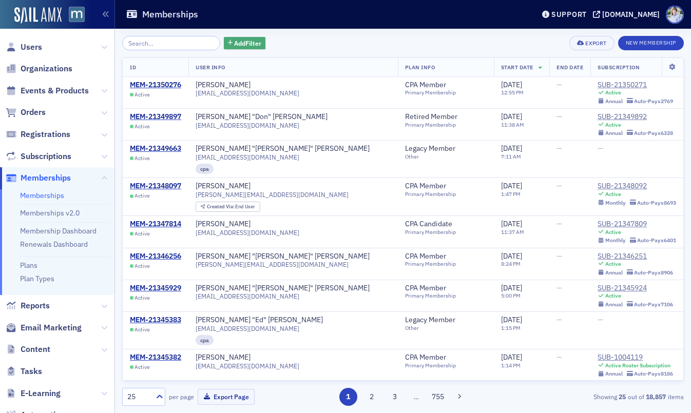
click at [234, 41] on span "Add Filter" at bounding box center [247, 43] width 27 height 9
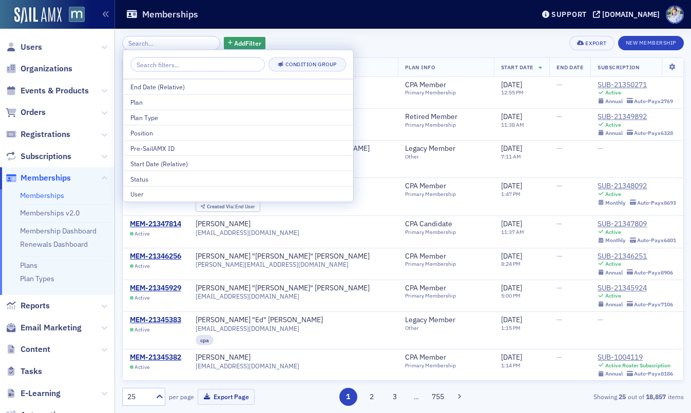
click at [165, 99] on div "Plan" at bounding box center [238, 102] width 216 height 9
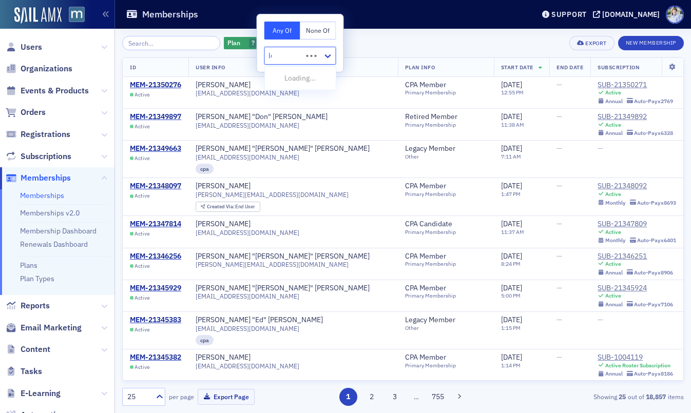
type input "leg"
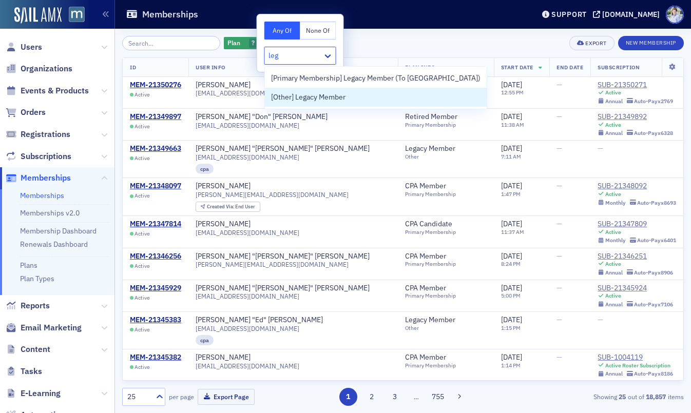
click at [382, 108] on div "[Primary Membership] Legacy Member (To Delete) [Other] Legacy Member" at bounding box center [376, 88] width 222 height 42
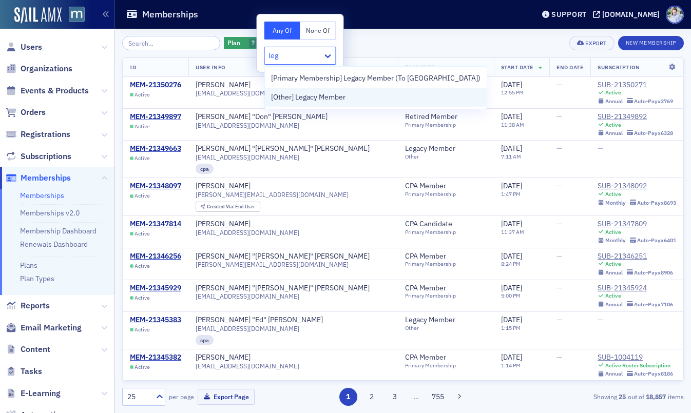
click at [314, 98] on span "[Other] Legacy Member" at bounding box center [308, 97] width 74 height 11
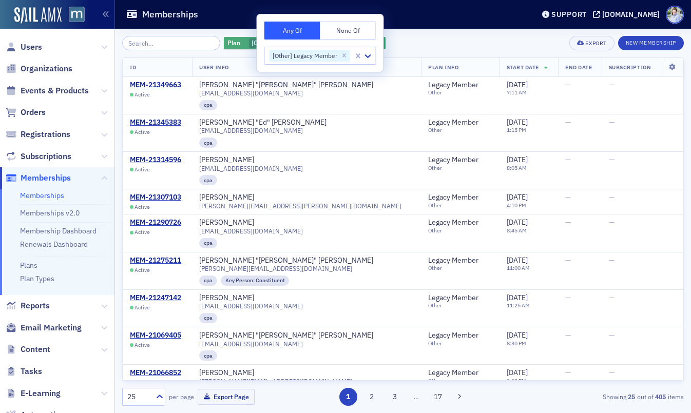
drag, startPoint x: 225, startPoint y: 24, endPoint x: 290, endPoint y: 48, distance: 69.6
click at [225, 24] on header "Memberships Support macpa.org" at bounding box center [403, 14] width 576 height 29
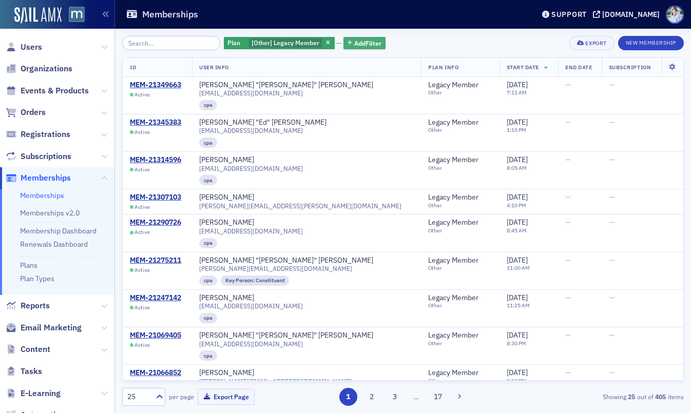
click at [363, 46] on span "Add Filter" at bounding box center [367, 43] width 27 height 9
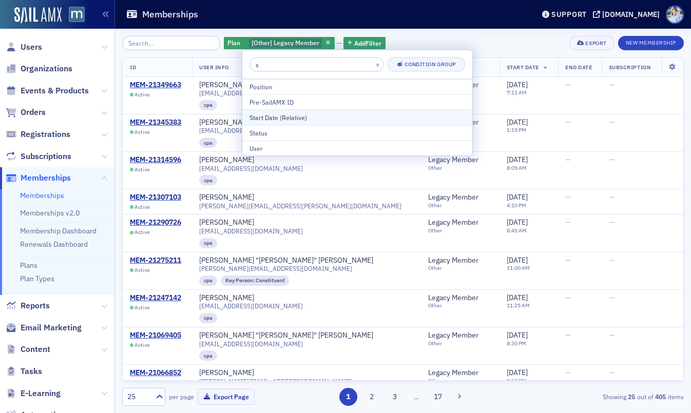
type input "s"
click at [288, 119] on div "Start Date (Relative)" at bounding box center [358, 117] width 216 height 9
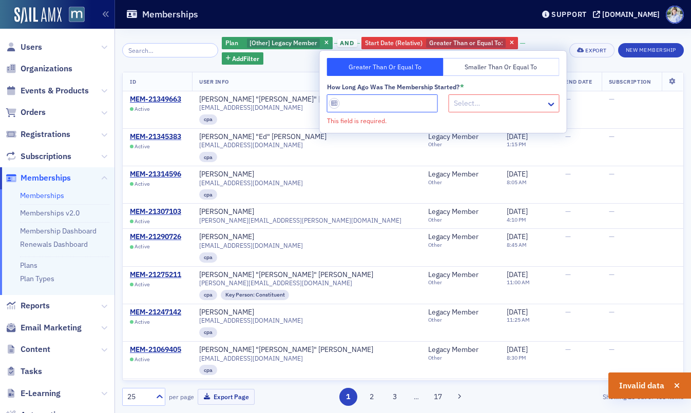
drag, startPoint x: 400, startPoint y: 100, endPoint x: 467, endPoint y: 70, distance: 73.4
click at [400, 100] on input "How long ago was the Membership started? *" at bounding box center [382, 104] width 111 height 18
click at [466, 71] on button "Smaller Than or Equal To" at bounding box center [501, 67] width 117 height 18
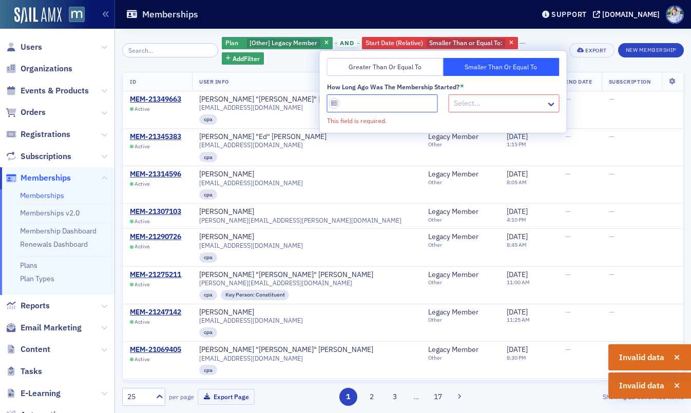
click at [384, 100] on input "How long ago was the Membership started? *" at bounding box center [382, 104] width 111 height 18
type input "1"
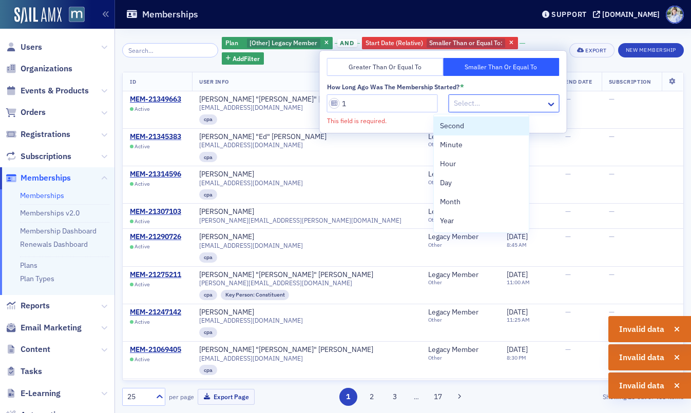
click at [486, 106] on div at bounding box center [499, 103] width 92 height 13
click at [460, 220] on div "Year" at bounding box center [481, 221] width 83 height 11
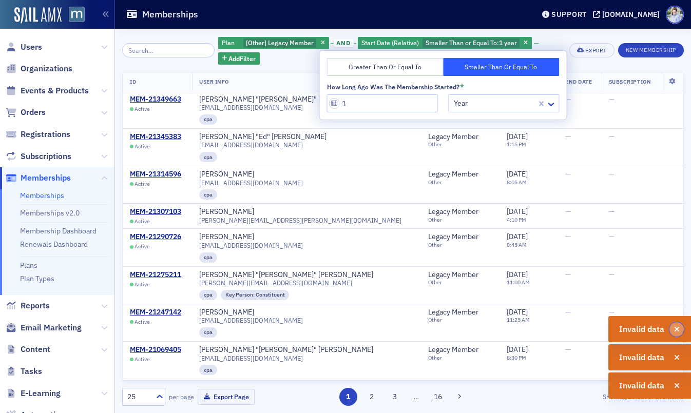
click at [681, 331] on button "button" at bounding box center [677, 330] width 14 height 14
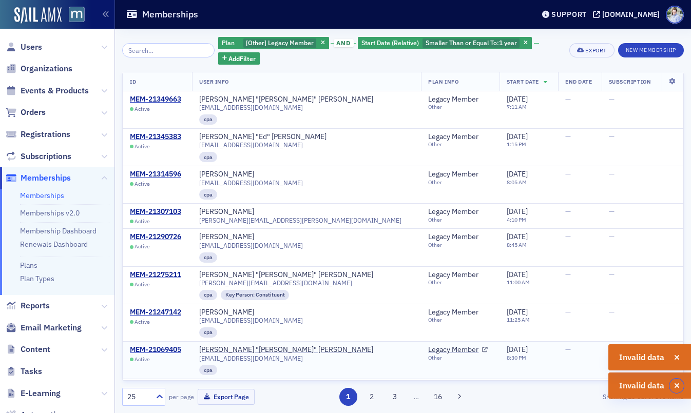
drag, startPoint x: 676, startPoint y: 382, endPoint x: 677, endPoint y: 375, distance: 6.2
click at [676, 382] on button "button" at bounding box center [677, 386] width 14 height 14
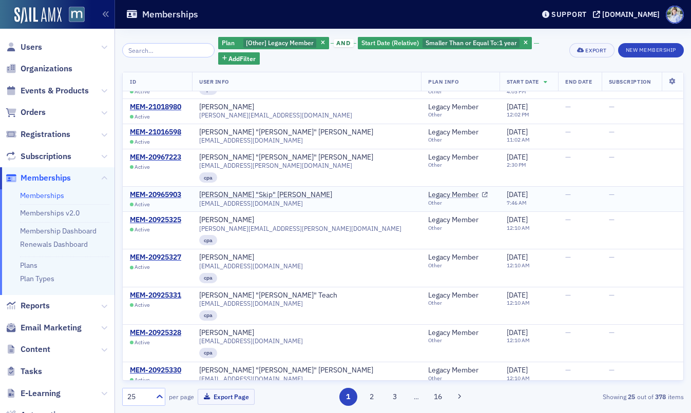
scroll to position [583, 0]
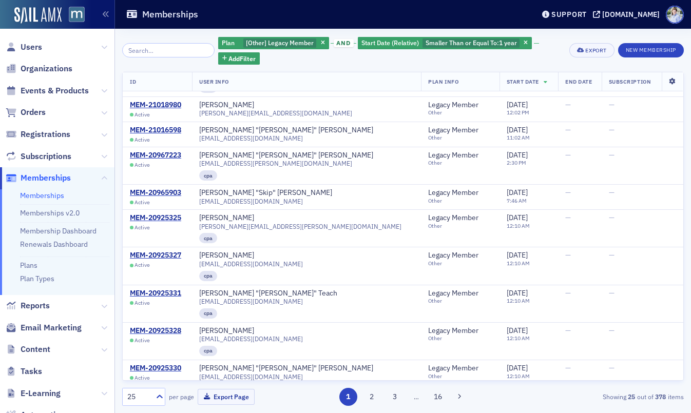
click at [674, 80] on icon at bounding box center [672, 82] width 21 height 6
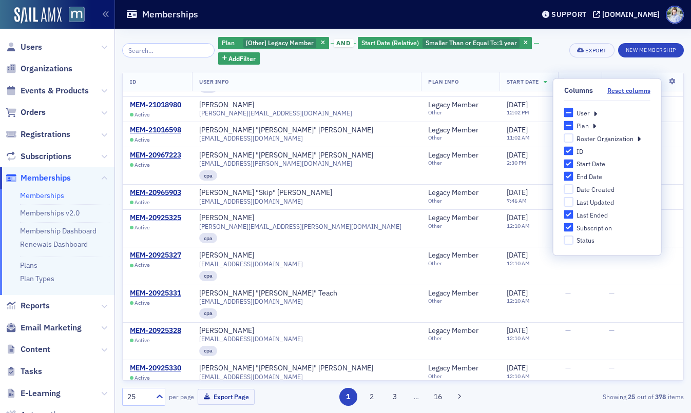
click at [595, 114] on icon at bounding box center [596, 112] width 4 height 9
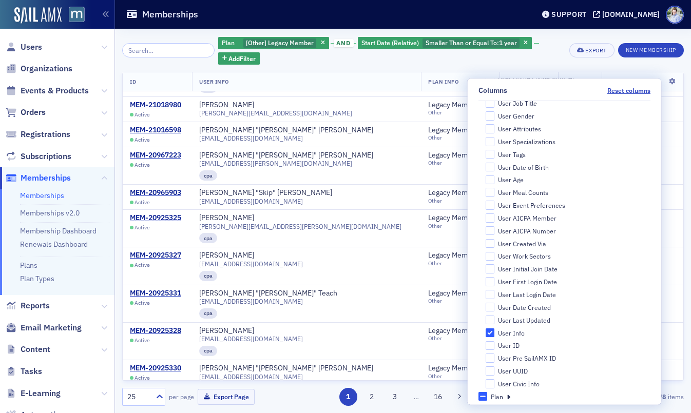
scroll to position [407, 0]
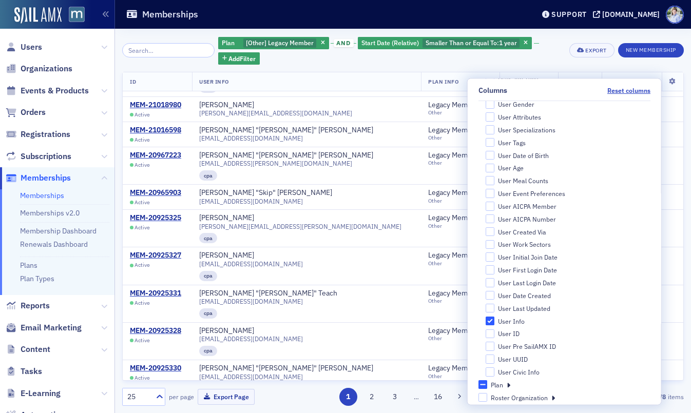
click at [558, 258] on div "User Initial Join Date" at bounding box center [528, 258] width 60 height 9
click at [495, 258] on input "User Initial Join Date" at bounding box center [489, 257] width 9 height 9
checkbox input "true"
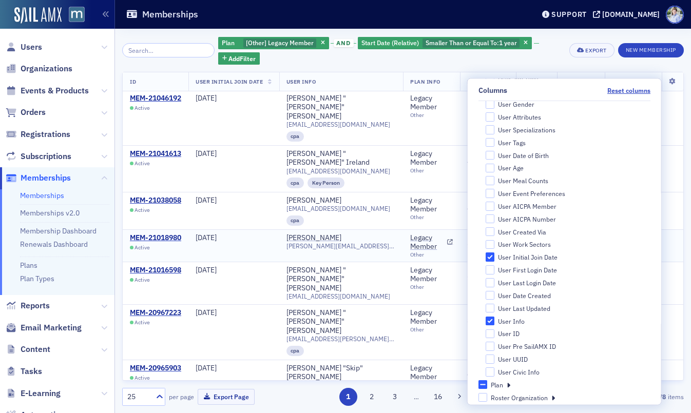
click at [447, 252] on div "Other" at bounding box center [431, 255] width 43 height 7
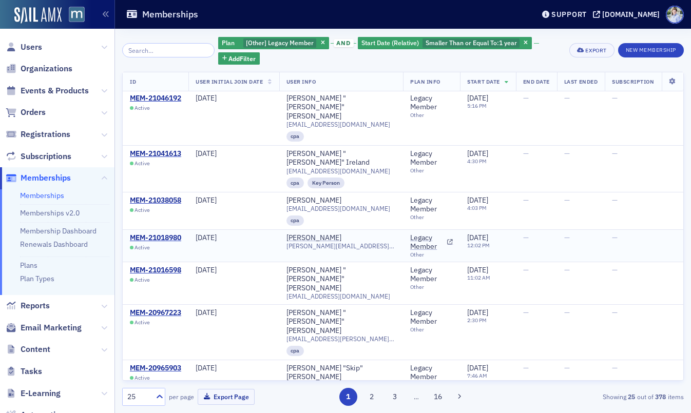
drag, startPoint x: 447, startPoint y: 125, endPoint x: 447, endPoint y: 132, distance: 6.7
click at [447, 252] on div "Other" at bounding box center [431, 255] width 43 height 7
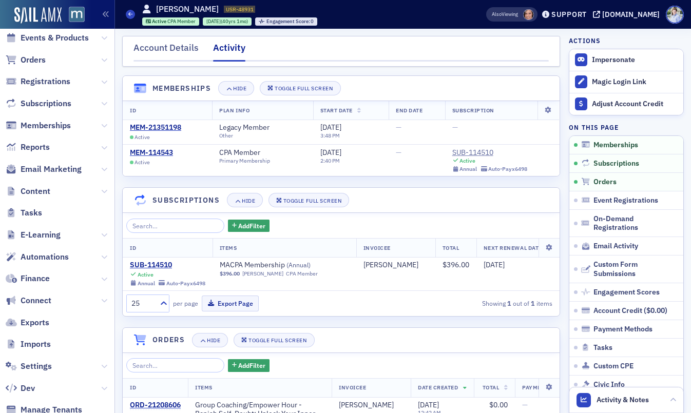
scroll to position [123, 0]
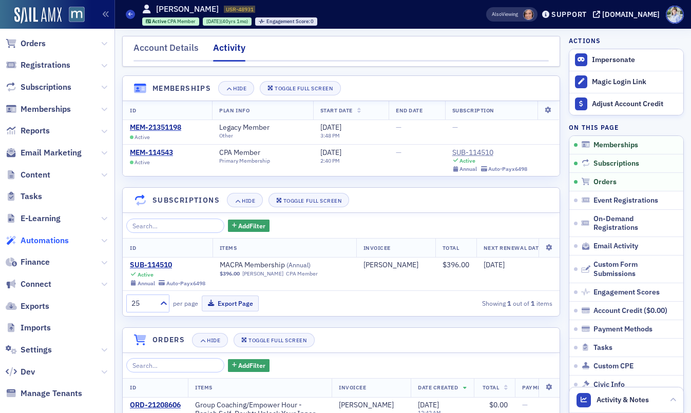
click at [51, 240] on span "Automations" at bounding box center [45, 240] width 48 height 11
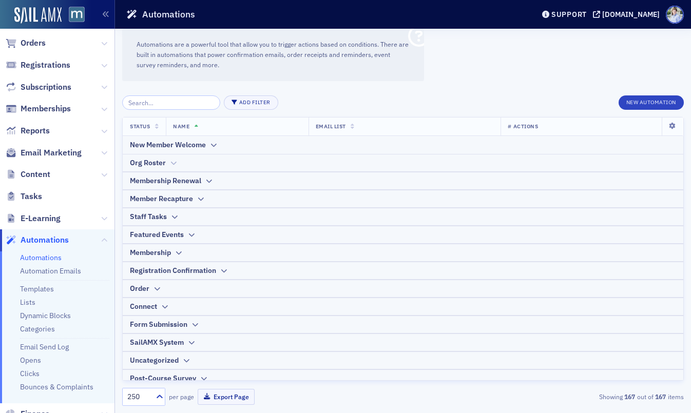
click at [171, 163] on icon at bounding box center [173, 163] width 8 height 6
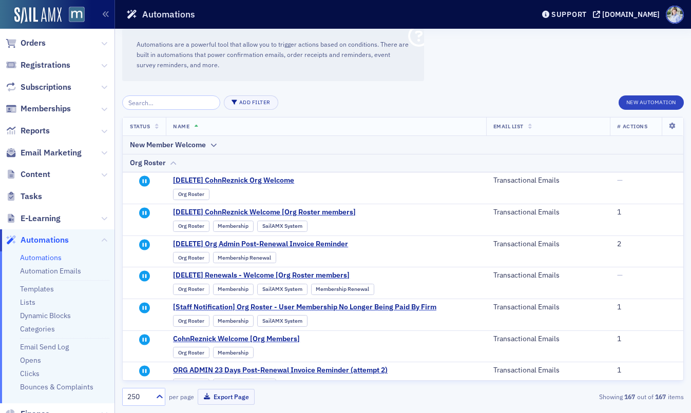
click at [184, 164] on div "Org Roster" at bounding box center [403, 163] width 546 height 11
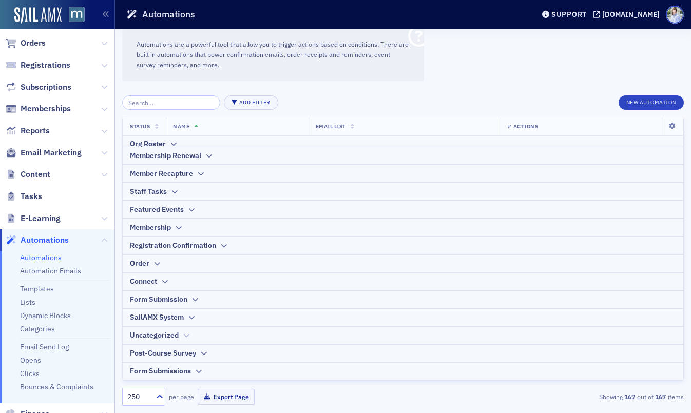
click at [168, 334] on div "Uncategorized" at bounding box center [154, 335] width 49 height 11
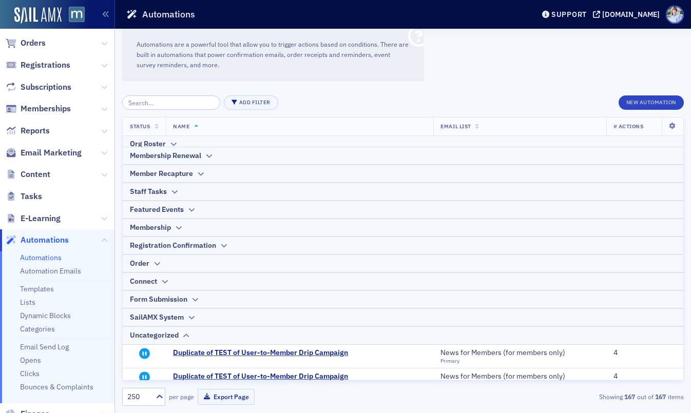
scroll to position [227, 0]
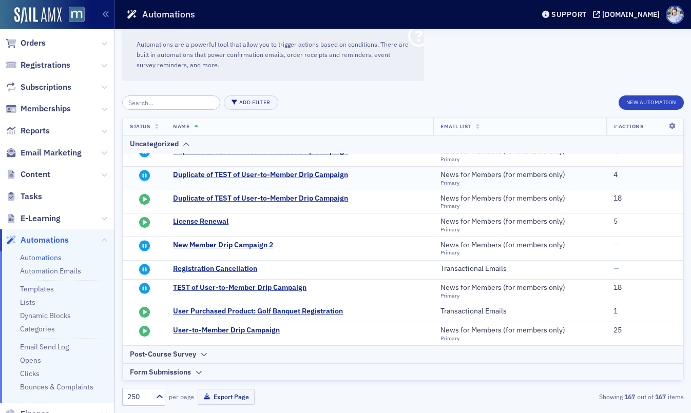
click at [250, 177] on span "Duplicate of TEST of User-to-Member Drip Campaign" at bounding box center [273, 175] width 201 height 9
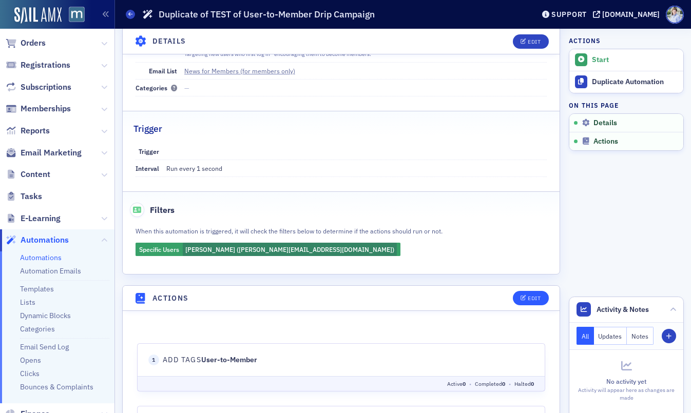
click at [540, 293] on header "Actions Edit" at bounding box center [341, 298] width 437 height 25
click at [538, 297] on div "Edit" at bounding box center [534, 299] width 13 height 6
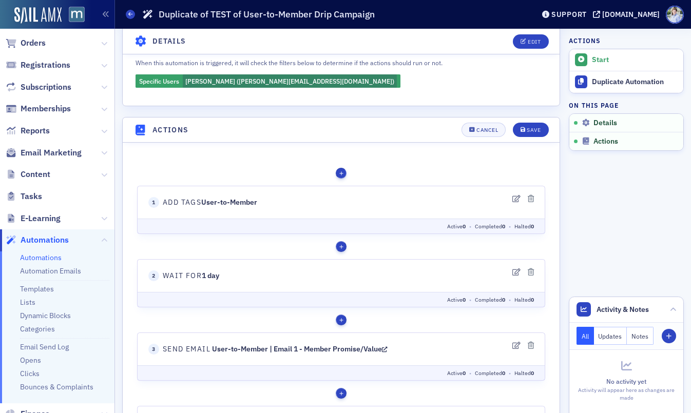
scroll to position [245, 0]
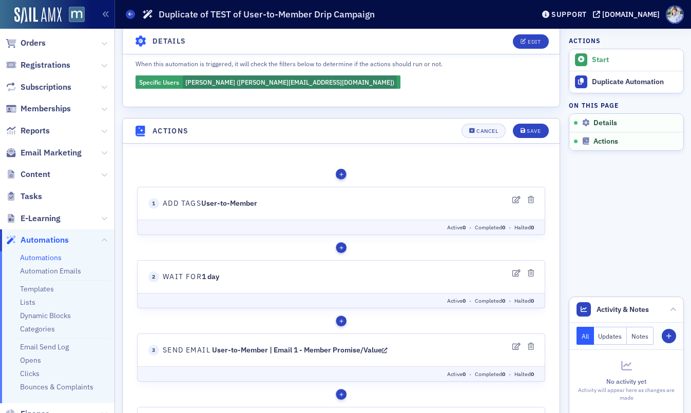
click at [344, 174] on div "button" at bounding box center [341, 174] width 11 height 11
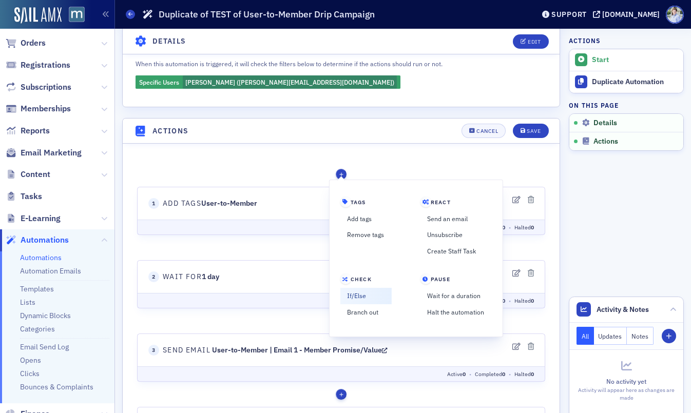
click at [361, 293] on link "If/Else" at bounding box center [365, 296] width 51 height 16
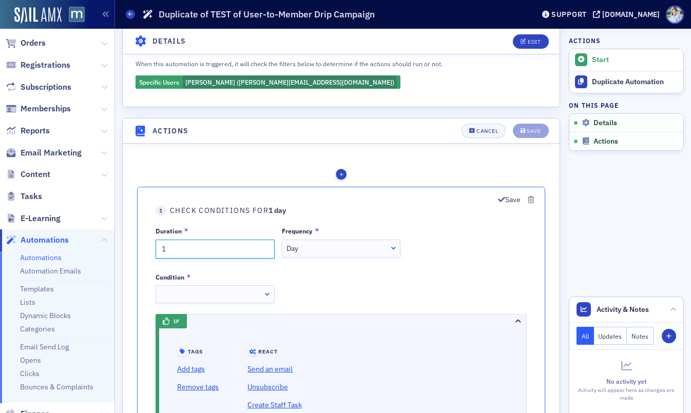
click at [233, 252] on input "1" at bounding box center [215, 249] width 119 height 19
click at [223, 290] on div at bounding box center [215, 295] width 119 height 18
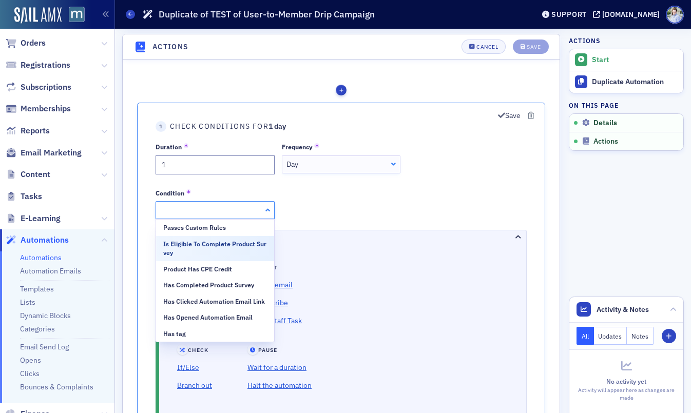
scroll to position [312, 0]
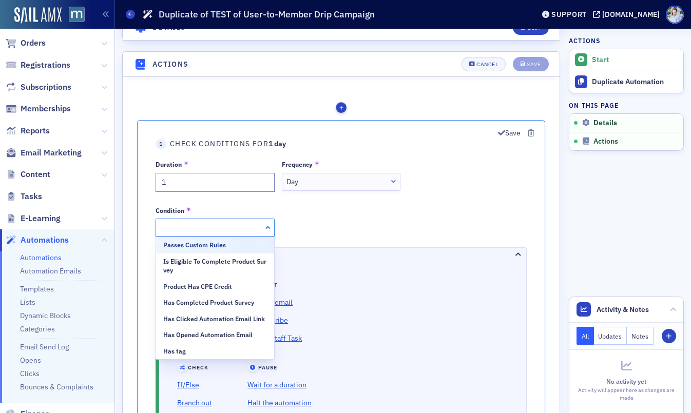
click at [323, 202] on div "Duration 1 Frequency Day Day Once Minute Hour Day Week Month Condition Passes C…" at bounding box center [341, 198] width 371 height 77
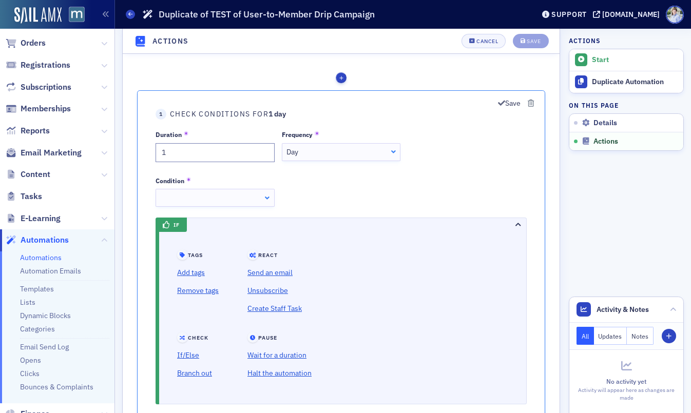
scroll to position [348, 0]
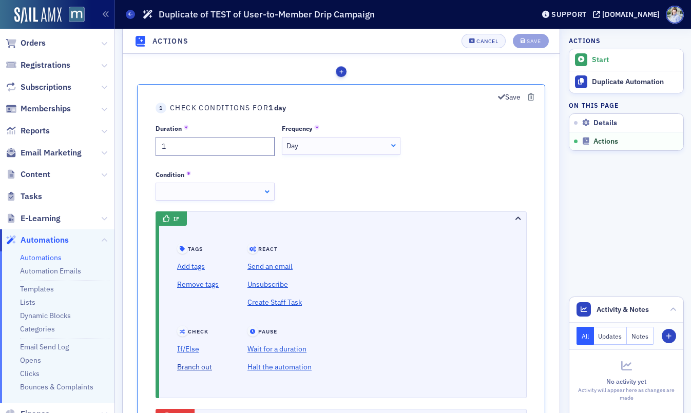
click at [192, 370] on link "Branch out" at bounding box center [198, 368] width 42 height 18
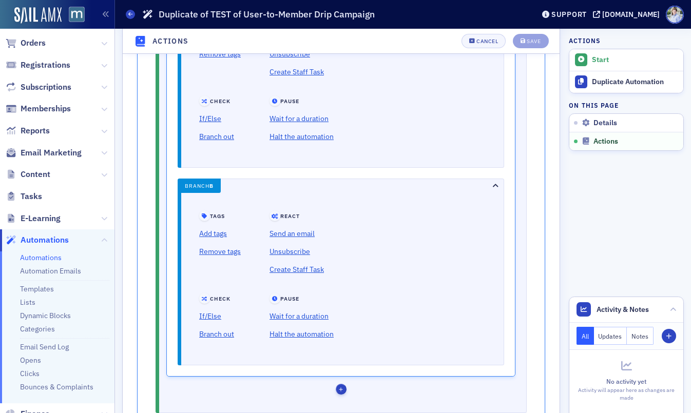
scroll to position [686, 0]
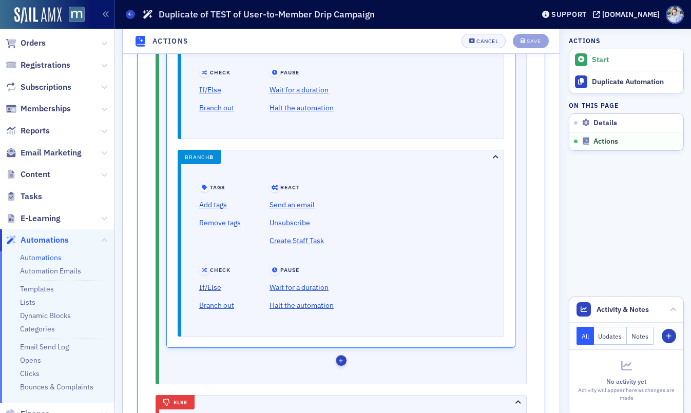
click at [219, 285] on link "If/Else" at bounding box center [220, 288] width 42 height 18
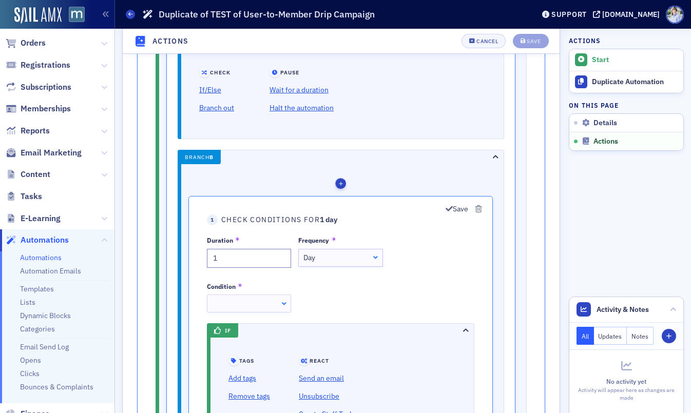
click at [342, 267] on div "Day Day" at bounding box center [340, 259] width 84 height 18
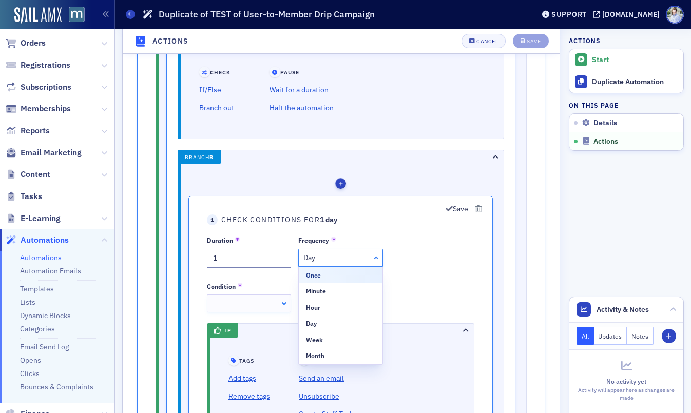
click at [344, 263] on div "Day" at bounding box center [341, 258] width 74 height 11
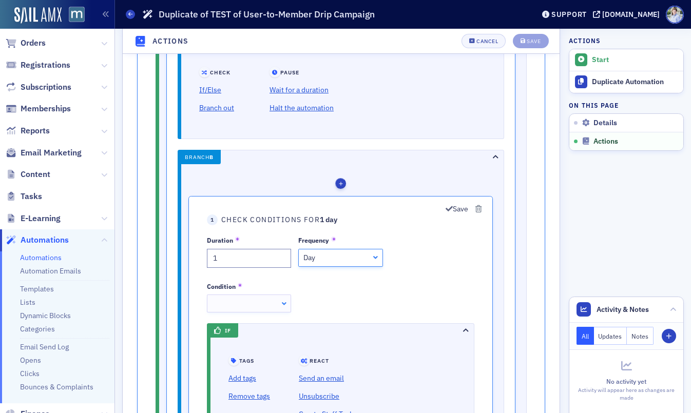
click at [357, 260] on div "Day" at bounding box center [341, 258] width 74 height 11
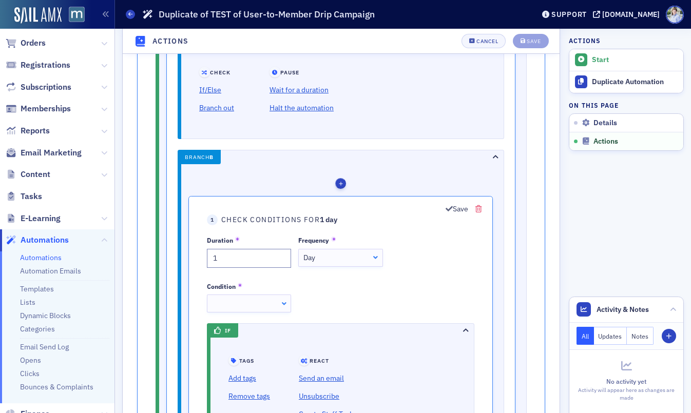
click at [477, 211] on icon "button" at bounding box center [479, 209] width 6 height 7
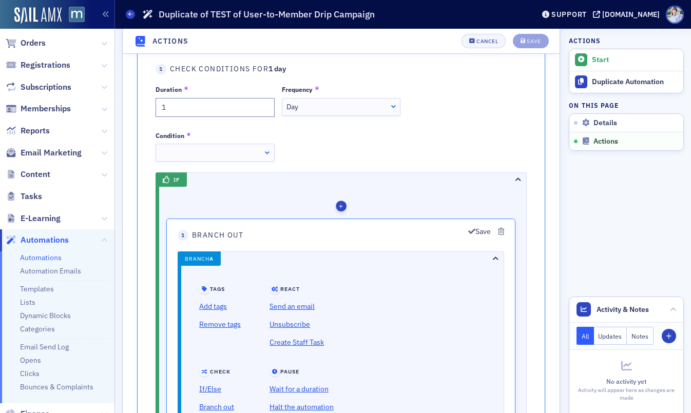
scroll to position [385, 0]
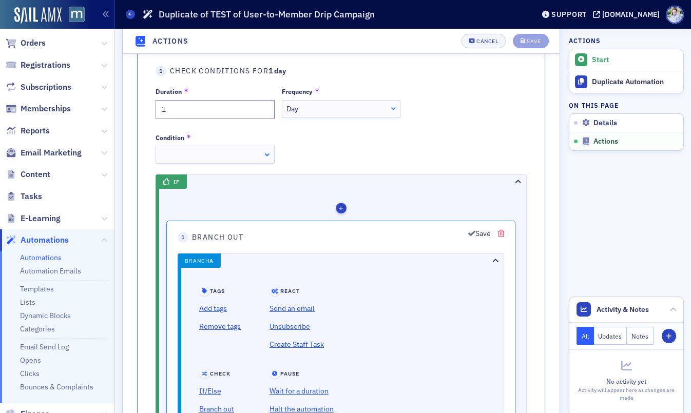
click at [503, 233] on icon "button" at bounding box center [501, 233] width 6 height 7
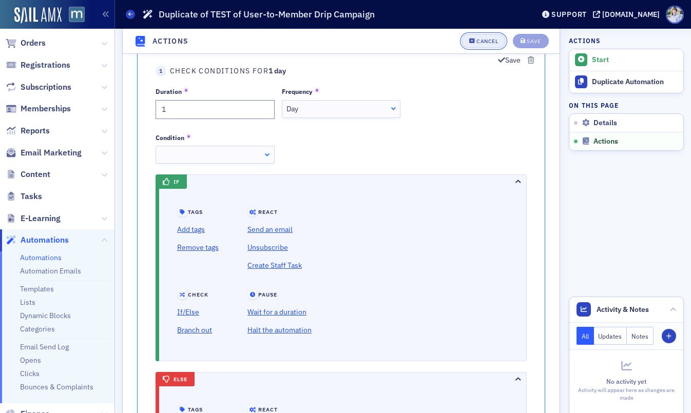
click at [483, 39] on div "Cancel" at bounding box center [488, 42] width 22 height 6
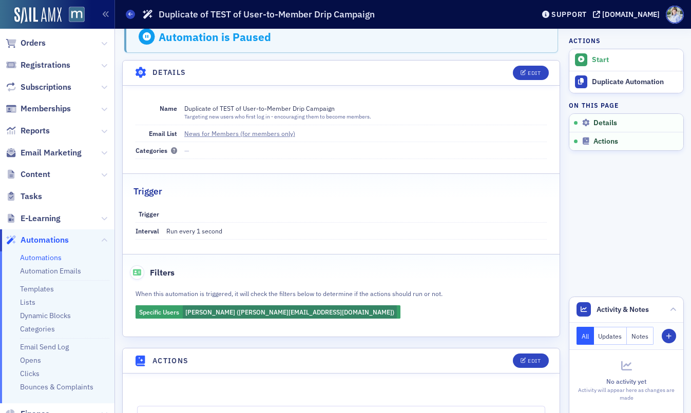
scroll to position [9, 0]
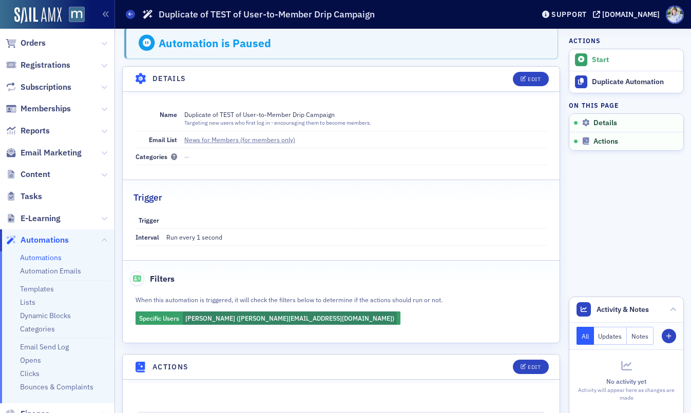
click at [348, 71] on header "Details Edit" at bounding box center [341, 79] width 437 height 25
